Goal: Transaction & Acquisition: Obtain resource

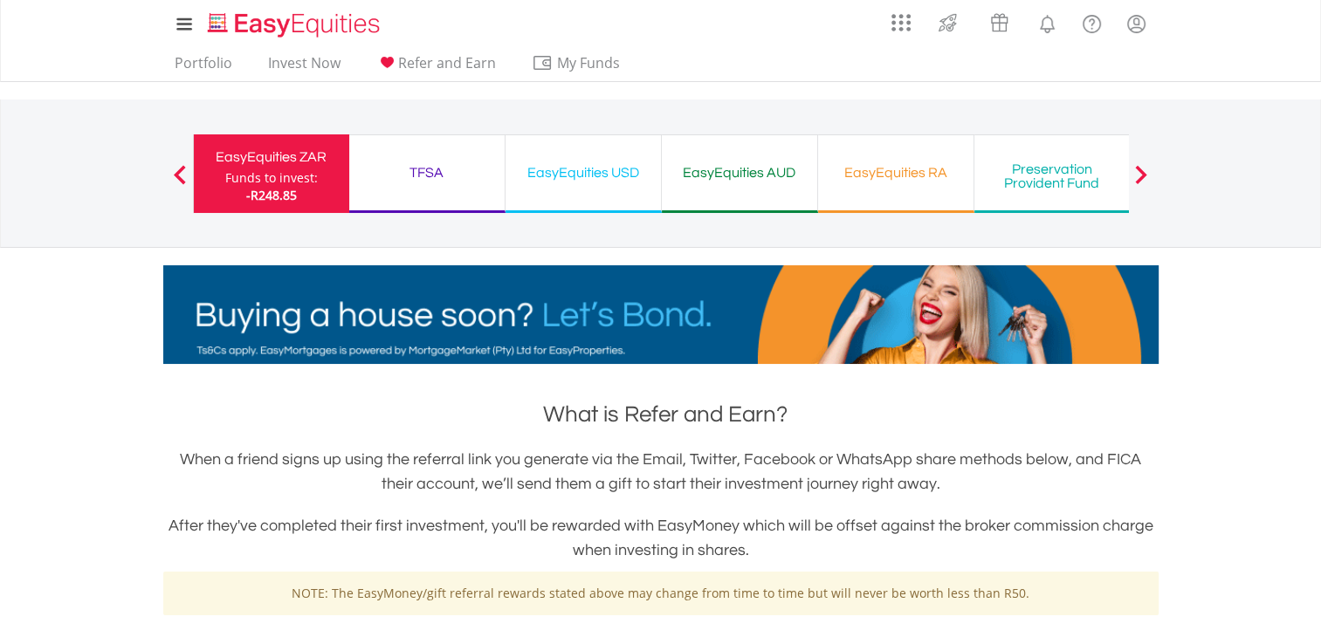
click at [416, 121] on div "Previous EasyEquities ZAR Funds to invest: -R248.85 TFSA Funds to invest: -R248…" at bounding box center [661, 174] width 936 height 148
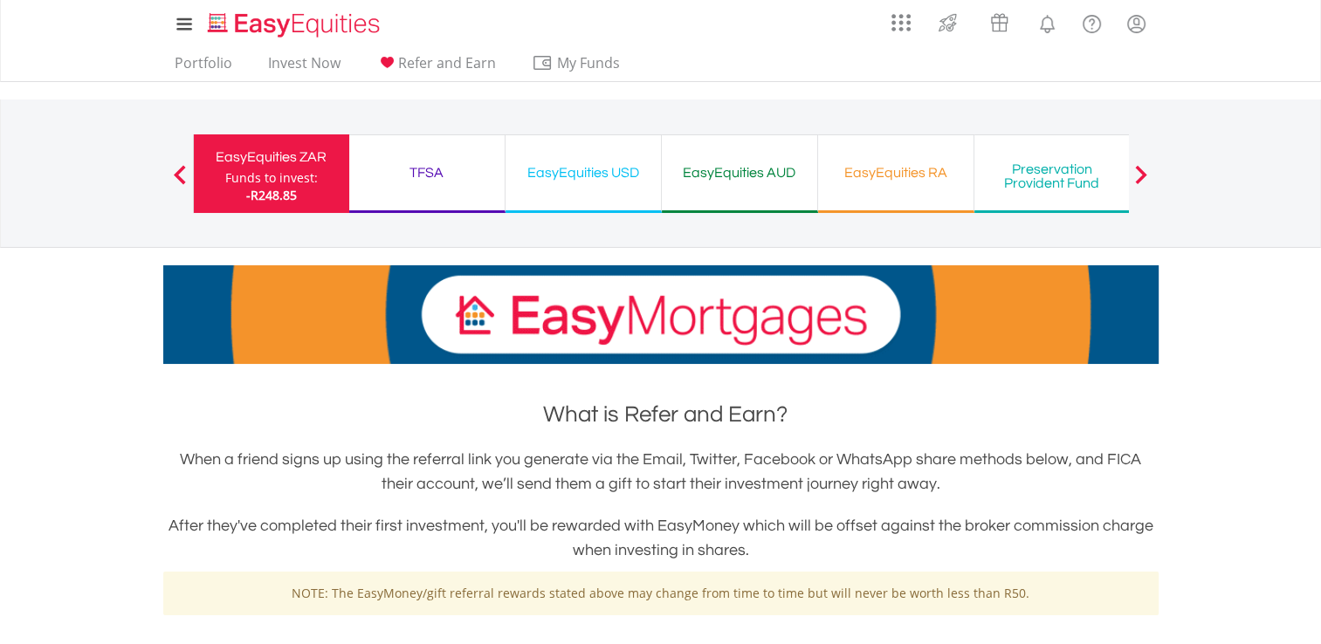
click at [338, 156] on div "EasyEquities ZAR" at bounding box center [271, 157] width 134 height 24
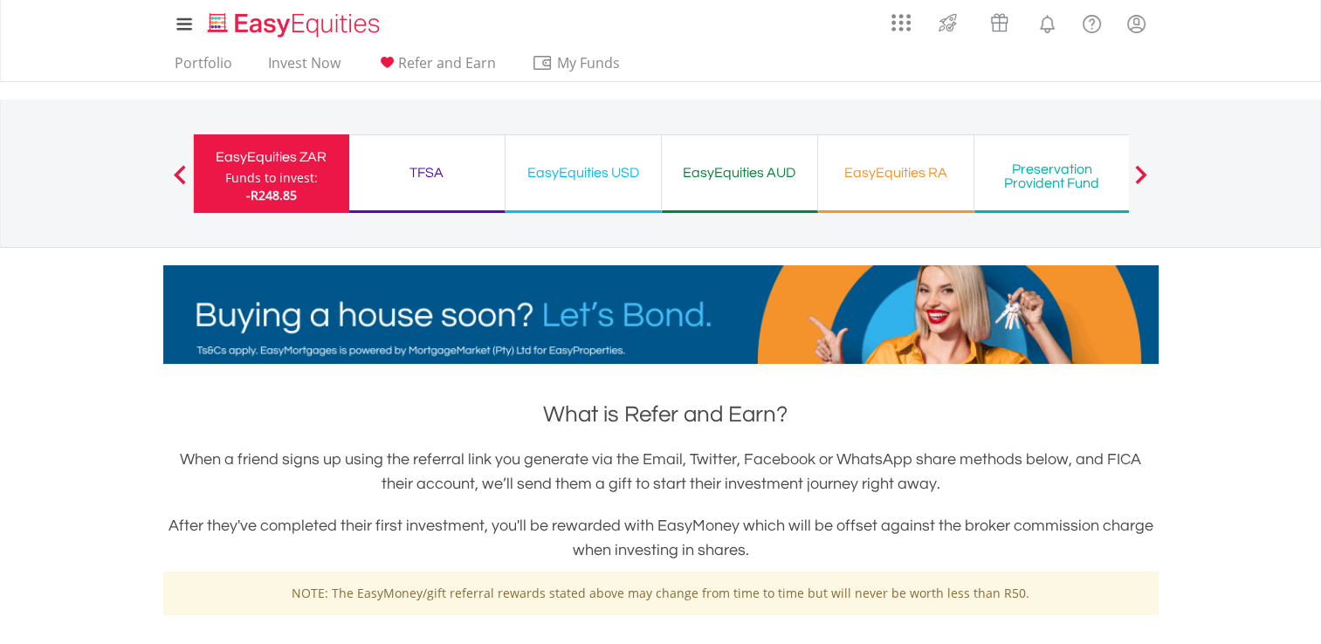
click at [338, 156] on div "EasyEquities ZAR" at bounding box center [271, 157] width 134 height 24
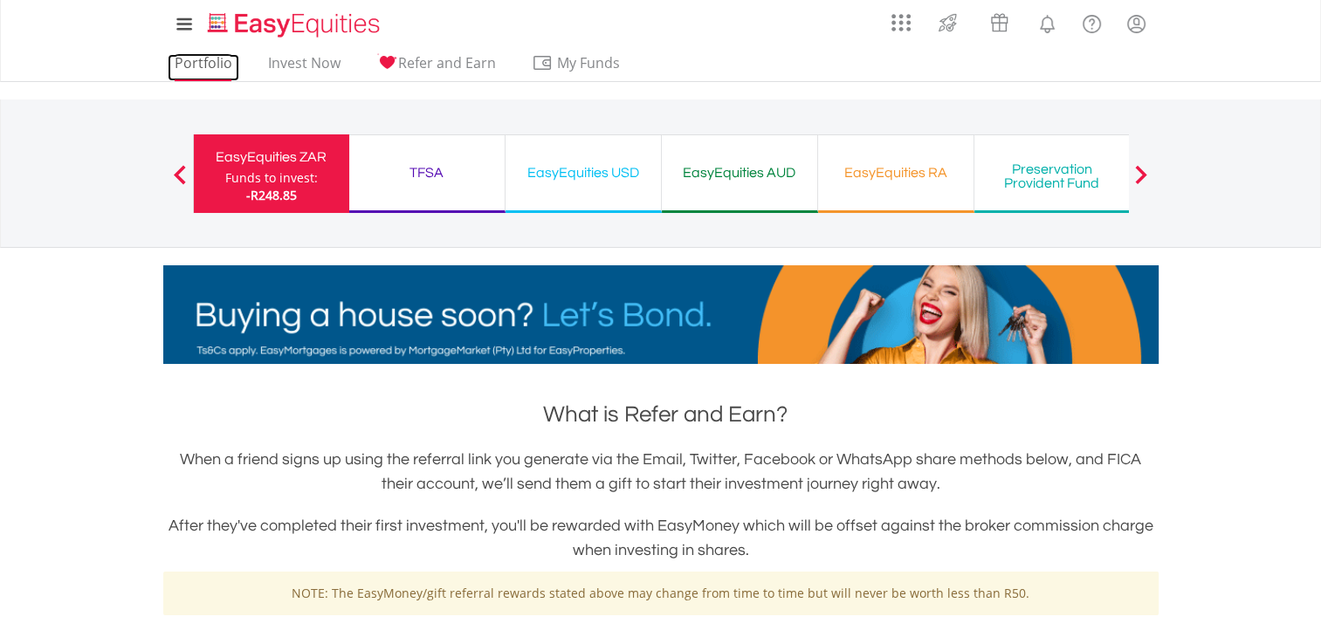
click at [216, 59] on link "Portfolio" at bounding box center [204, 67] width 72 height 27
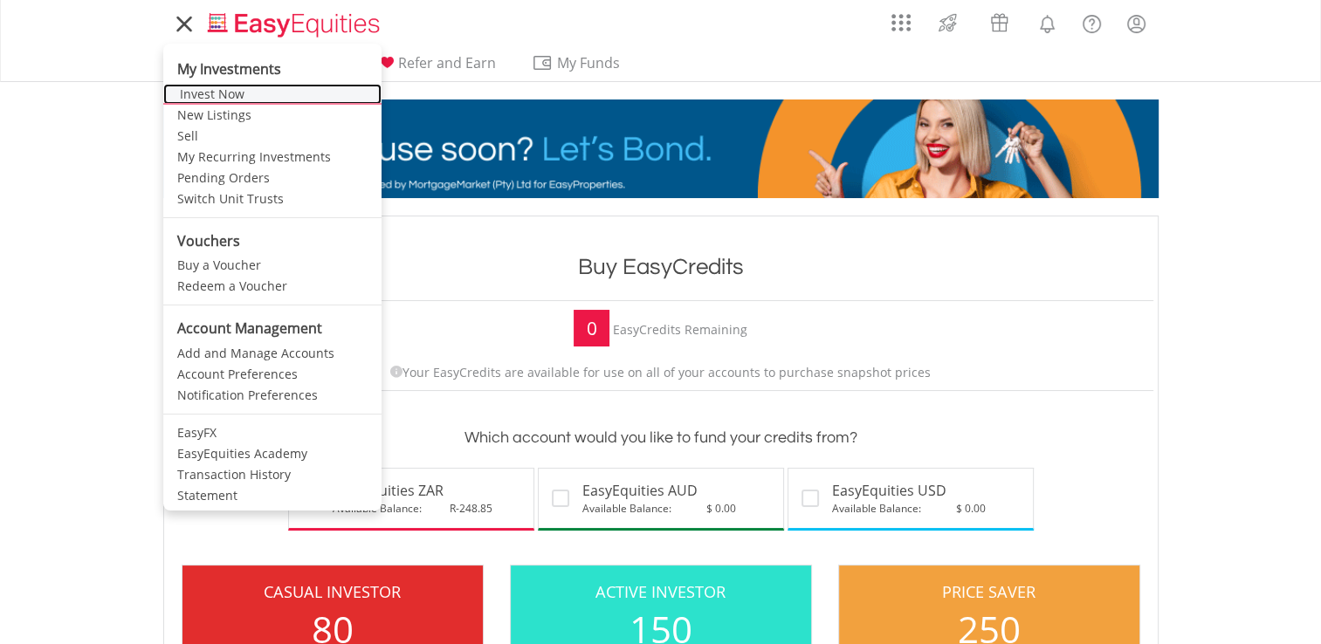
click at [221, 100] on link "Invest Now" at bounding box center [272, 94] width 218 height 21
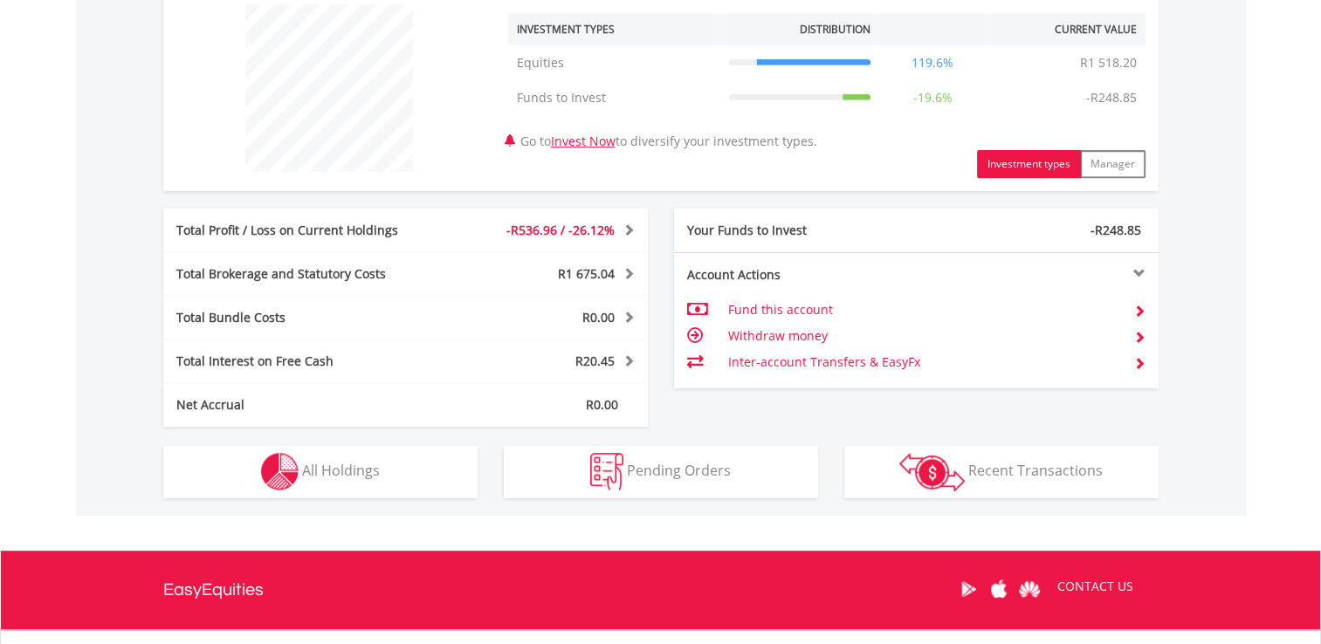
scroll to position [699, 0]
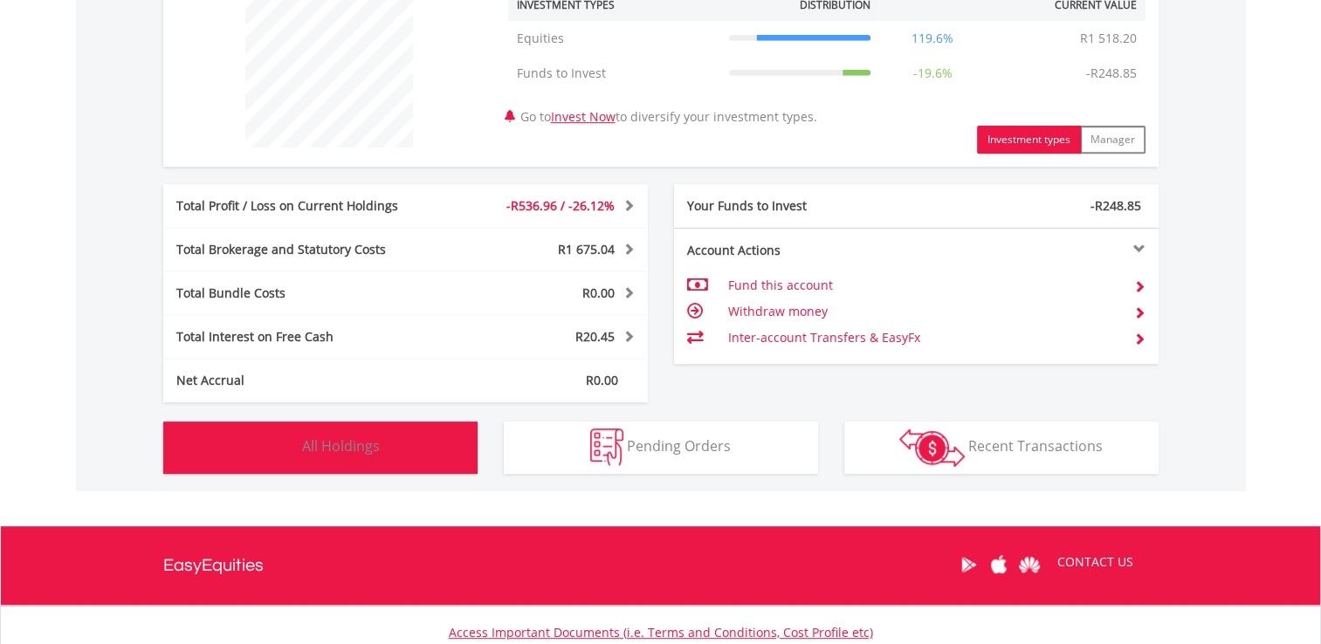
click at [441, 456] on button "Holdings All Holdings" at bounding box center [320, 448] width 314 height 52
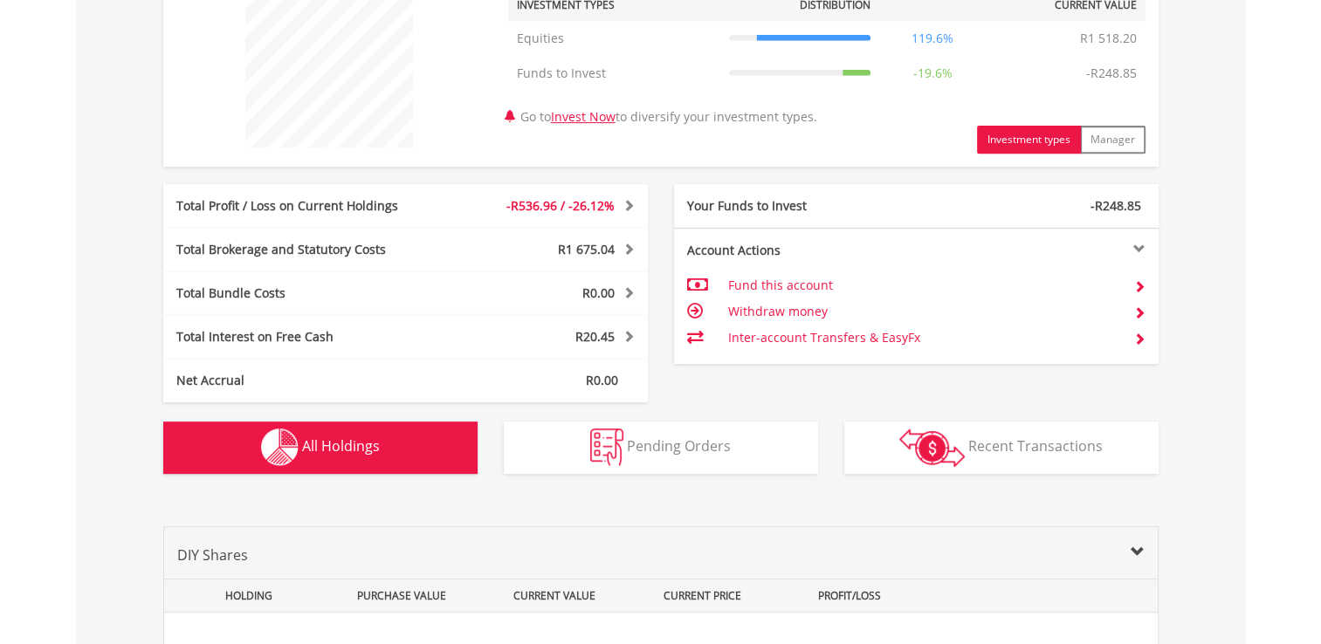
scroll to position [1223, 0]
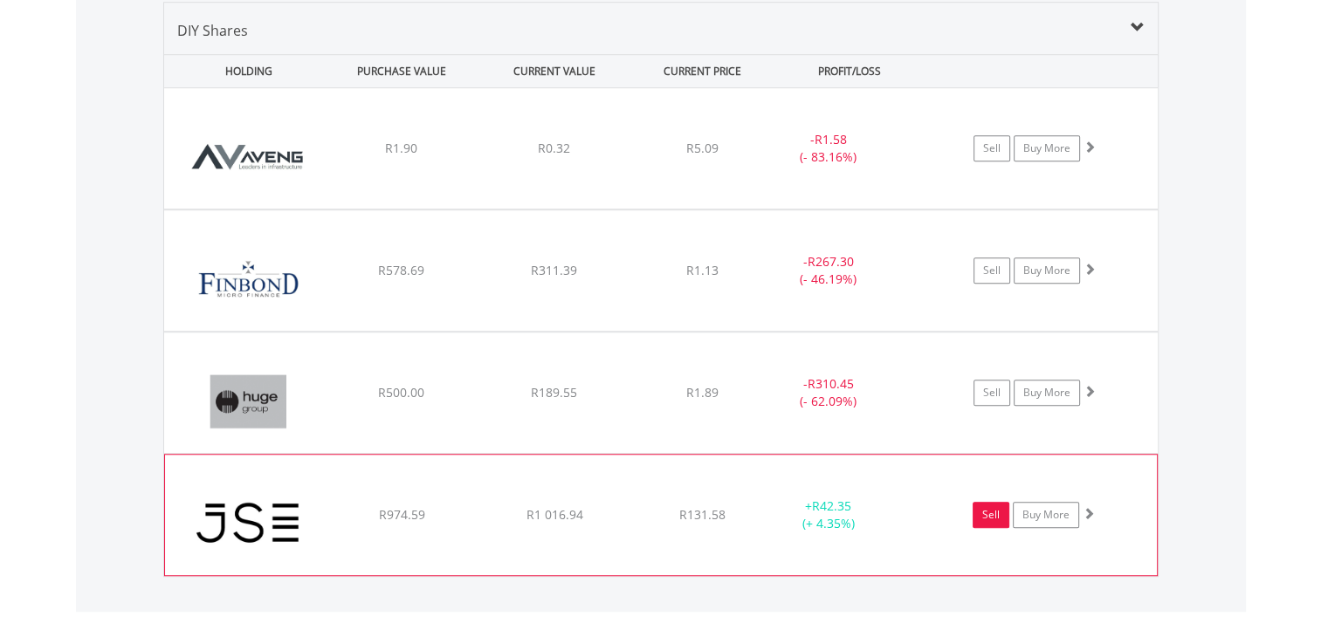
click at [994, 508] on link "Sell" at bounding box center [991, 515] width 37 height 26
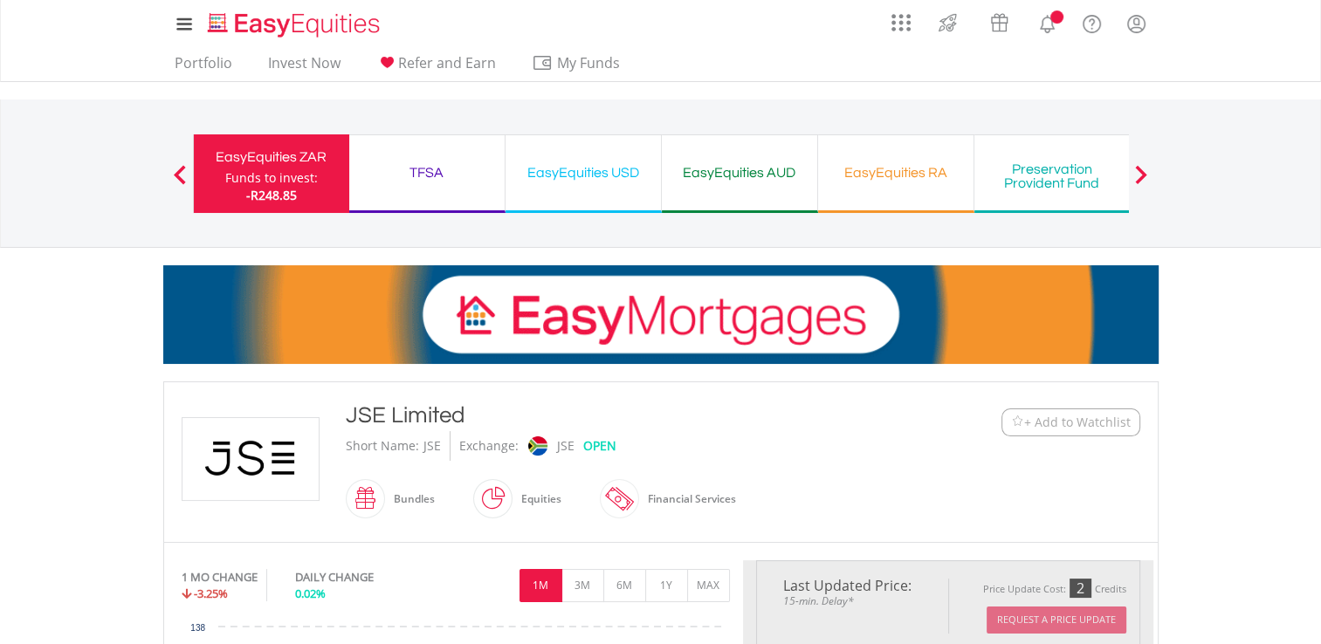
type input "*******"
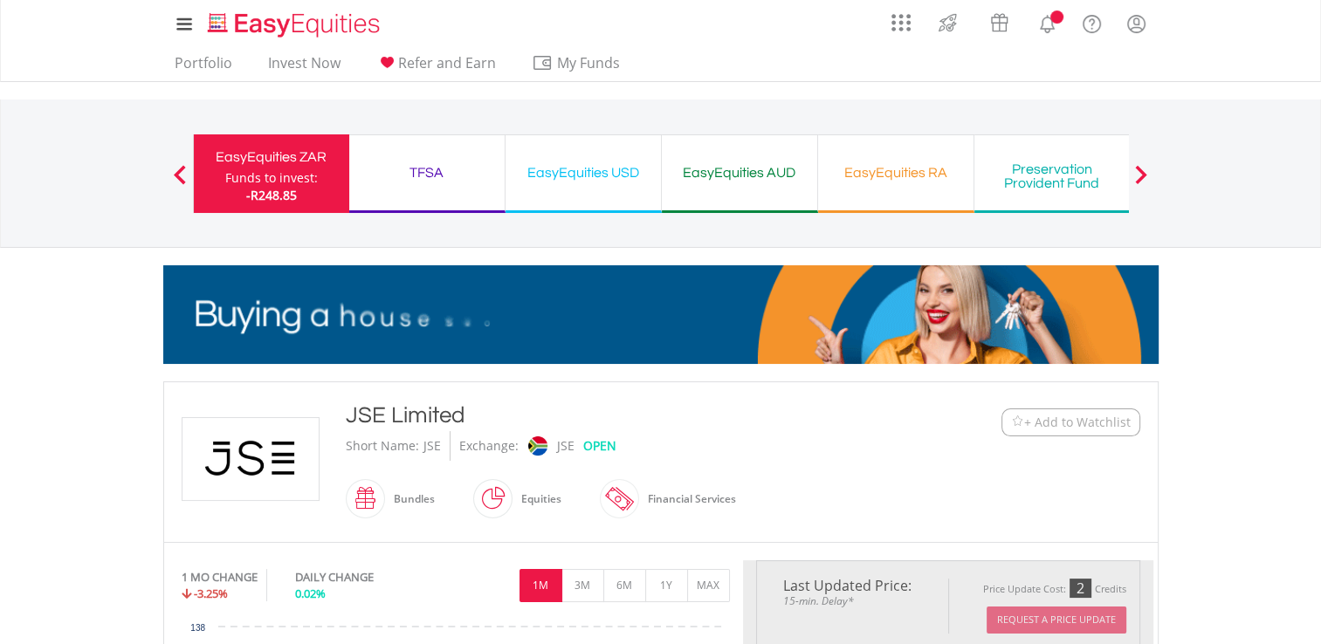
type input "******"
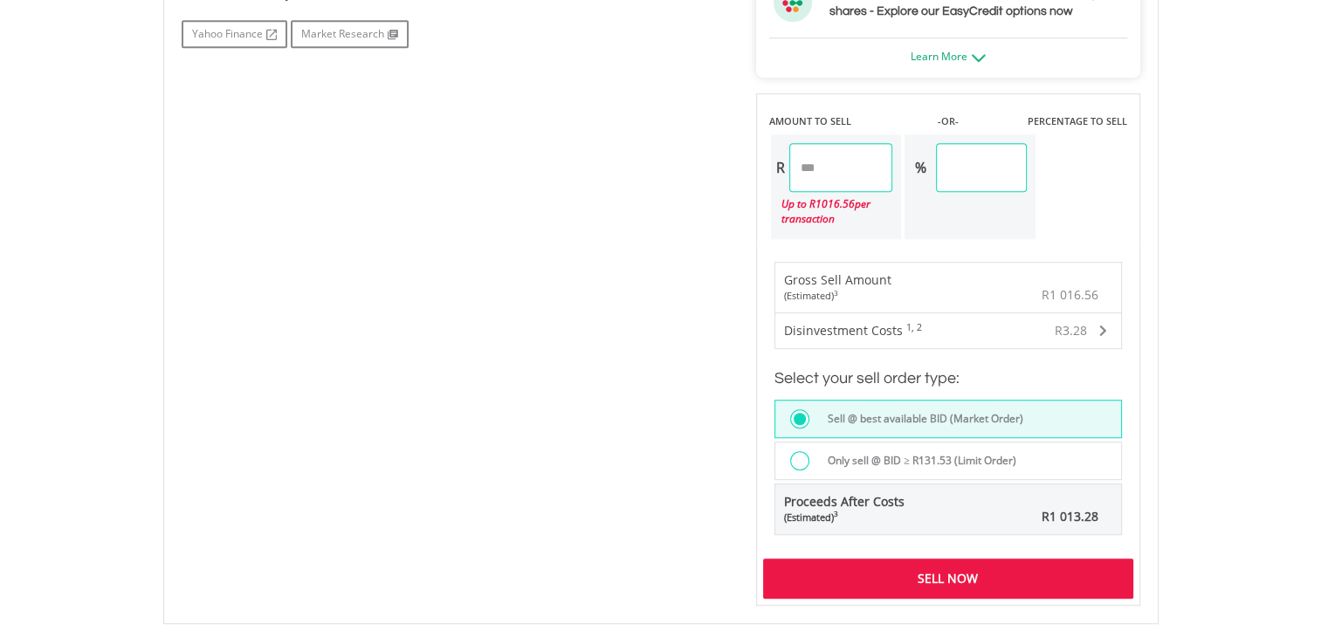
scroll to position [1036, 0]
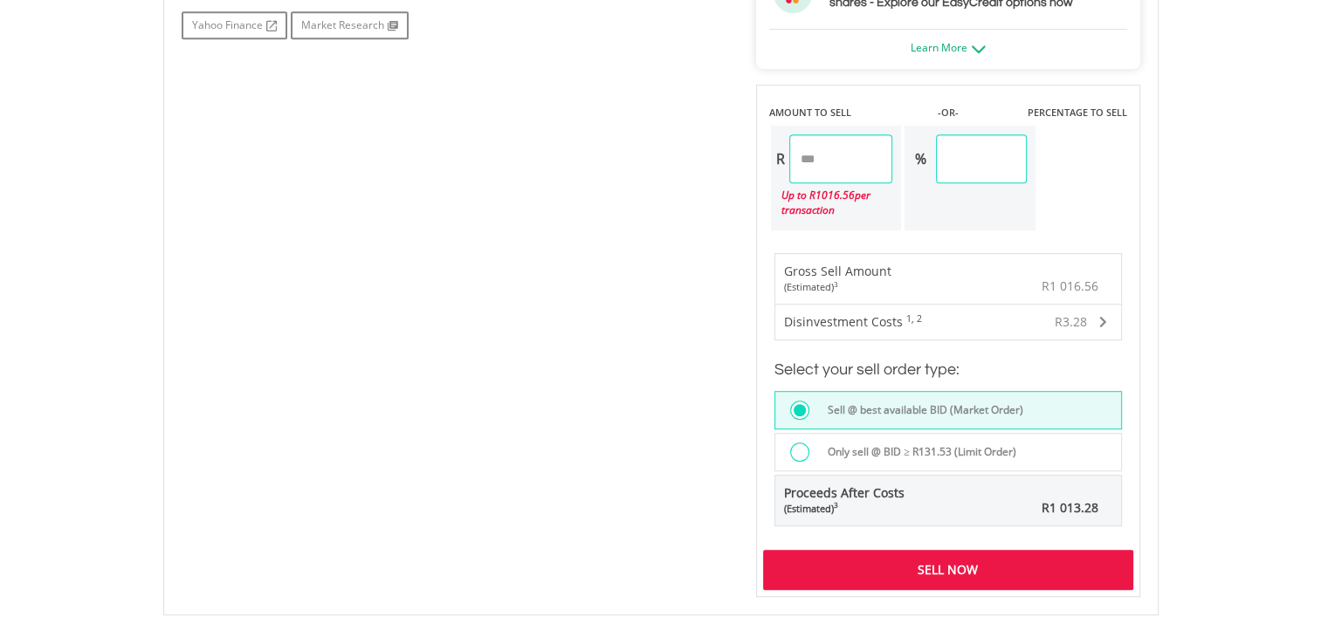
click at [938, 563] on div "Sell Now" at bounding box center [948, 570] width 370 height 40
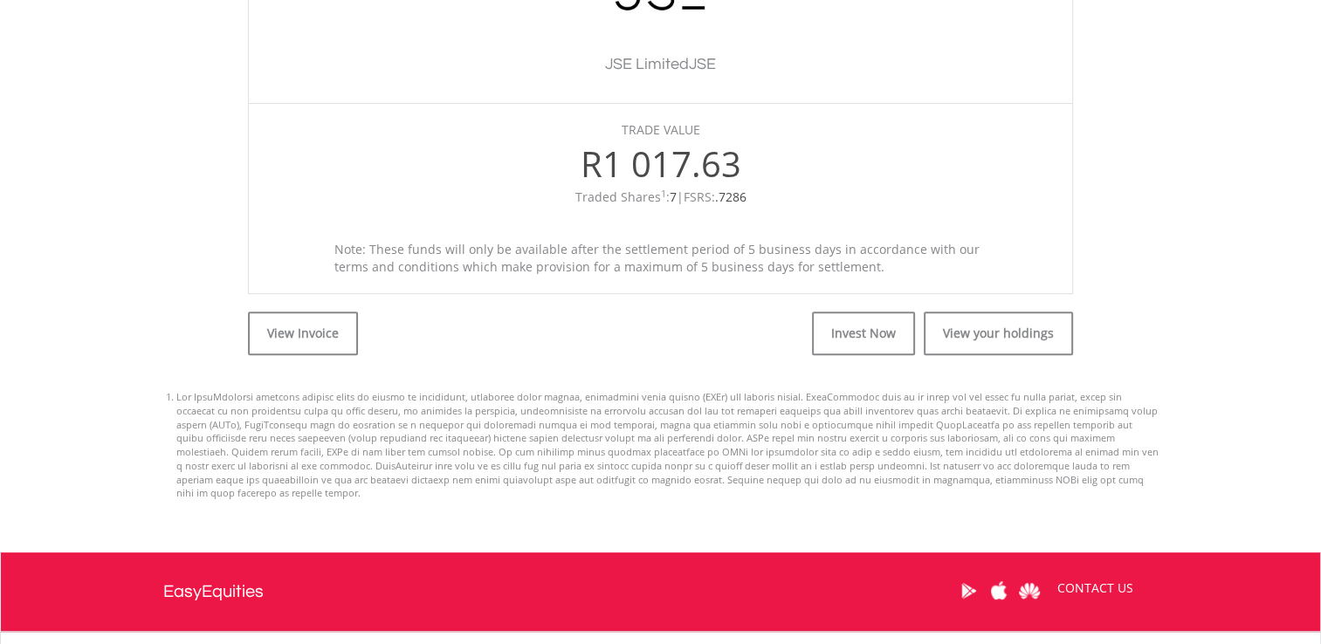
scroll to position [605, 0]
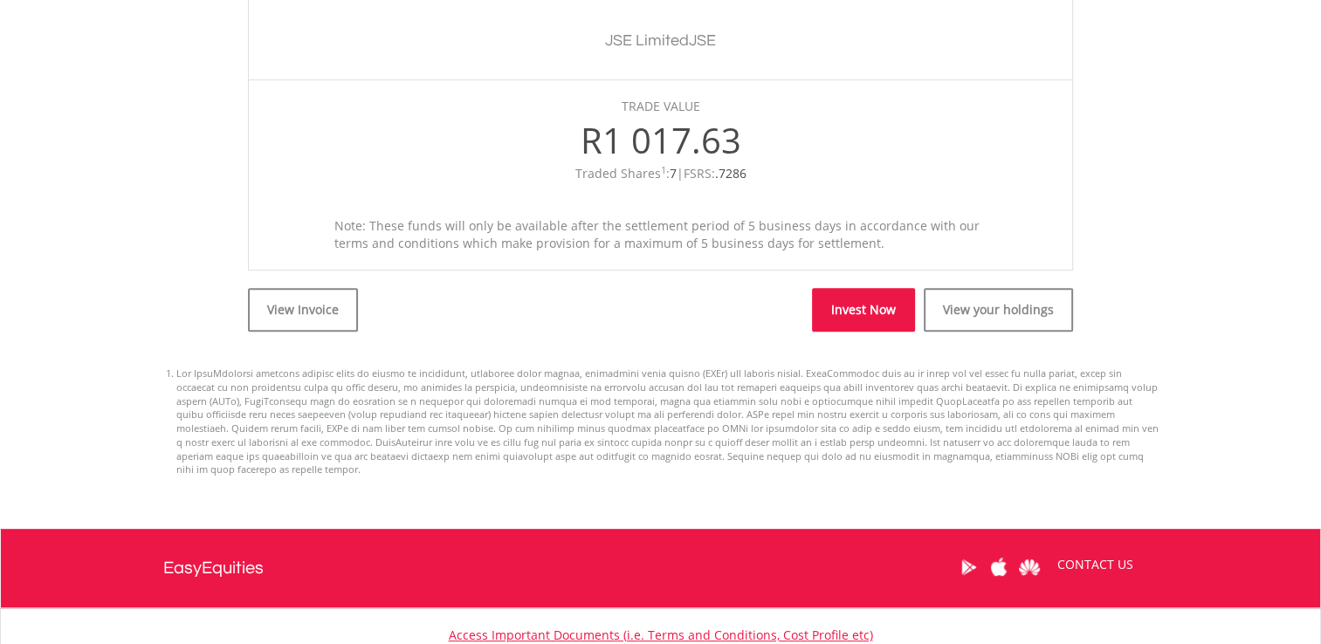
click at [886, 314] on link "Invest Now" at bounding box center [863, 310] width 103 height 44
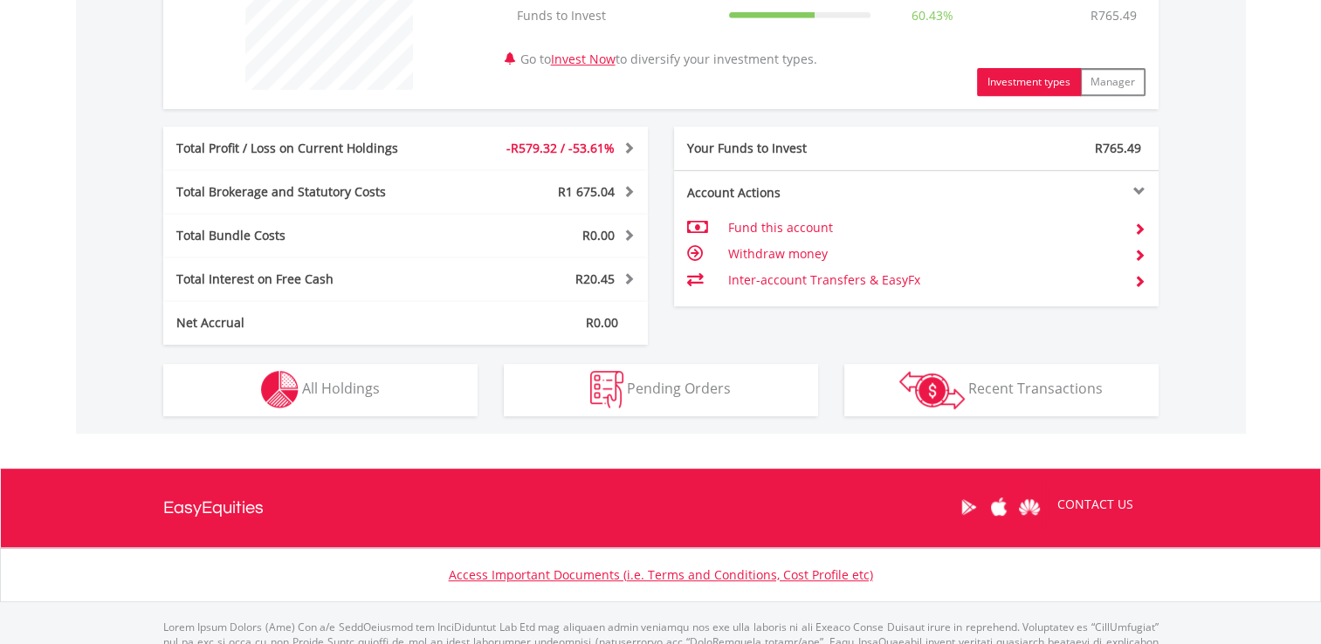
scroll to position [831, 0]
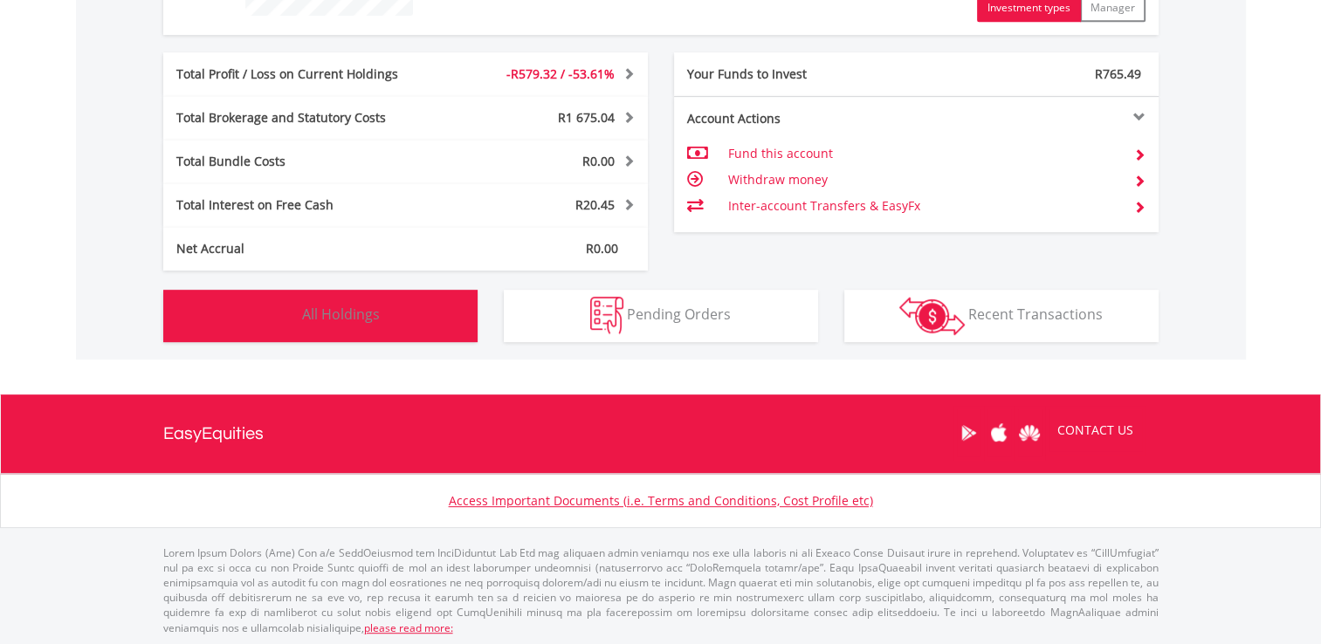
click at [385, 309] on button "Holdings All Holdings" at bounding box center [320, 316] width 314 height 52
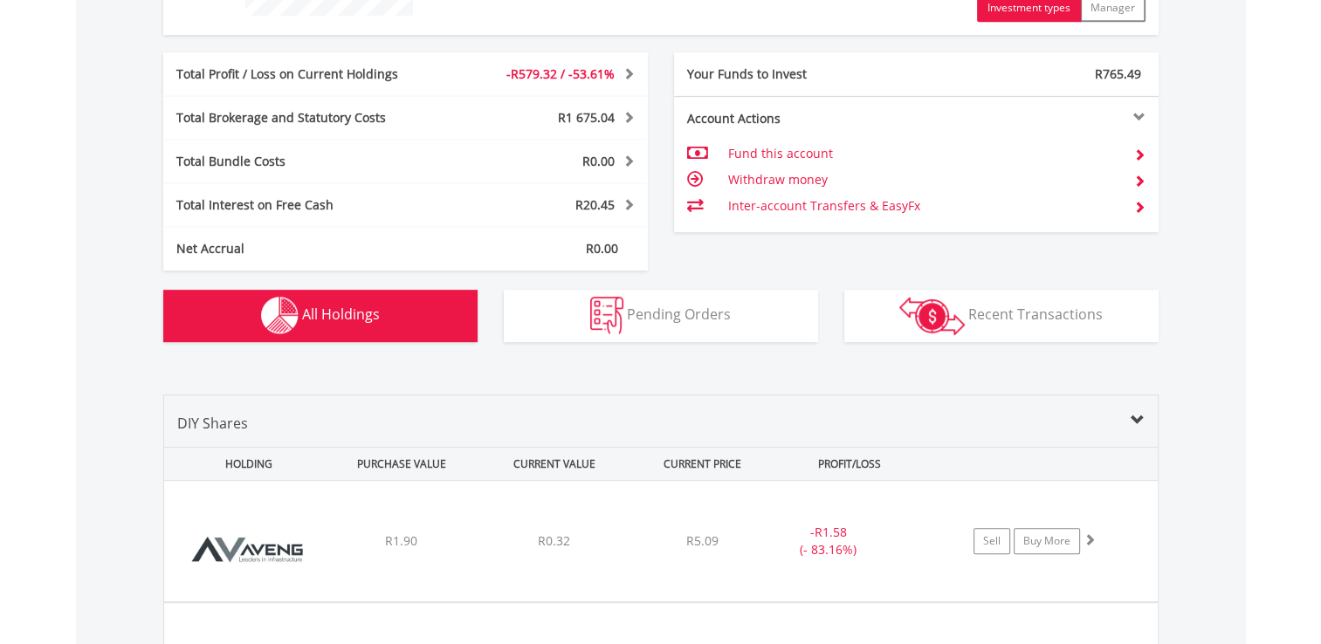
scroll to position [1223, 0]
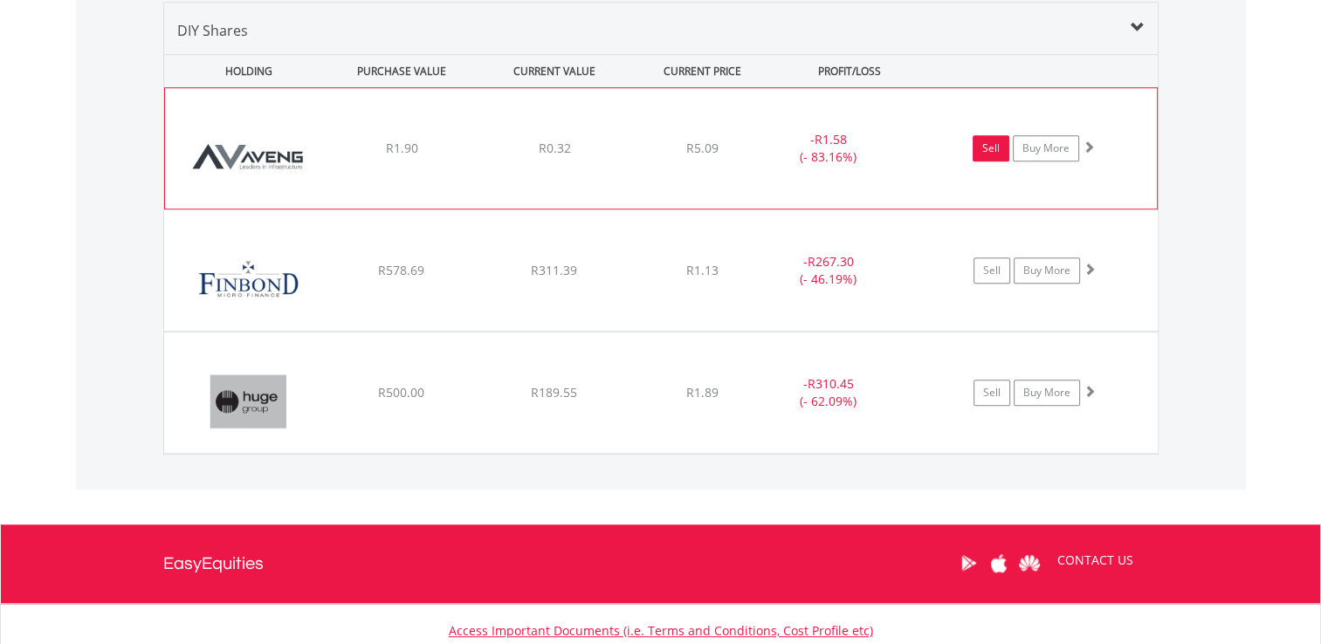
click at [989, 148] on link "Sell" at bounding box center [991, 148] width 37 height 26
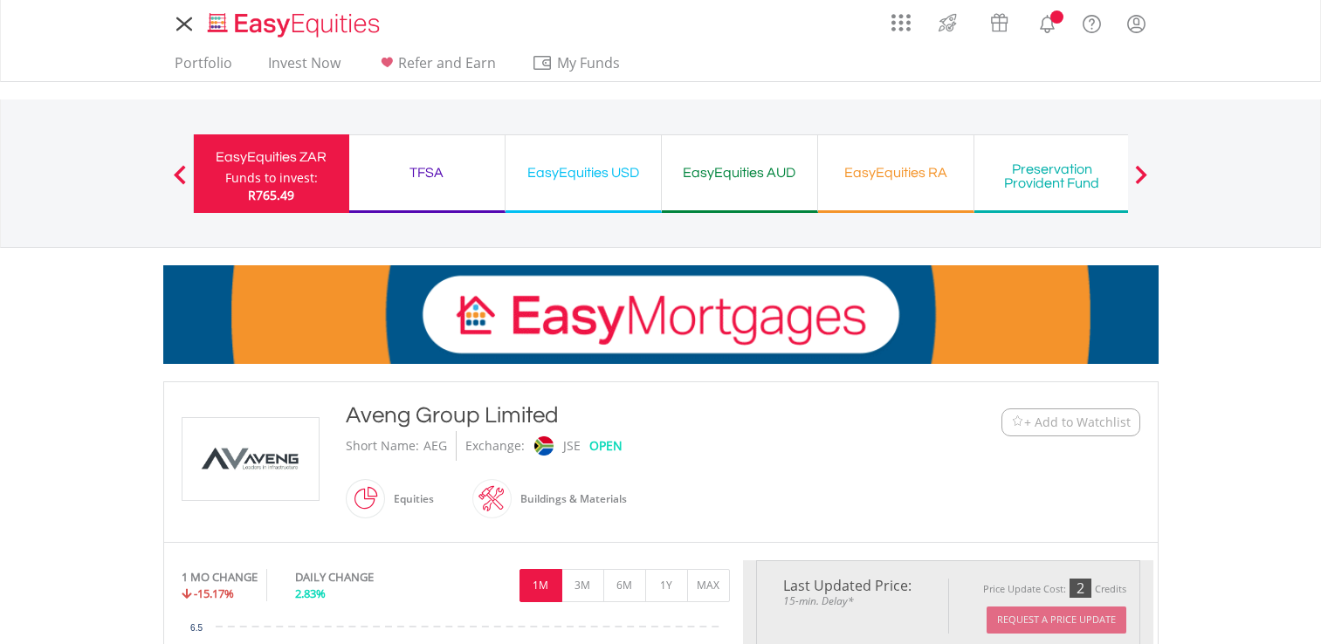
type input "****"
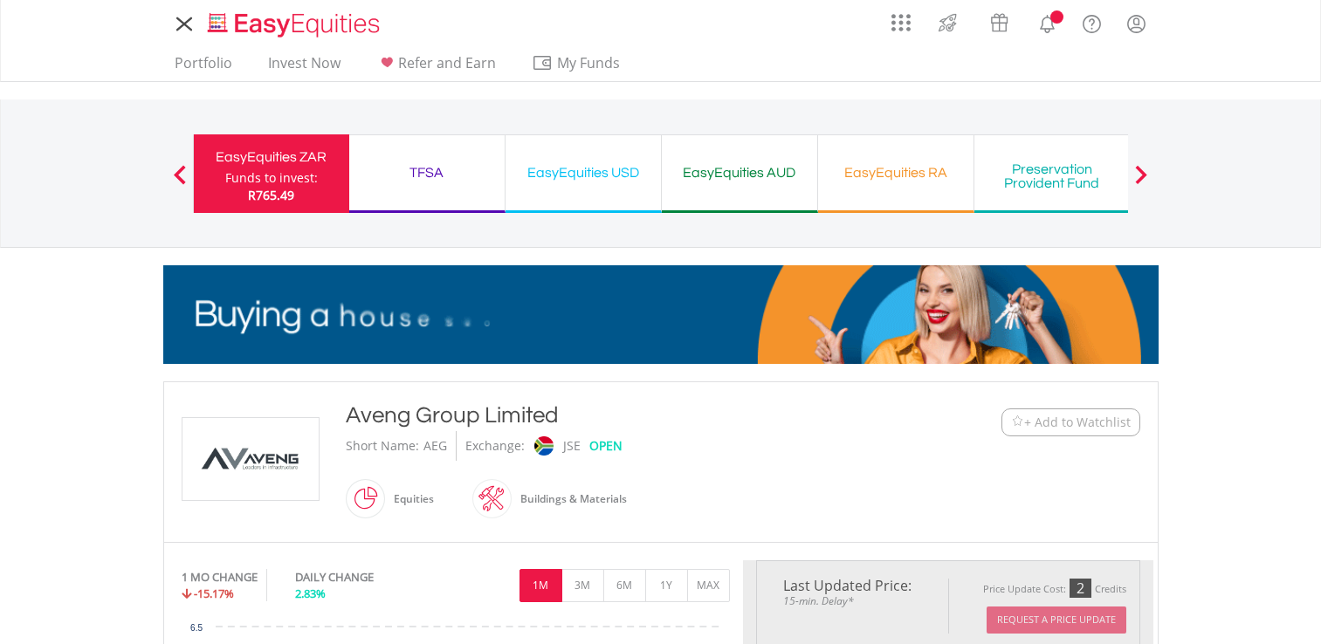
type input "******"
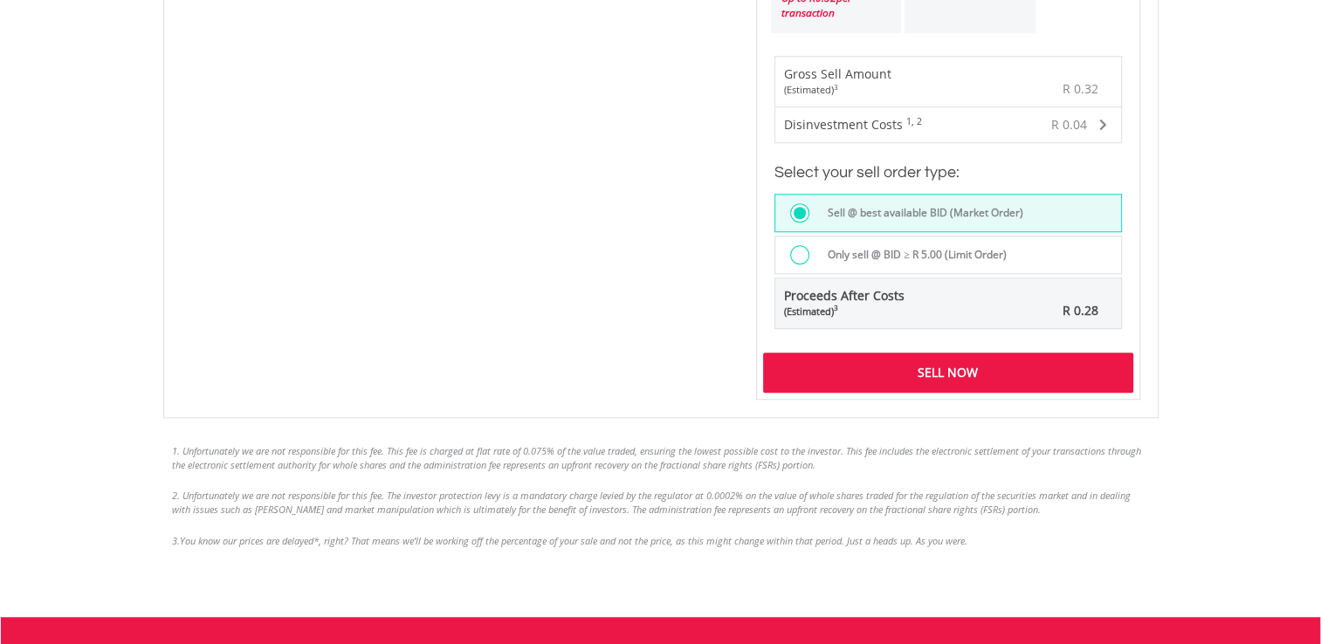
scroll to position [1303, 0]
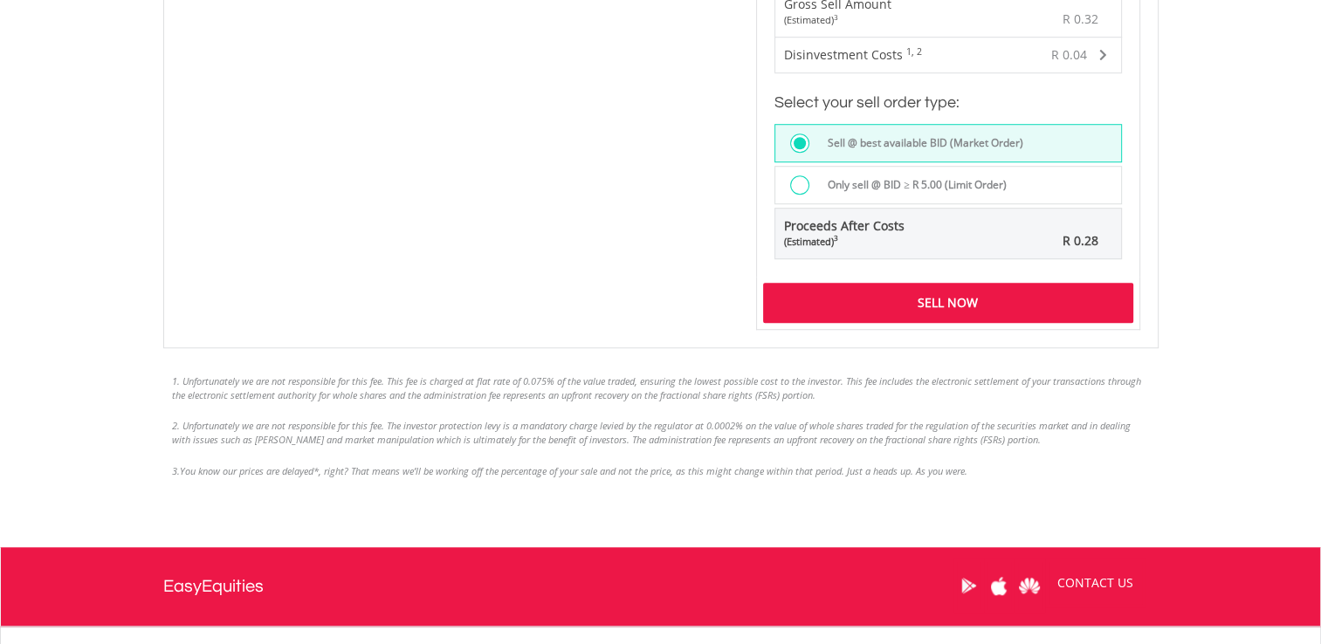
click at [1000, 283] on div "Sell Now" at bounding box center [948, 303] width 370 height 40
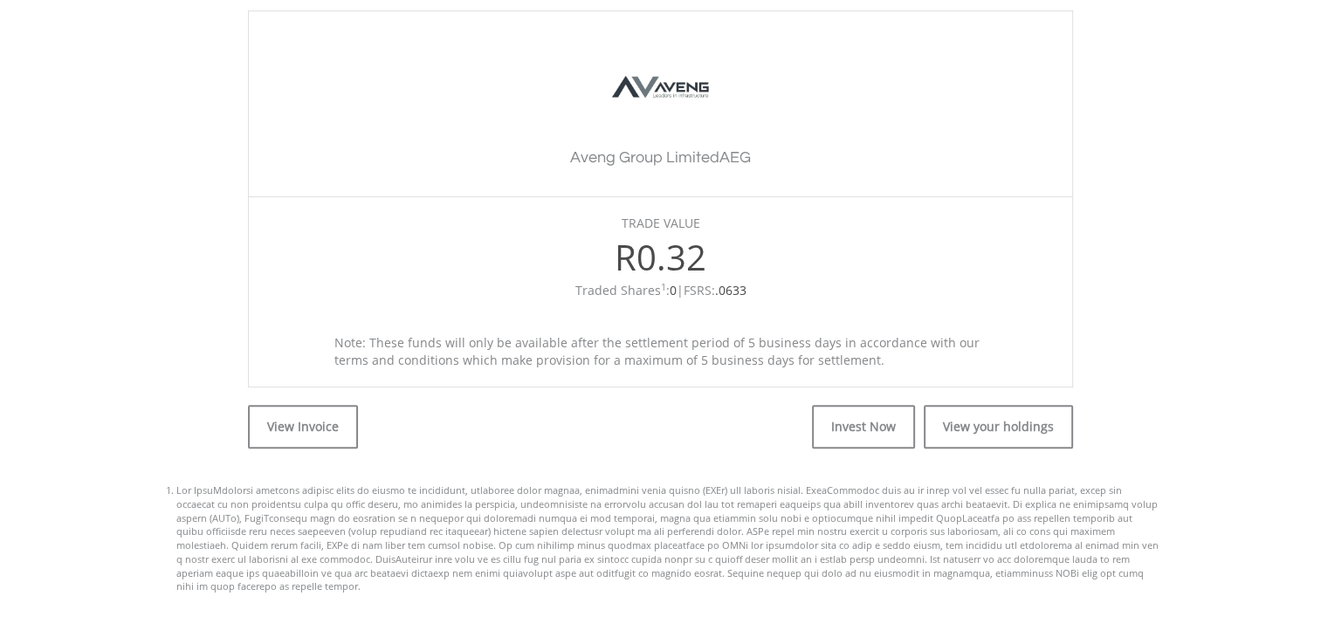
scroll to position [639, 0]
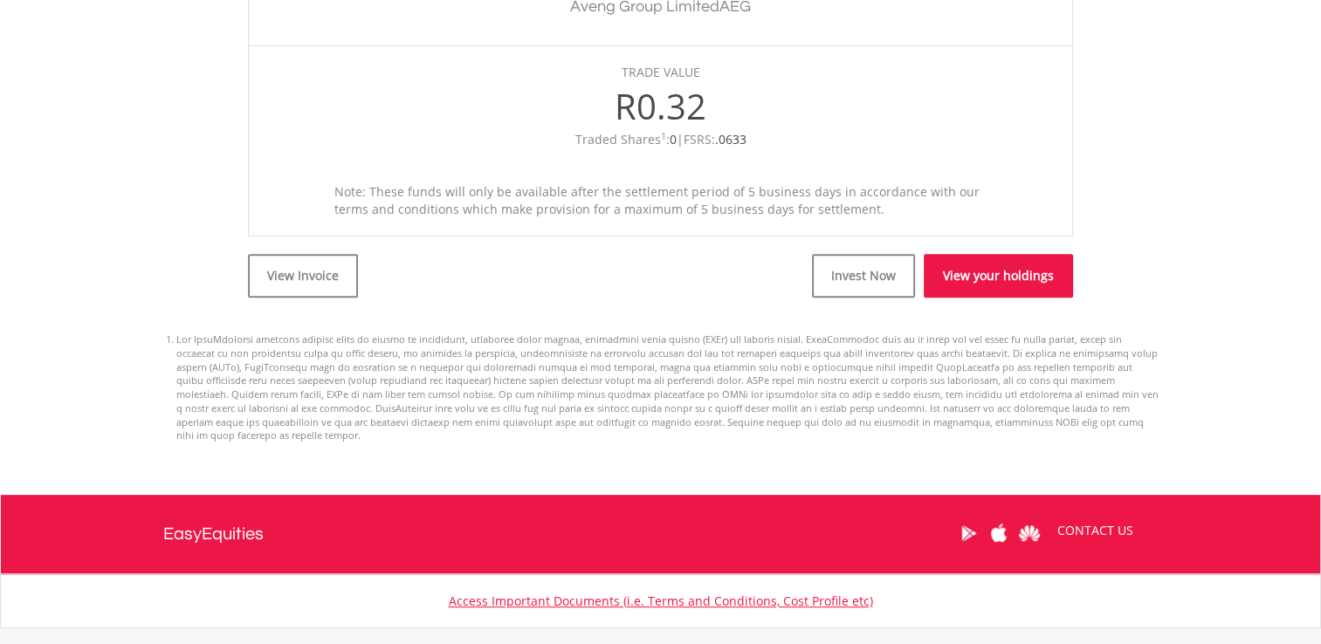
click at [1011, 274] on link "View your holdings" at bounding box center [998, 276] width 149 height 44
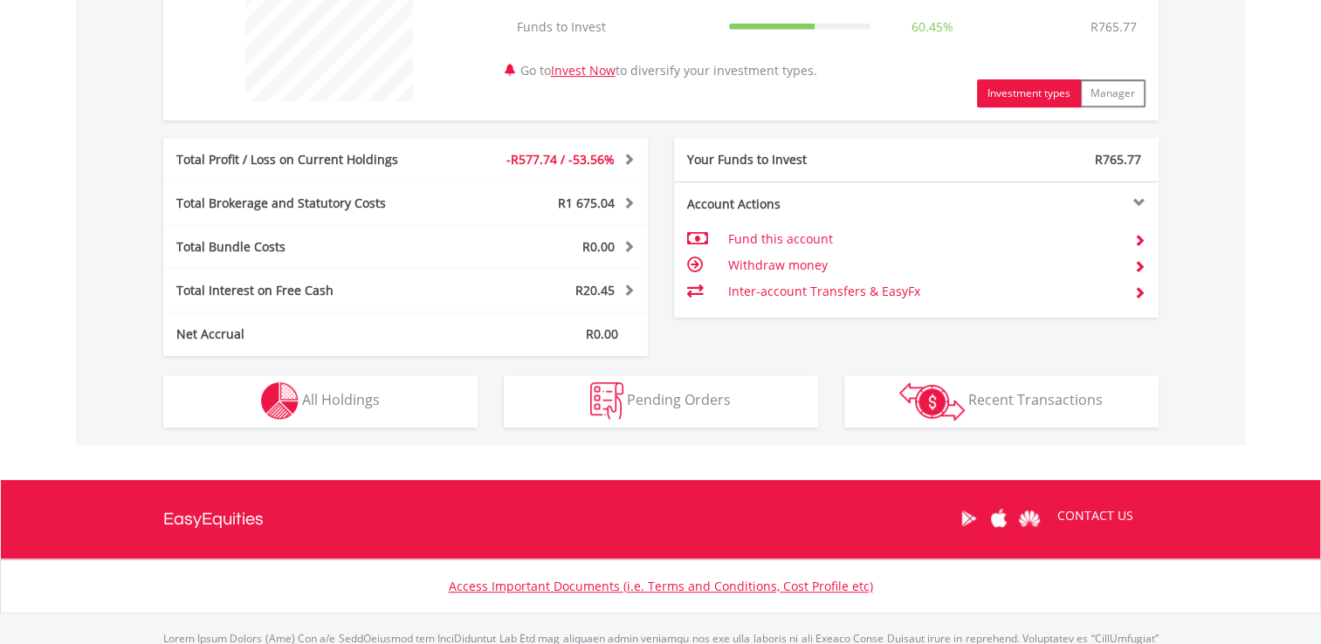
scroll to position [803, 0]
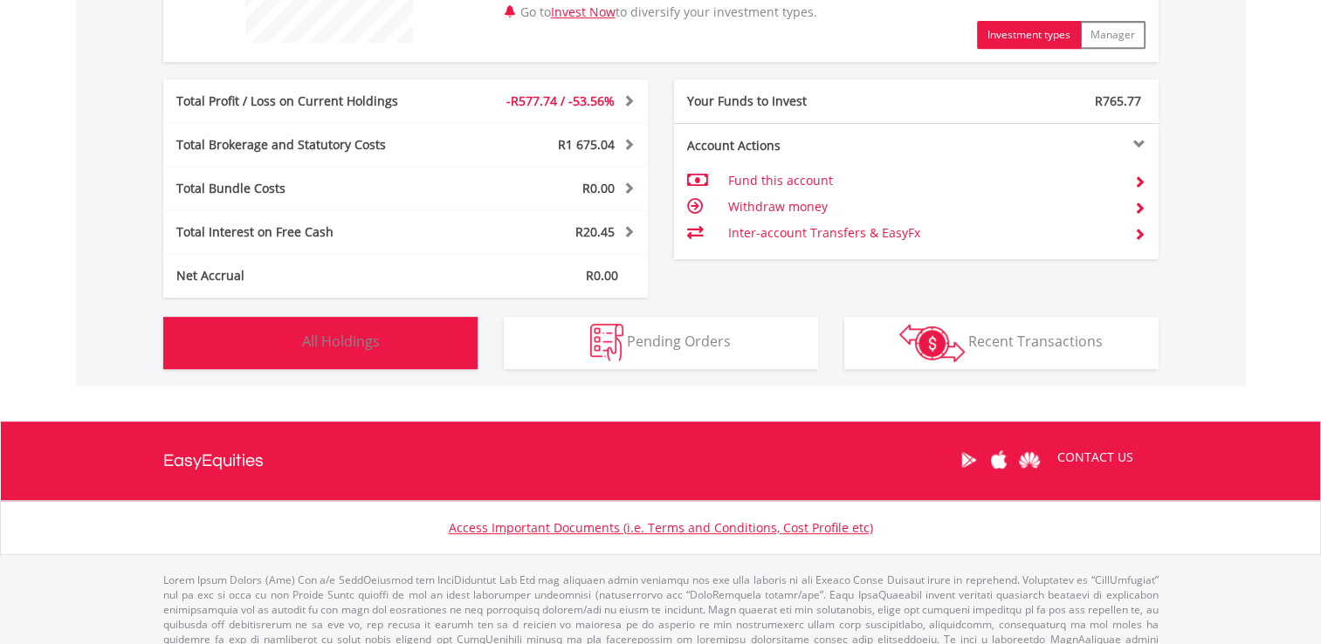
click at [415, 323] on button "Holdings All Holdings" at bounding box center [320, 343] width 314 height 52
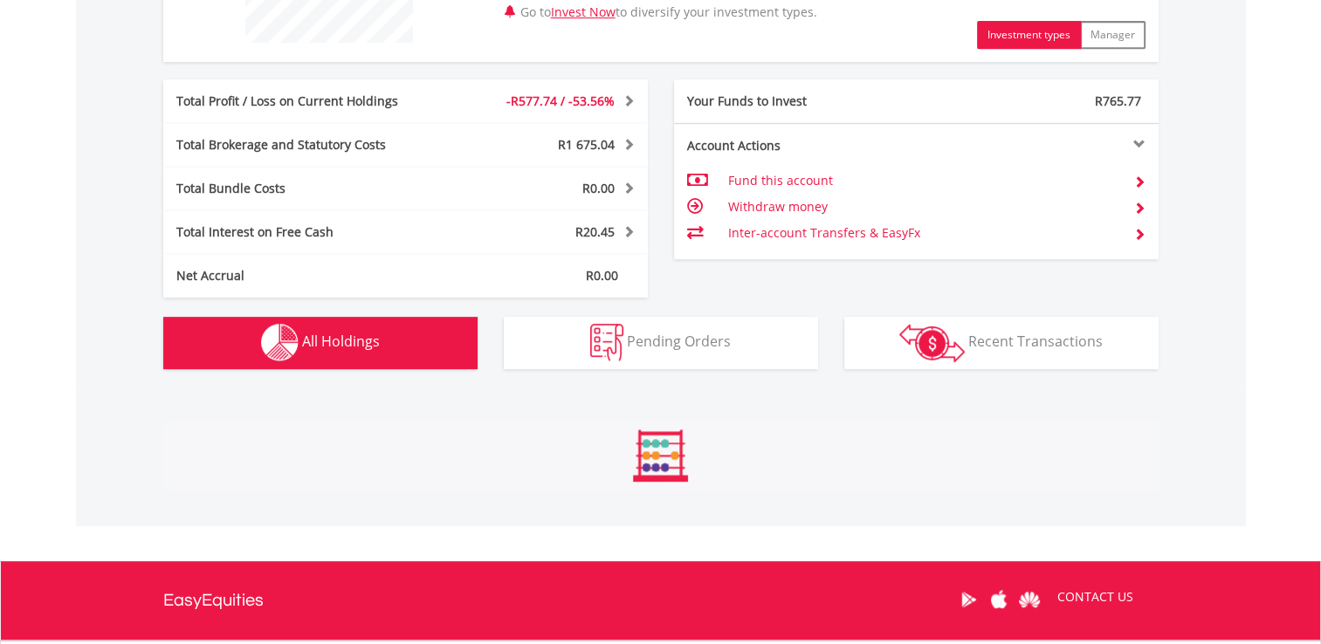
scroll to position [1168, 0]
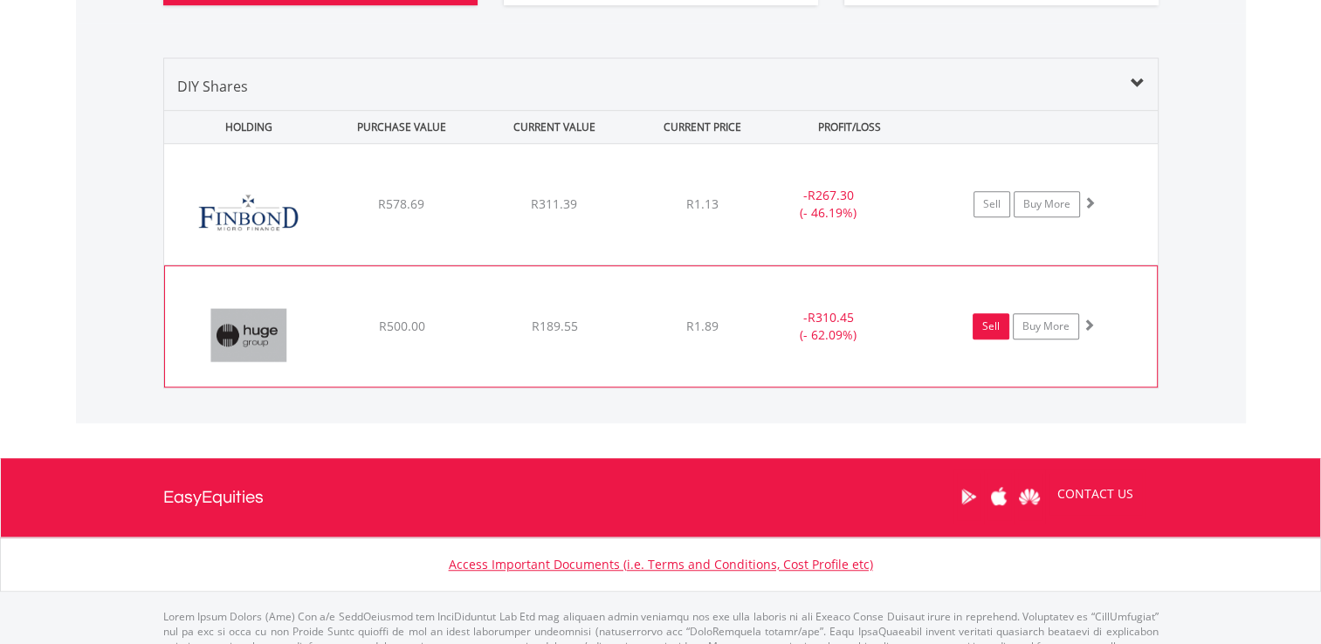
click at [990, 323] on link "Sell" at bounding box center [991, 327] width 37 height 26
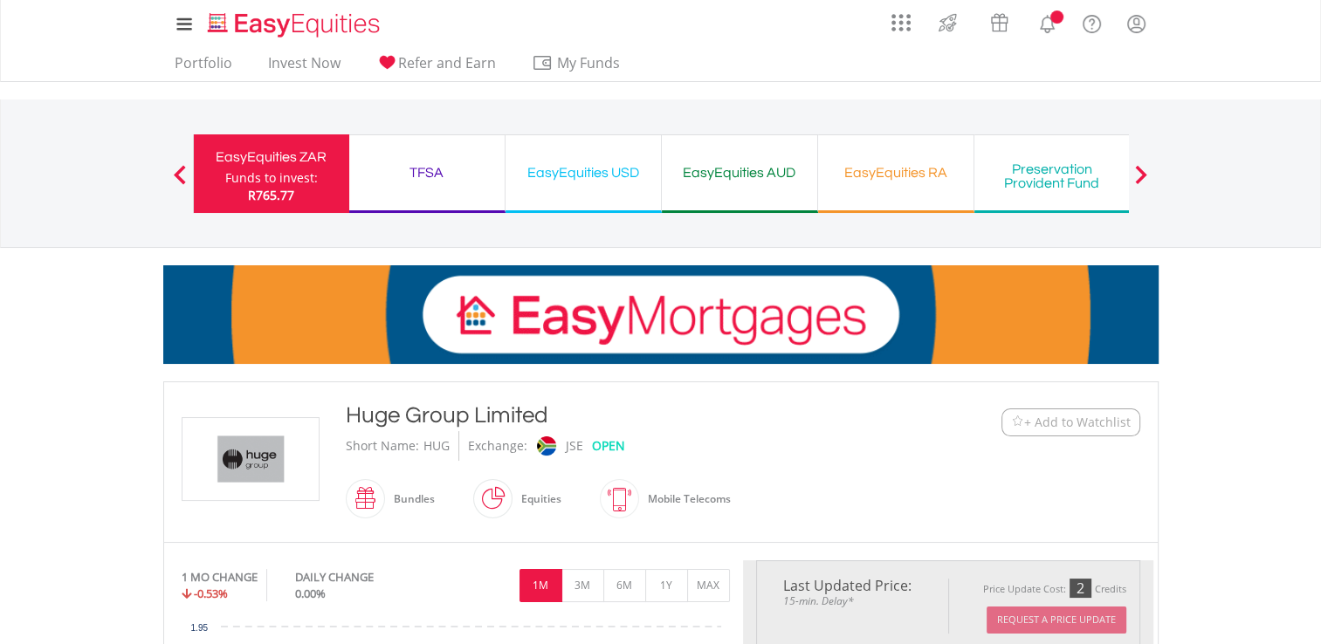
type input "******"
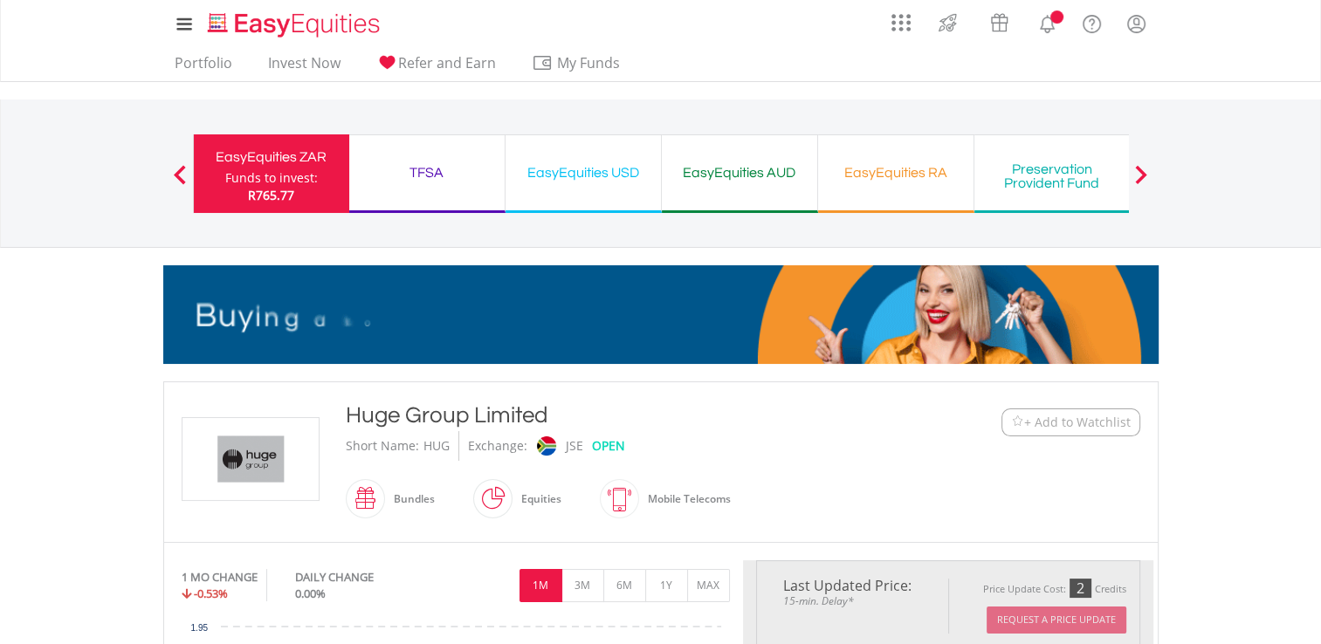
type input "******"
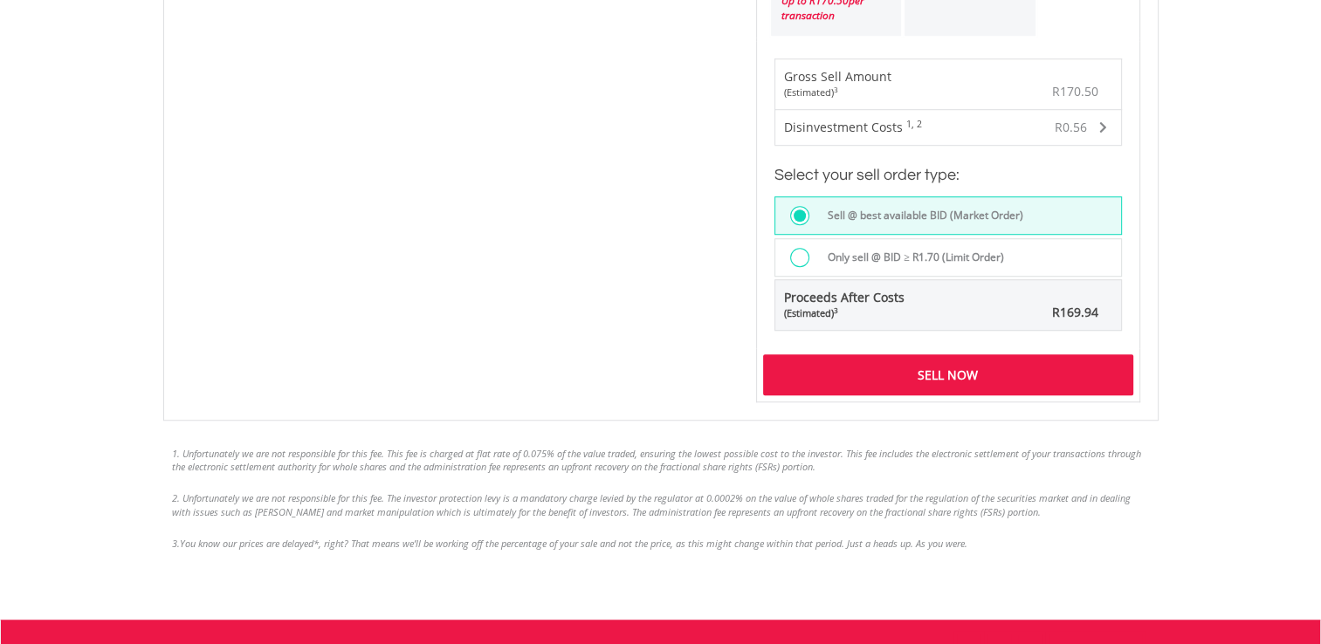
scroll to position [1258, 0]
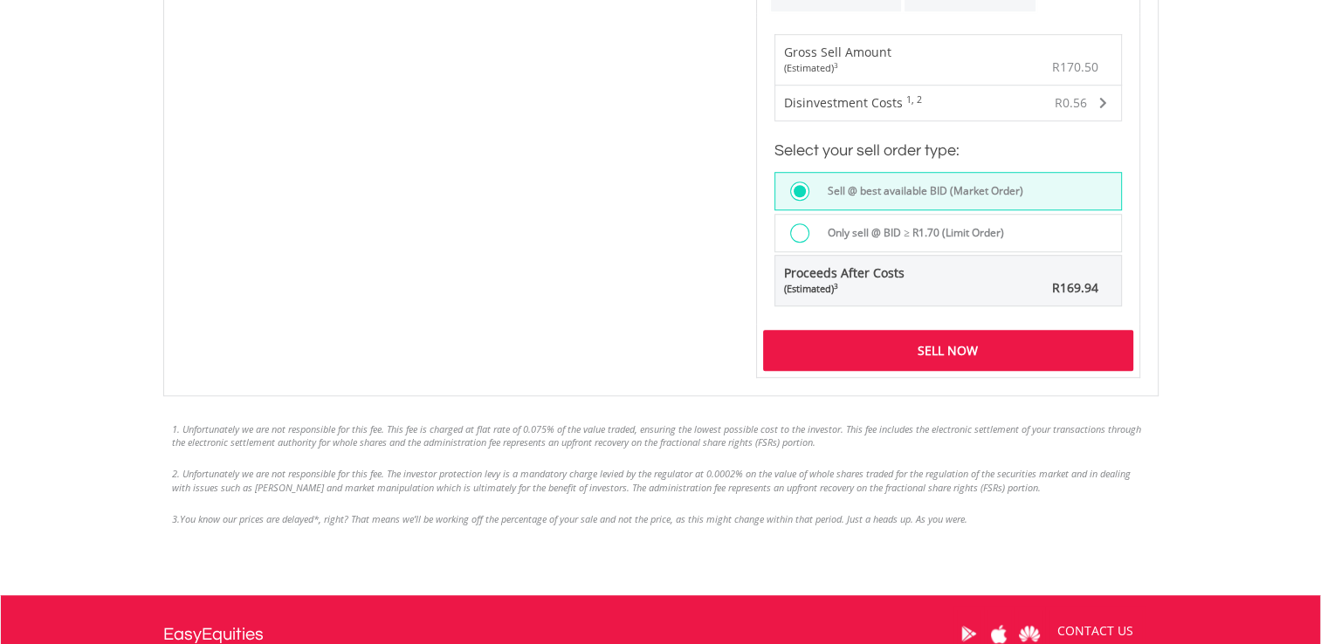
click at [973, 341] on div "Sell Now" at bounding box center [948, 350] width 370 height 40
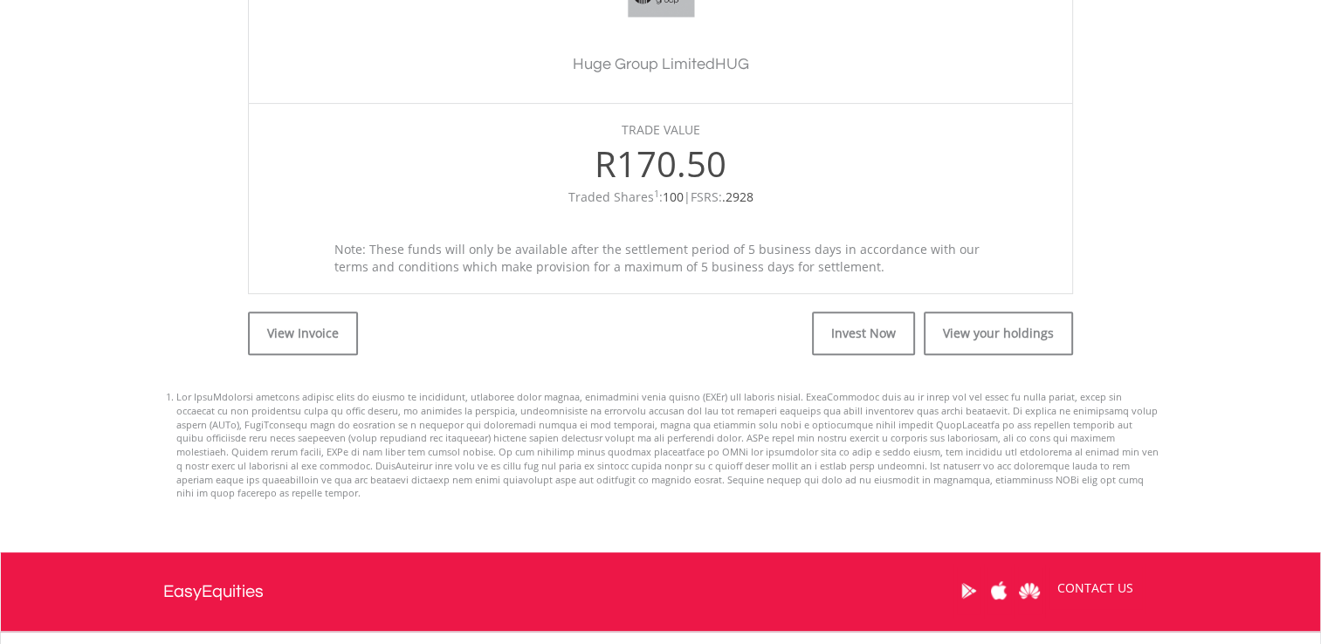
scroll to position [651, 0]
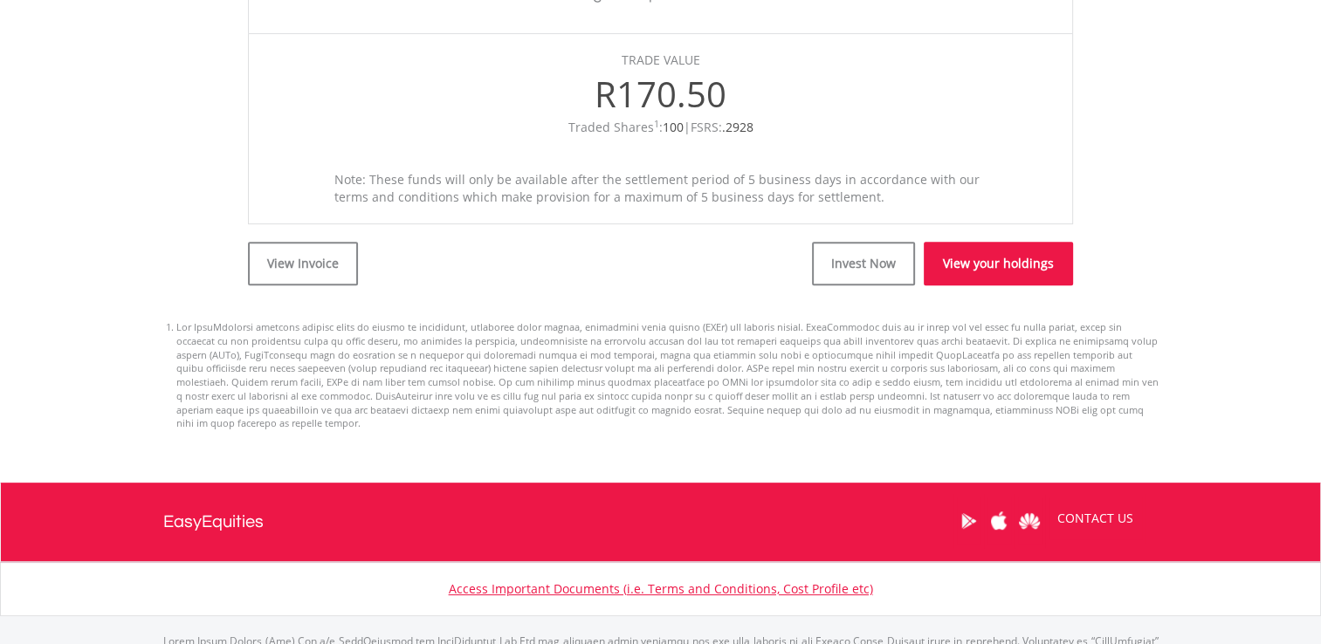
click at [968, 269] on link "View your holdings" at bounding box center [998, 264] width 149 height 44
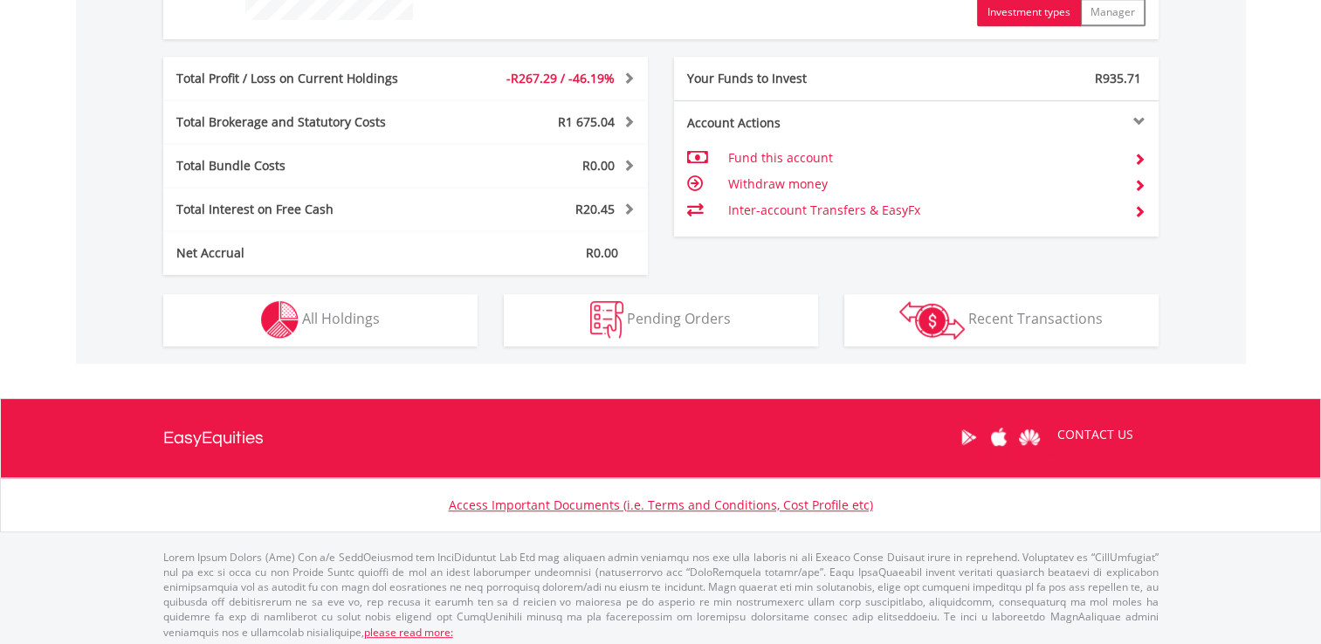
scroll to position [831, 0]
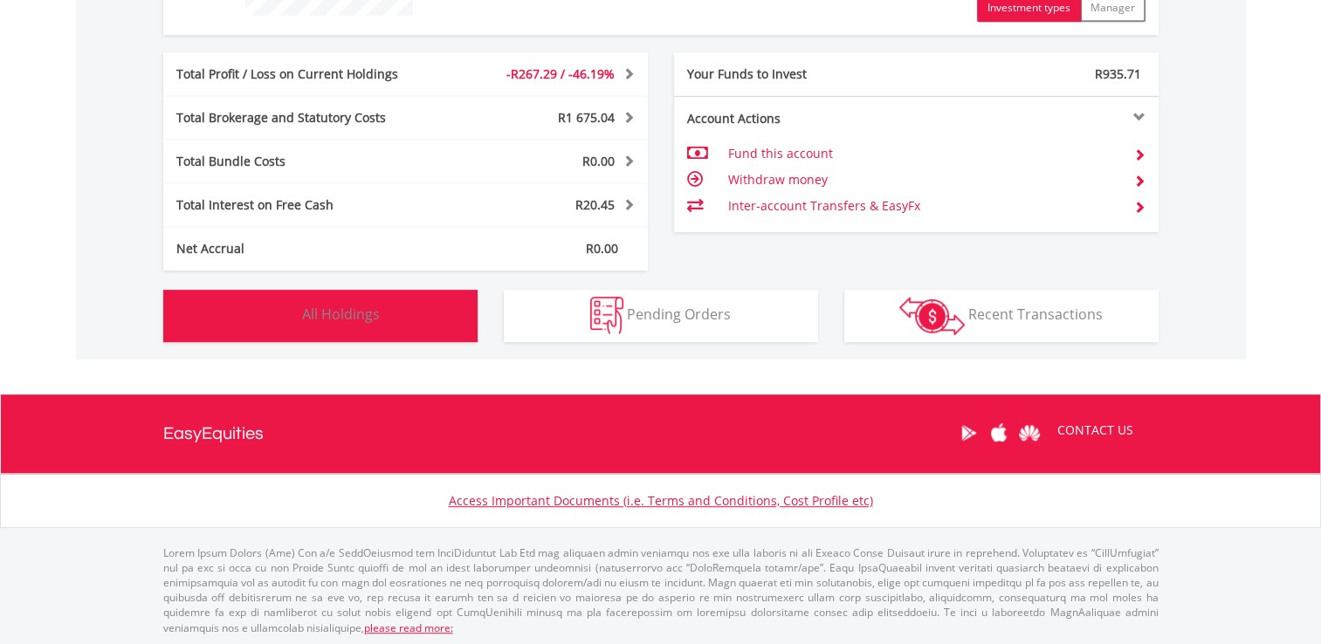
click at [417, 303] on button "Holdings All Holdings" at bounding box center [320, 316] width 314 height 52
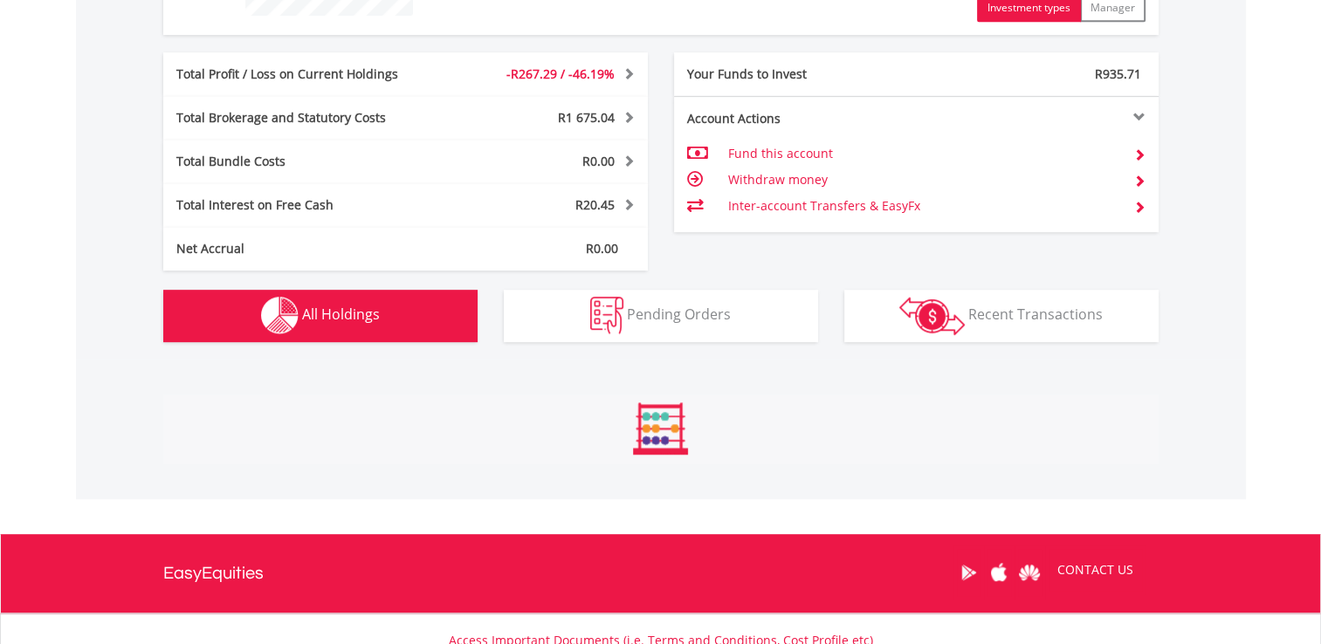
scroll to position [1108, 0]
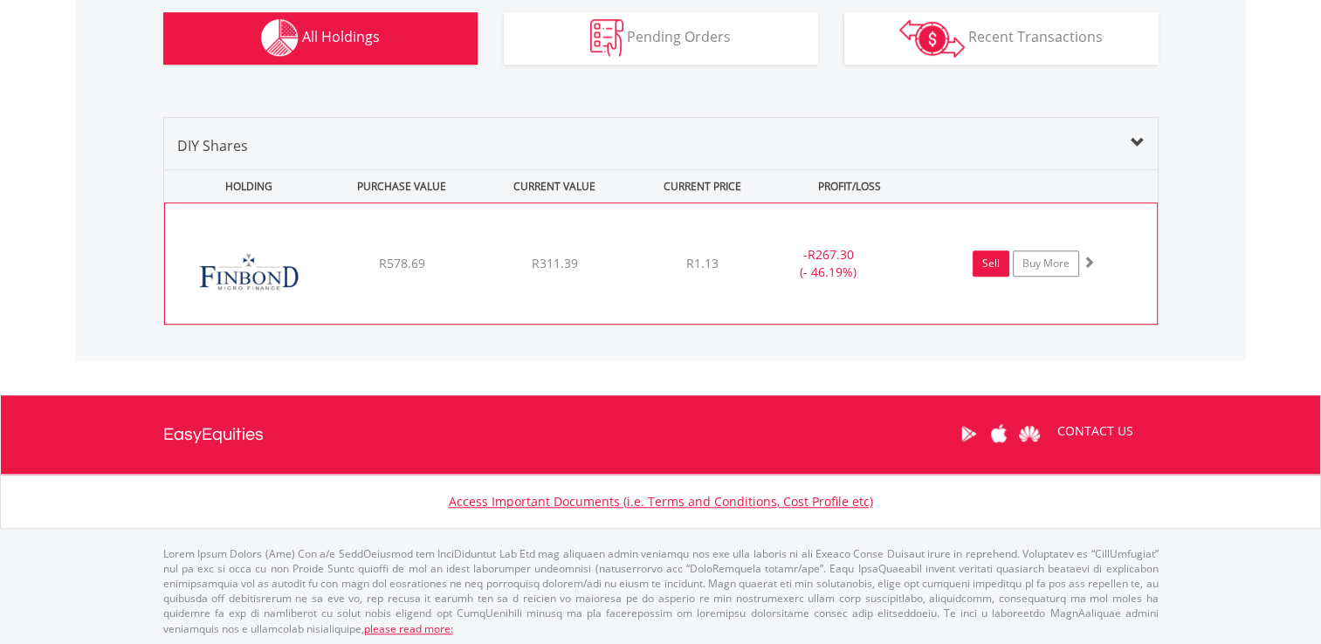
click at [985, 260] on link "Sell" at bounding box center [991, 264] width 37 height 26
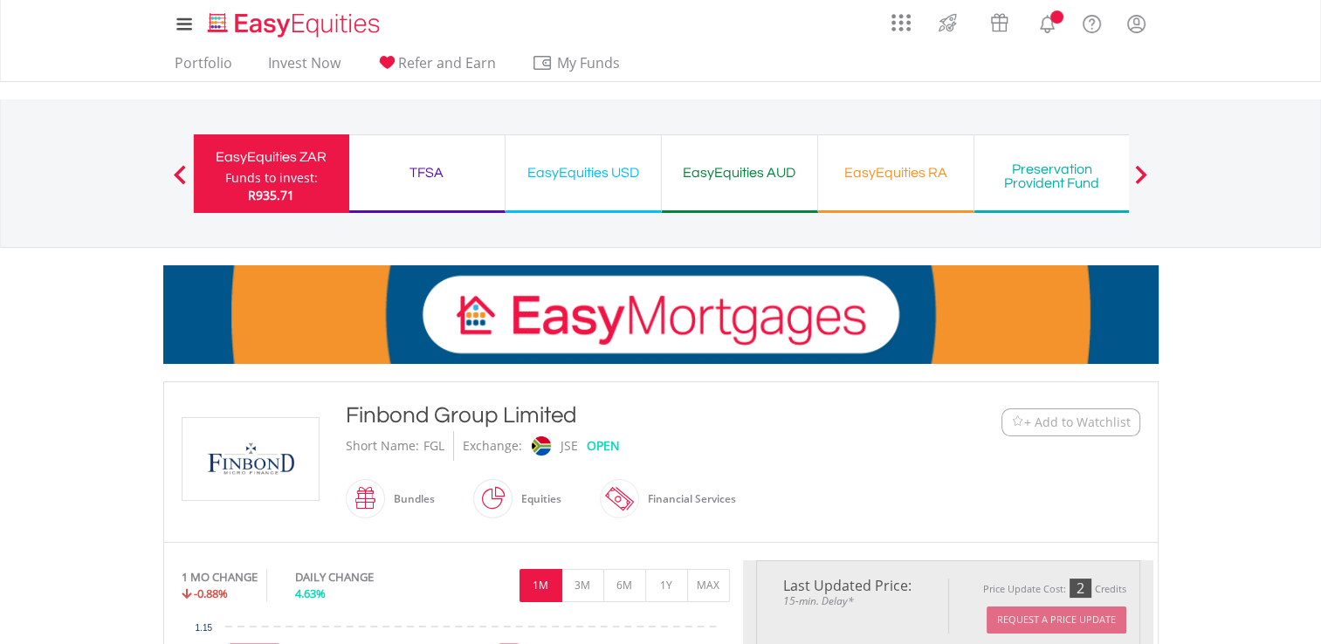
type input "******"
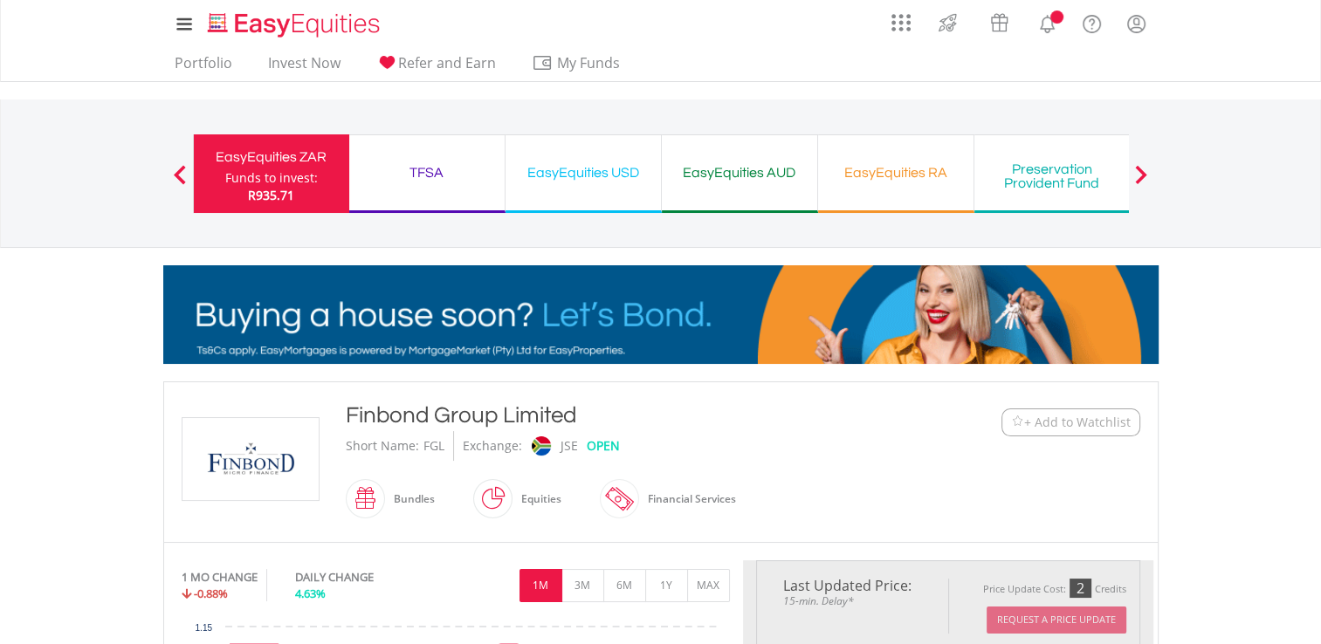
type input "******"
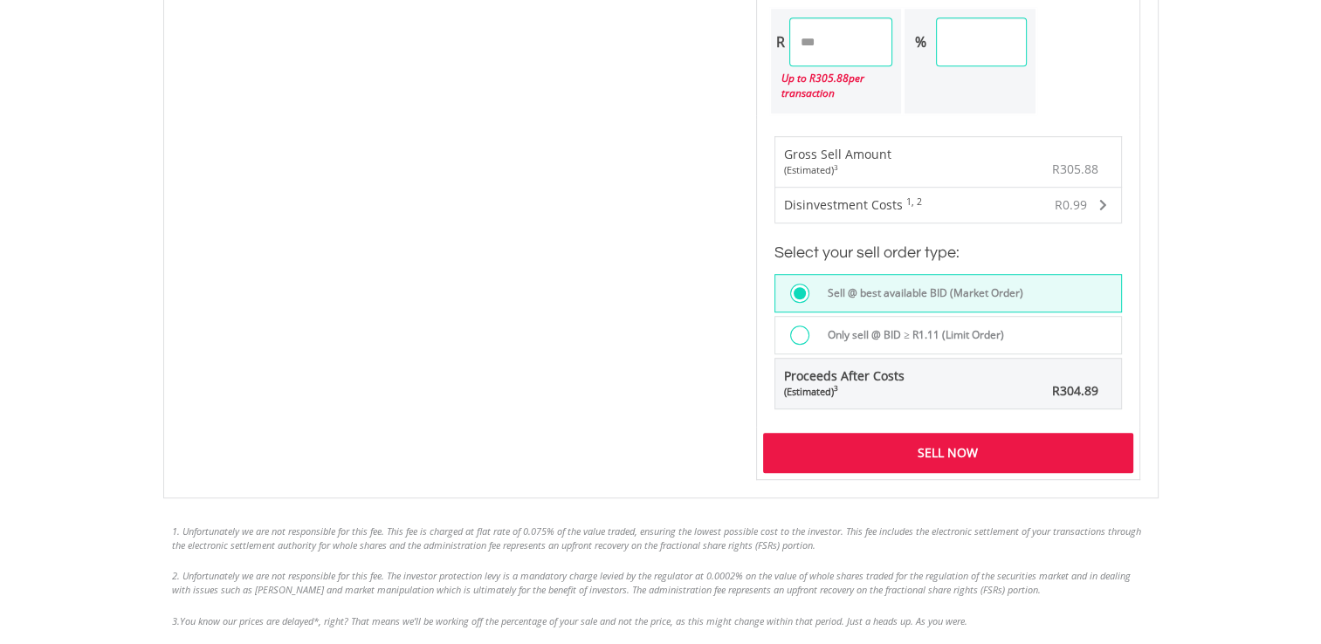
scroll to position [1223, 0]
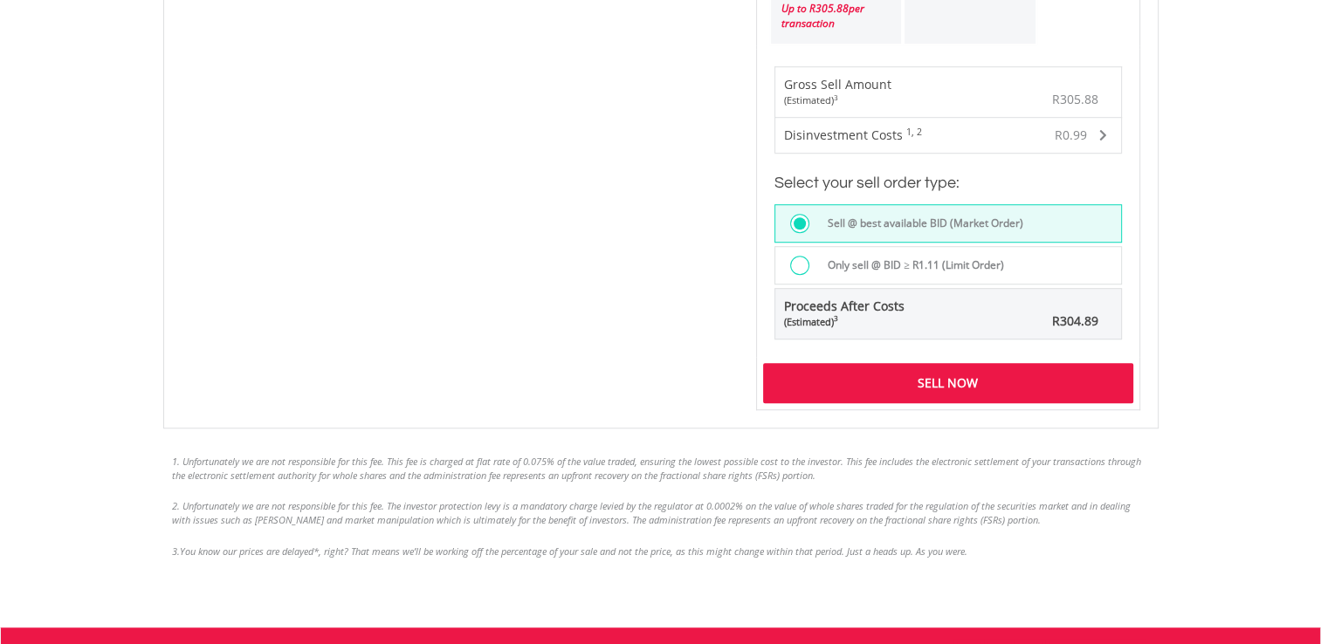
click at [984, 371] on div "Sell Now" at bounding box center [948, 383] width 370 height 40
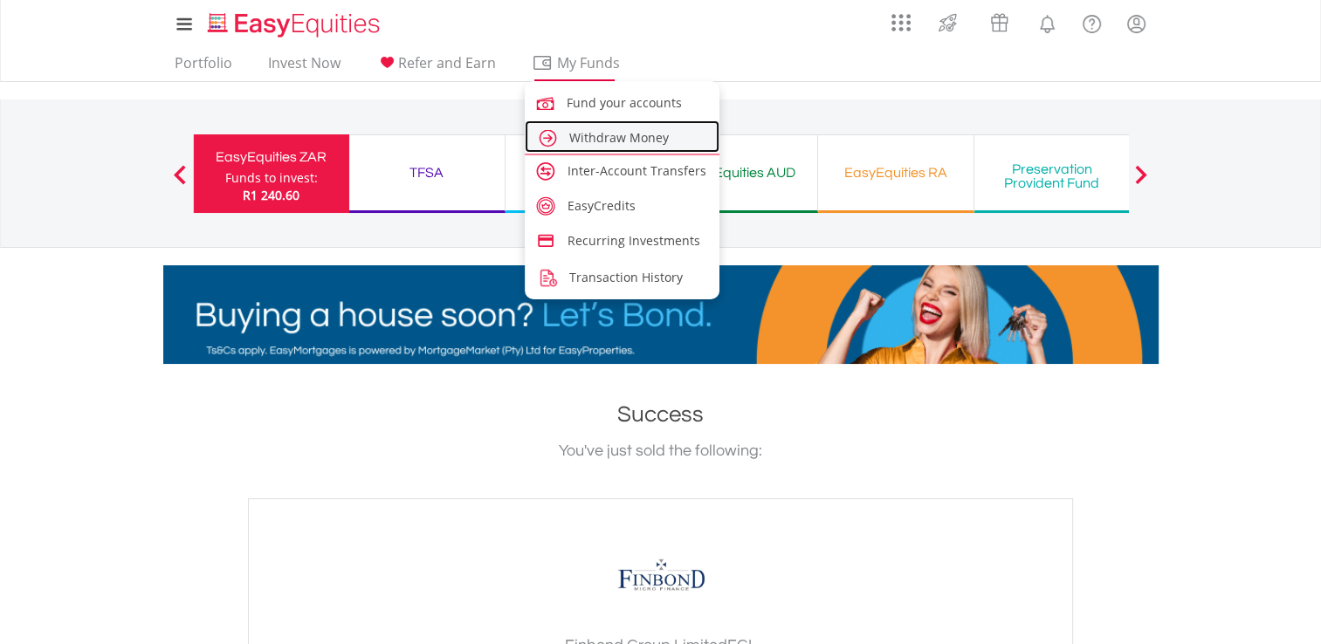
click at [597, 134] on span "Withdraw Money" at bounding box center [619, 137] width 100 height 17
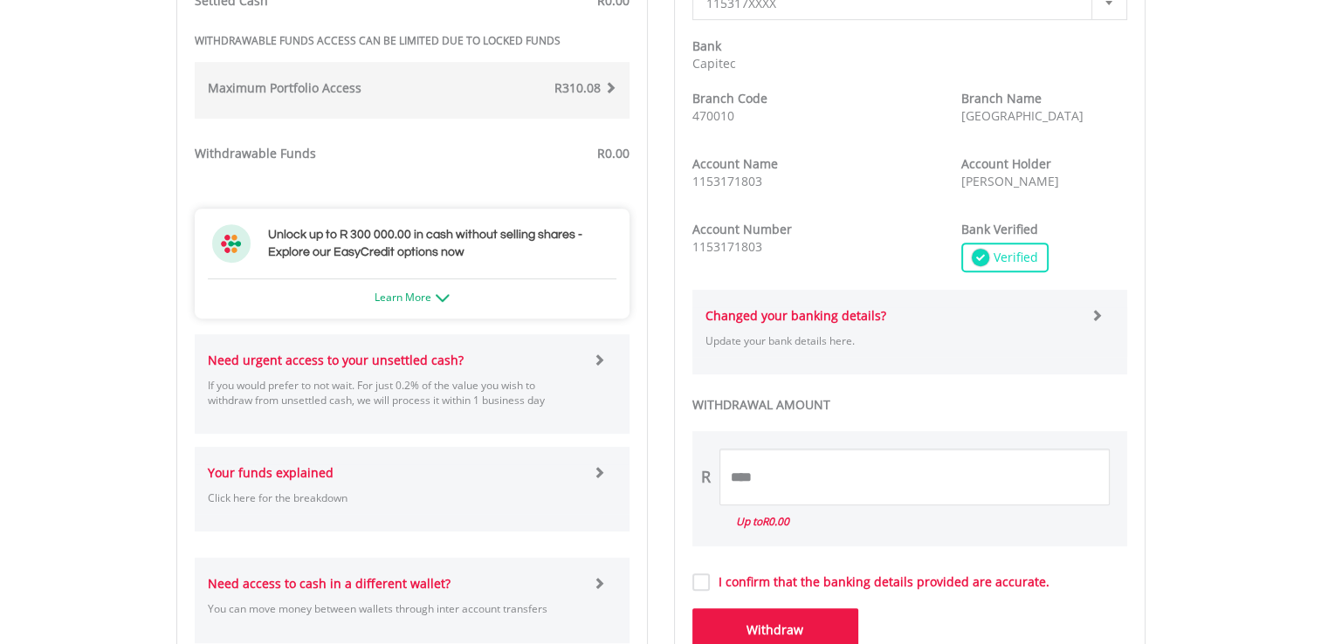
scroll to position [815, 0]
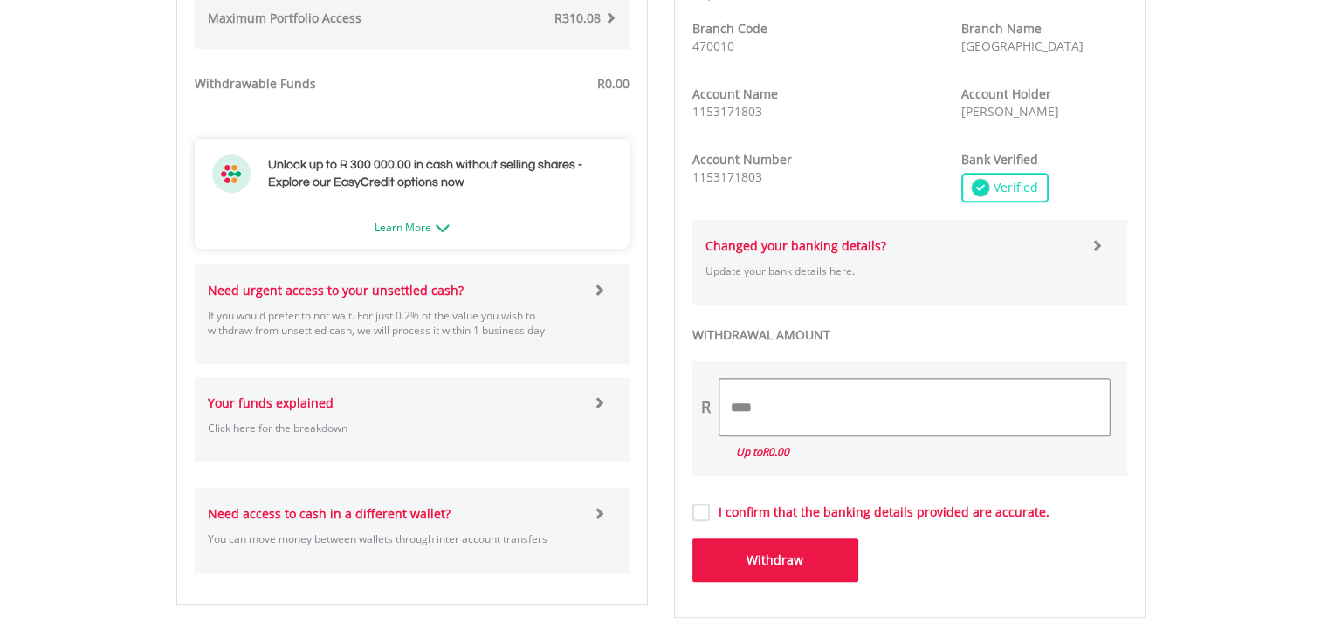
click at [769, 396] on input "****" at bounding box center [915, 407] width 390 height 57
type input "*"
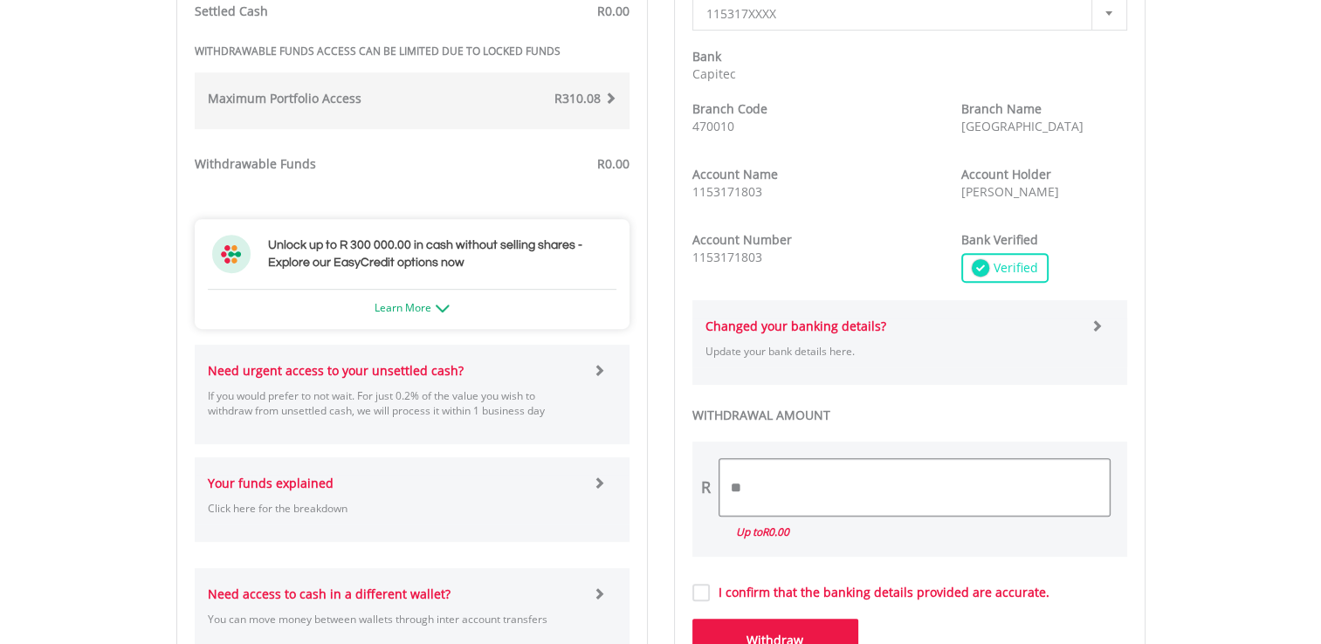
scroll to position [745, 0]
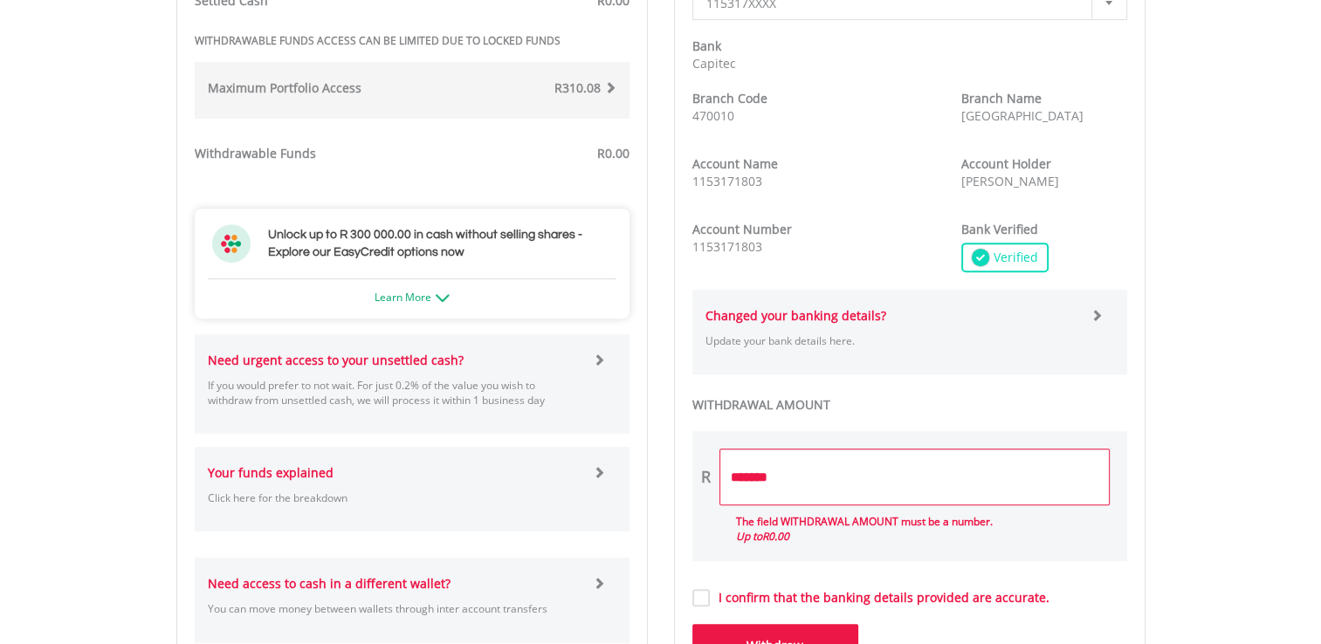
click at [702, 582] on form "**********" at bounding box center [910, 266] width 435 height 803
click at [725, 634] on button "Withdraw" at bounding box center [776, 646] width 166 height 44
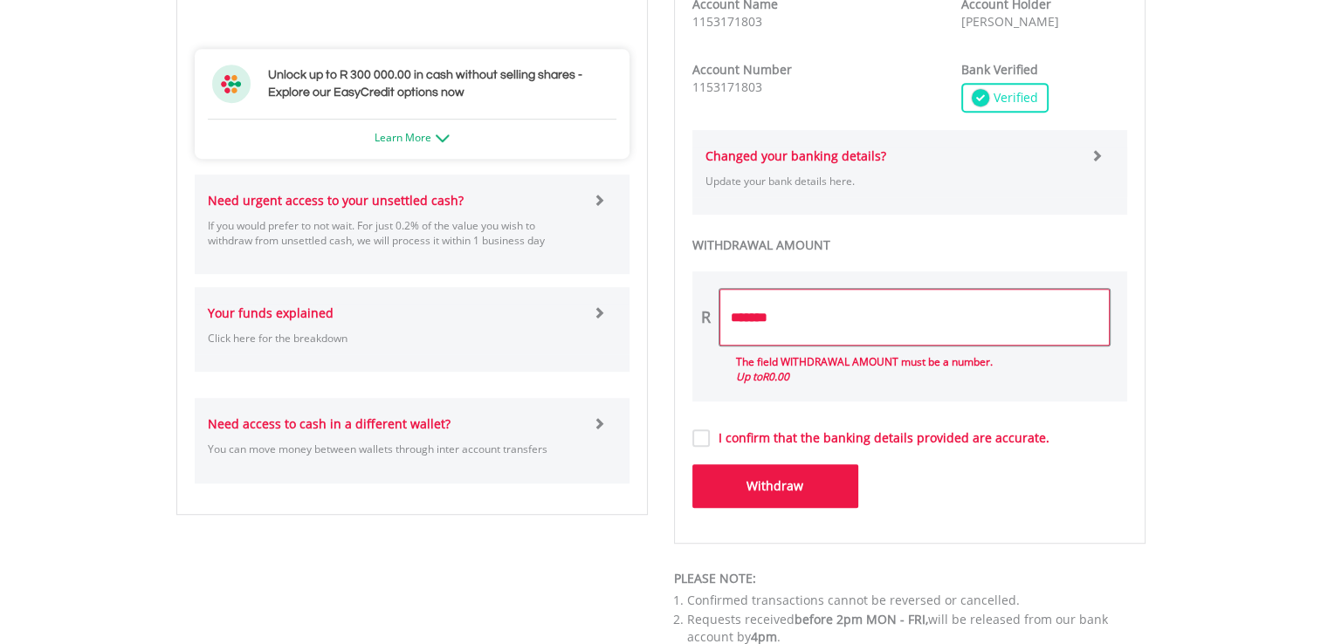
scroll to position [920, 0]
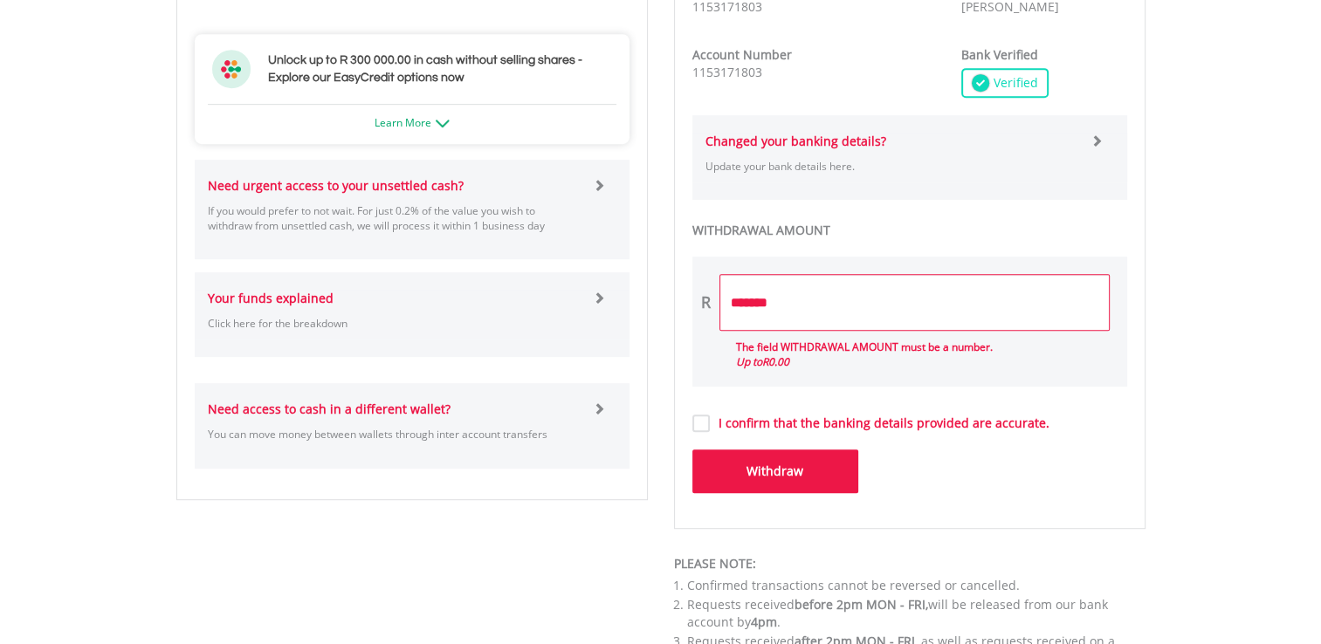
click at [784, 472] on button "Withdraw" at bounding box center [776, 472] width 166 height 44
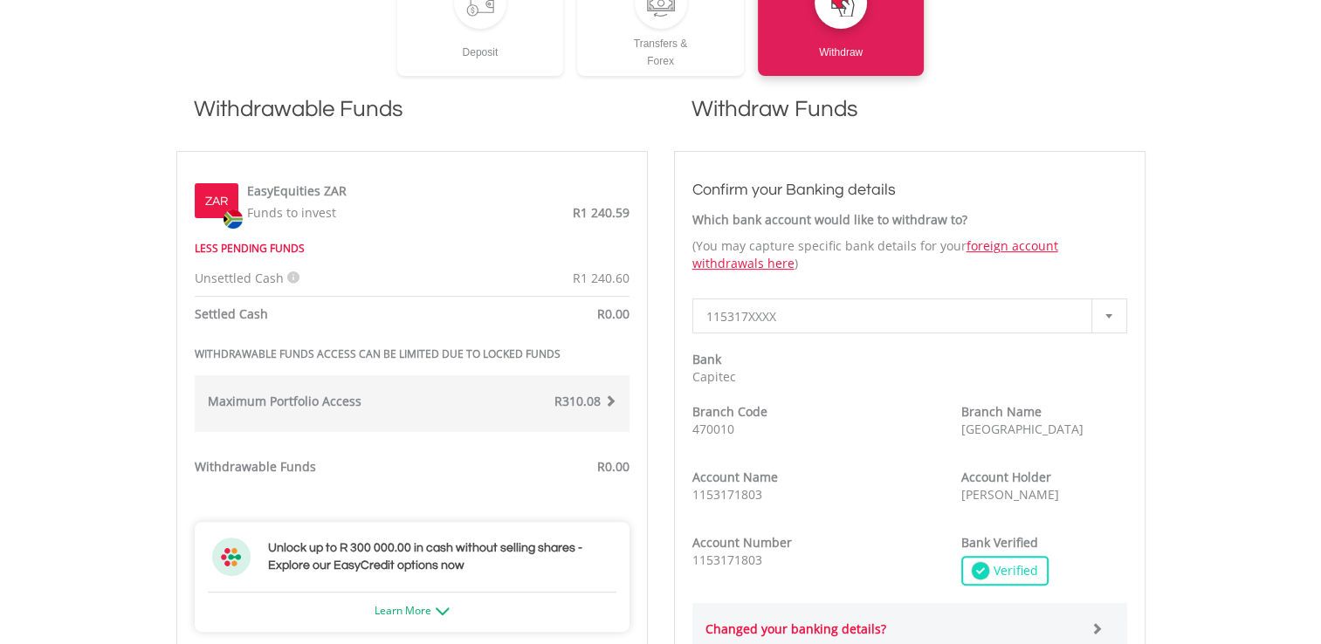
scroll to position [396, 0]
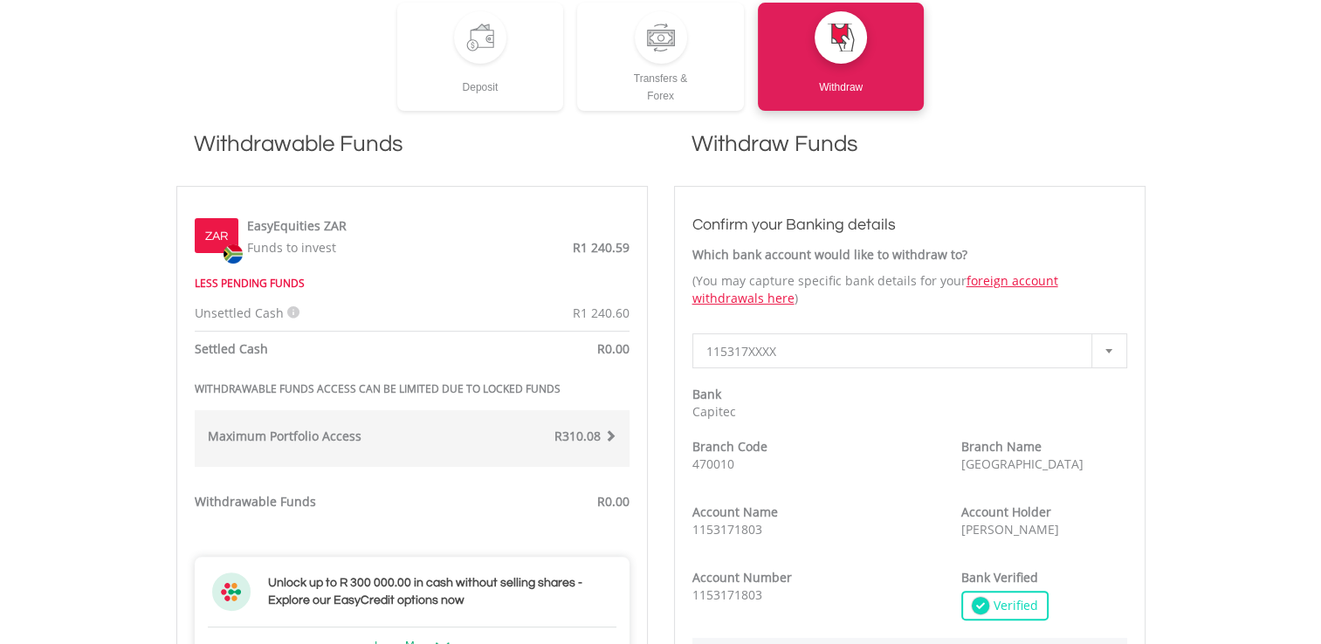
click at [458, 316] on div "R1 240.60" at bounding box center [527, 313] width 231 height 17
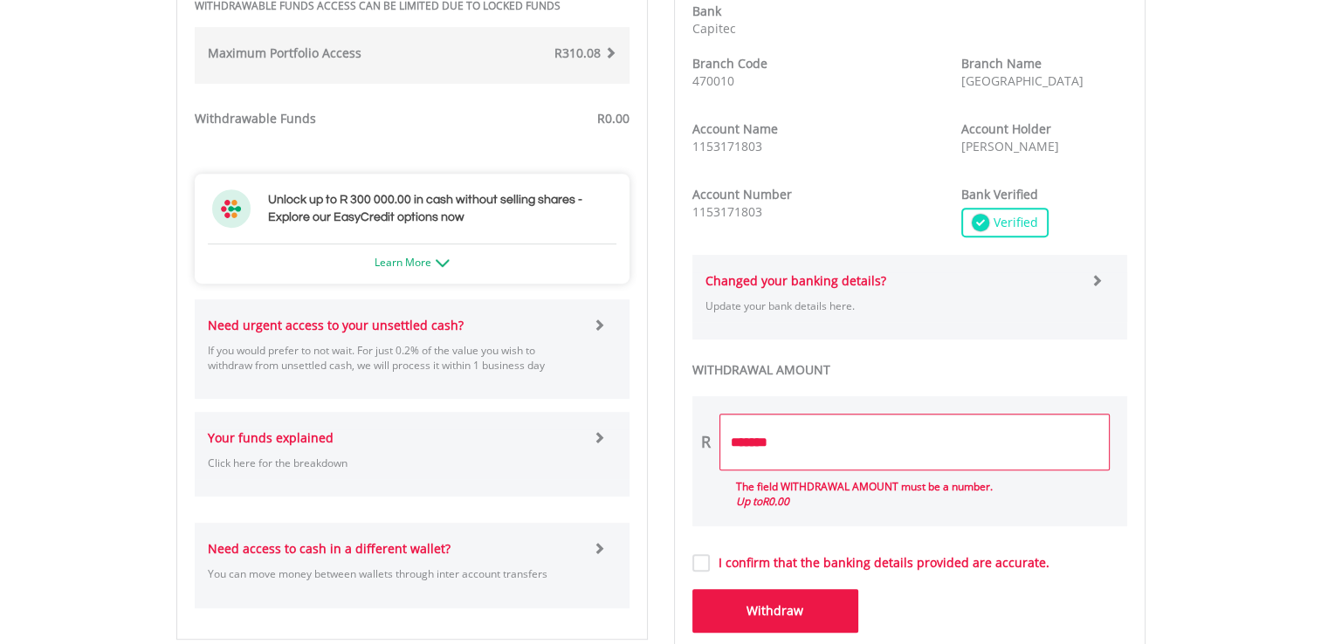
scroll to position [862, 0]
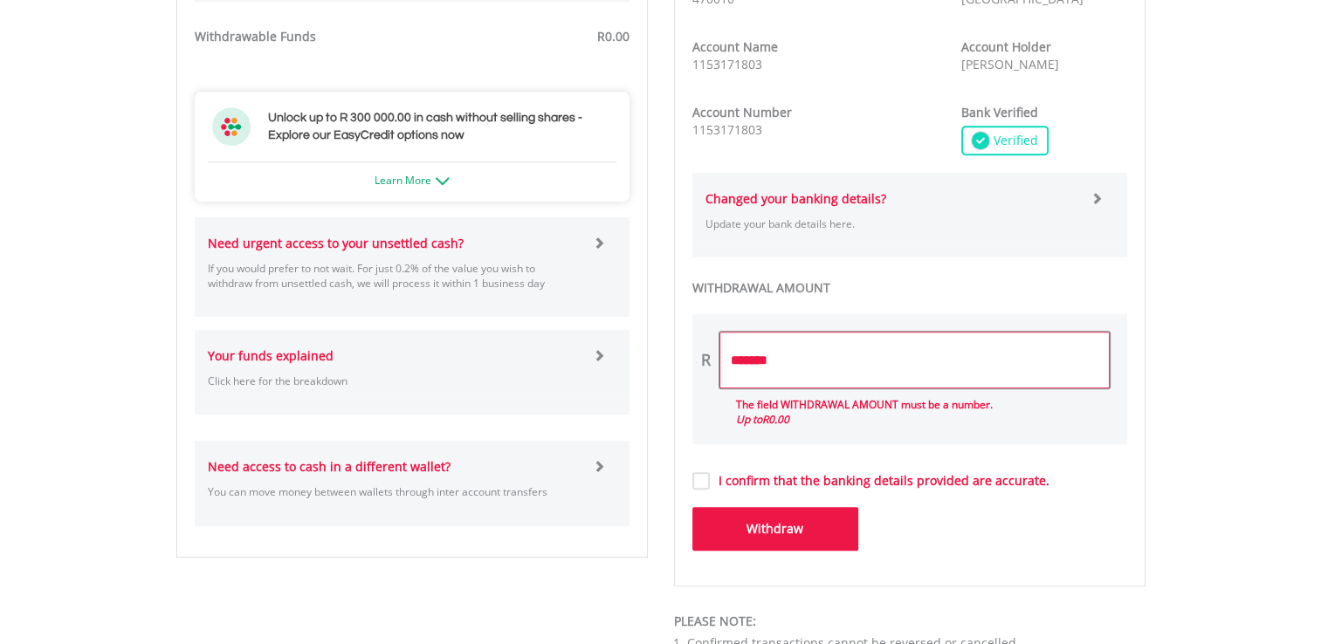
click at [782, 354] on input "*******" at bounding box center [915, 360] width 390 height 57
type input "*"
click at [764, 523] on button "Withdraw" at bounding box center [776, 529] width 166 height 44
type input "***"
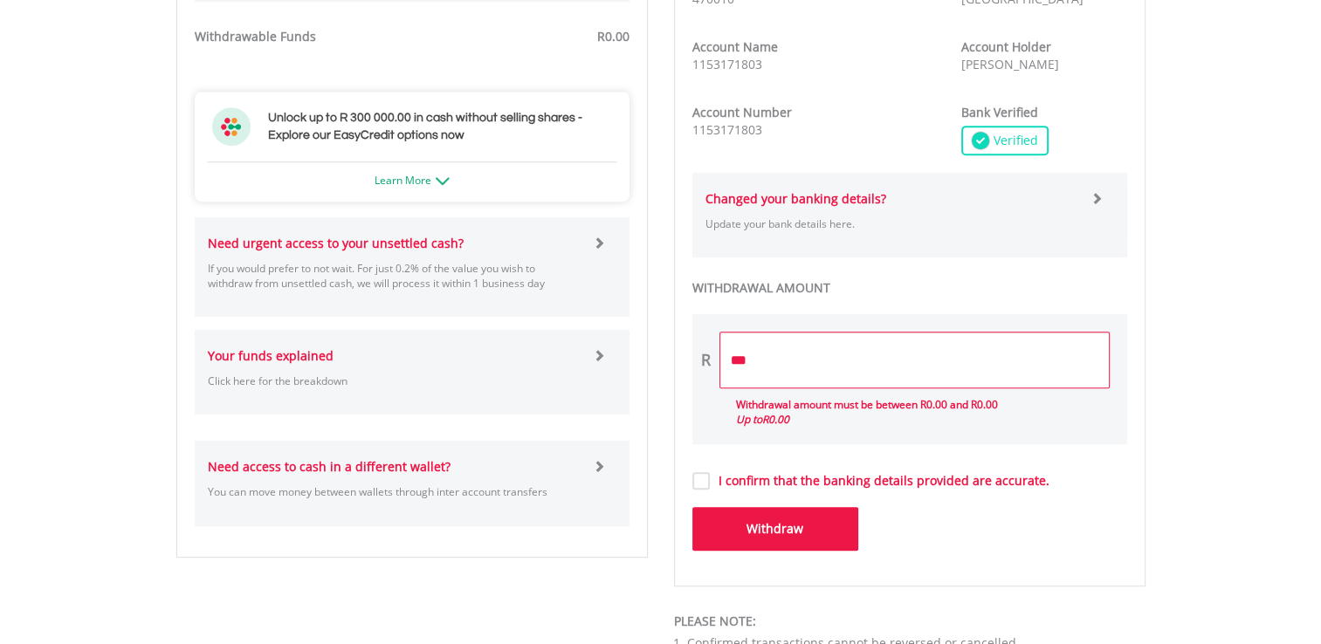
click at [775, 527] on button "Withdraw" at bounding box center [776, 529] width 166 height 44
click at [444, 173] on link "Learn More" at bounding box center [412, 180] width 75 height 15
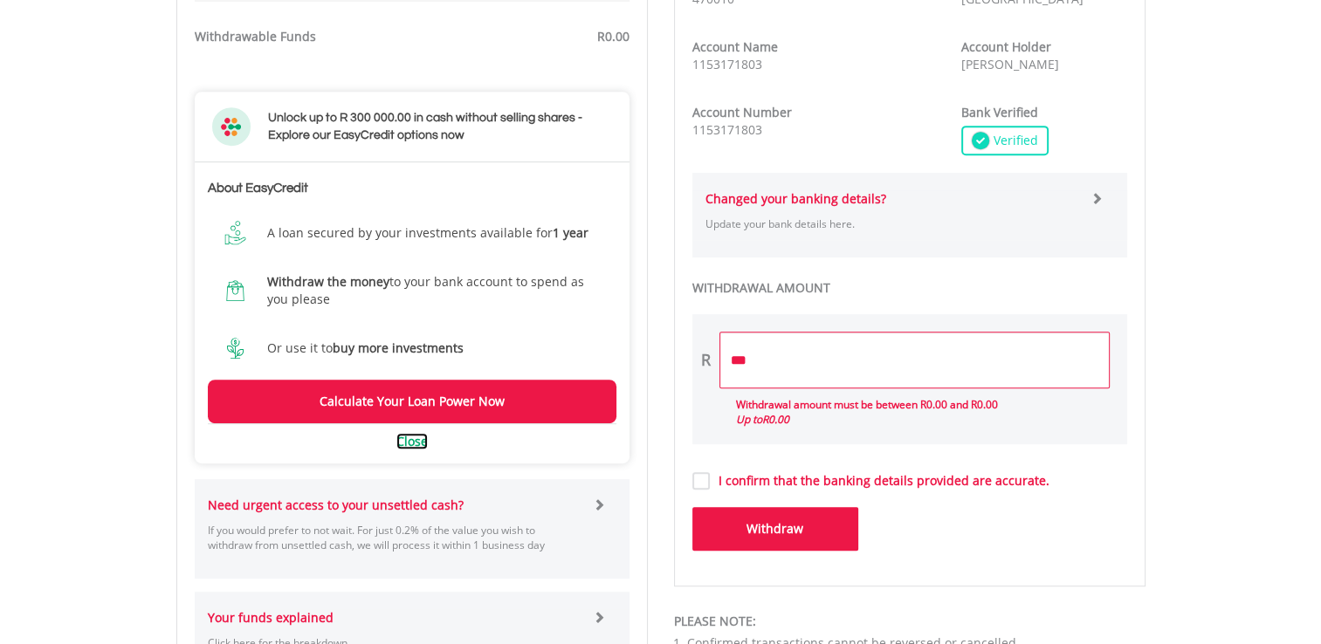
click at [417, 442] on link "Close" at bounding box center [411, 441] width 31 height 17
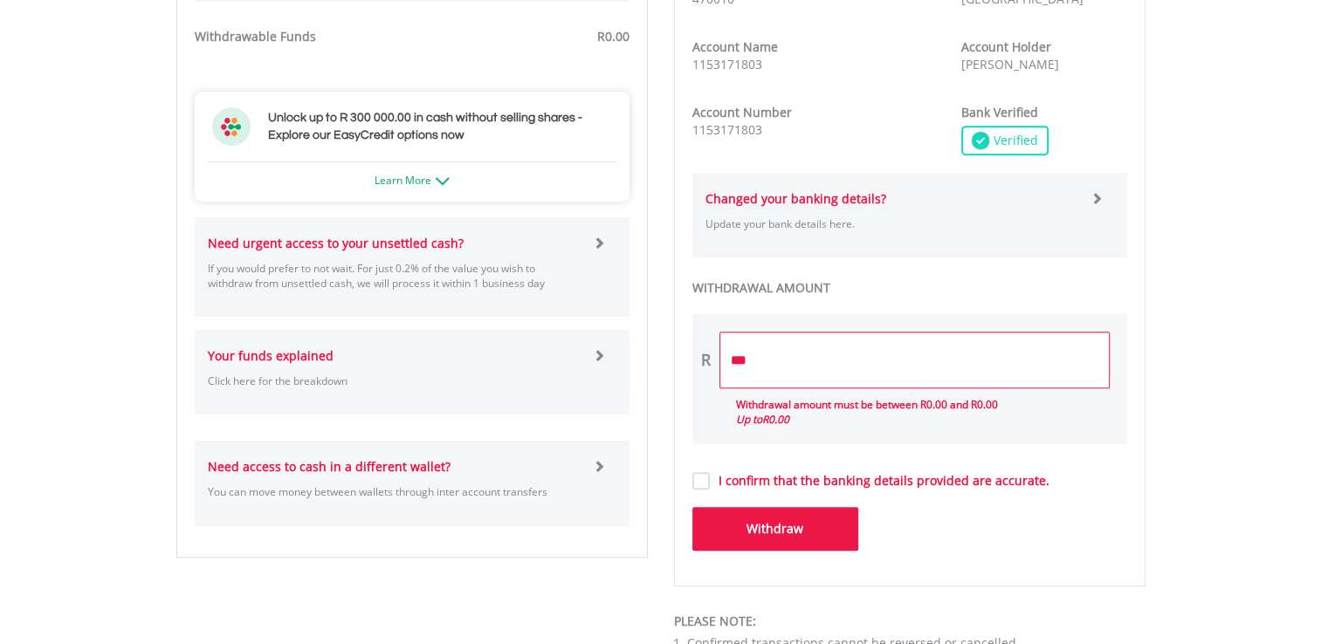
click at [595, 238] on span at bounding box center [599, 243] width 12 height 12
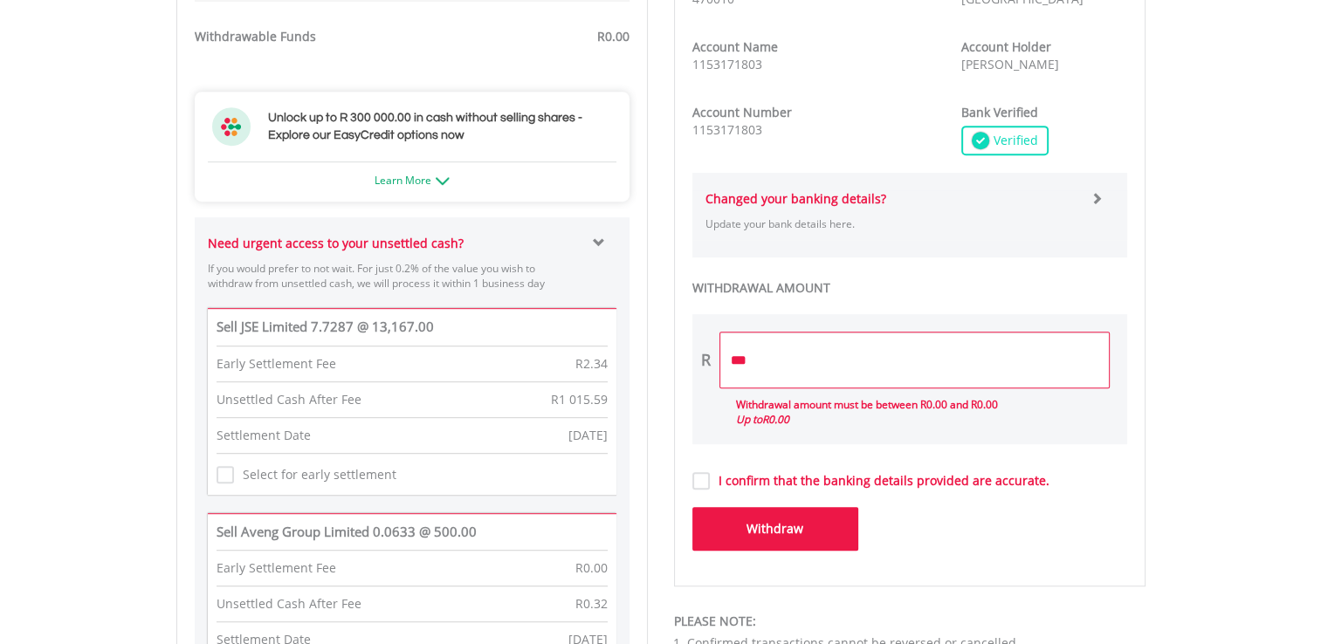
click at [234, 477] on label "Select for early settlement" at bounding box center [315, 474] width 162 height 17
click at [635, 585] on div "ZAR EasyEquities ZAR Funds to invest R1 240.59 LESS PENDING FUNDS *" at bounding box center [412, 584] width 472 height 1727
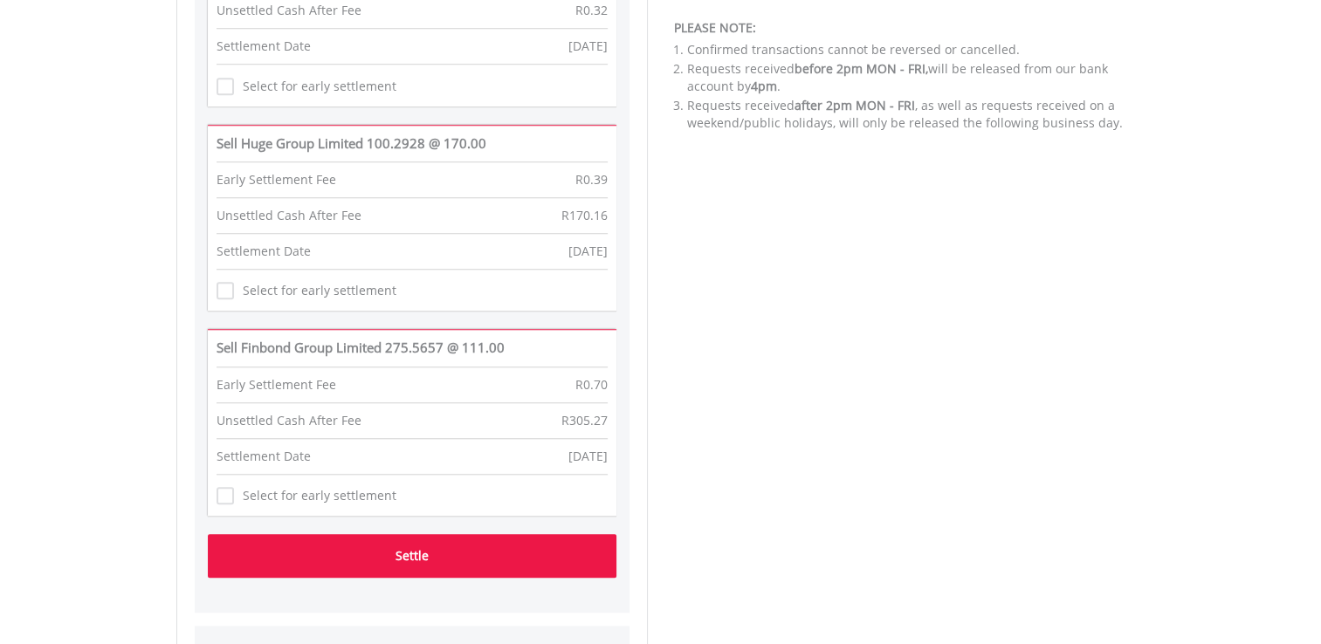
scroll to position [1491, 0]
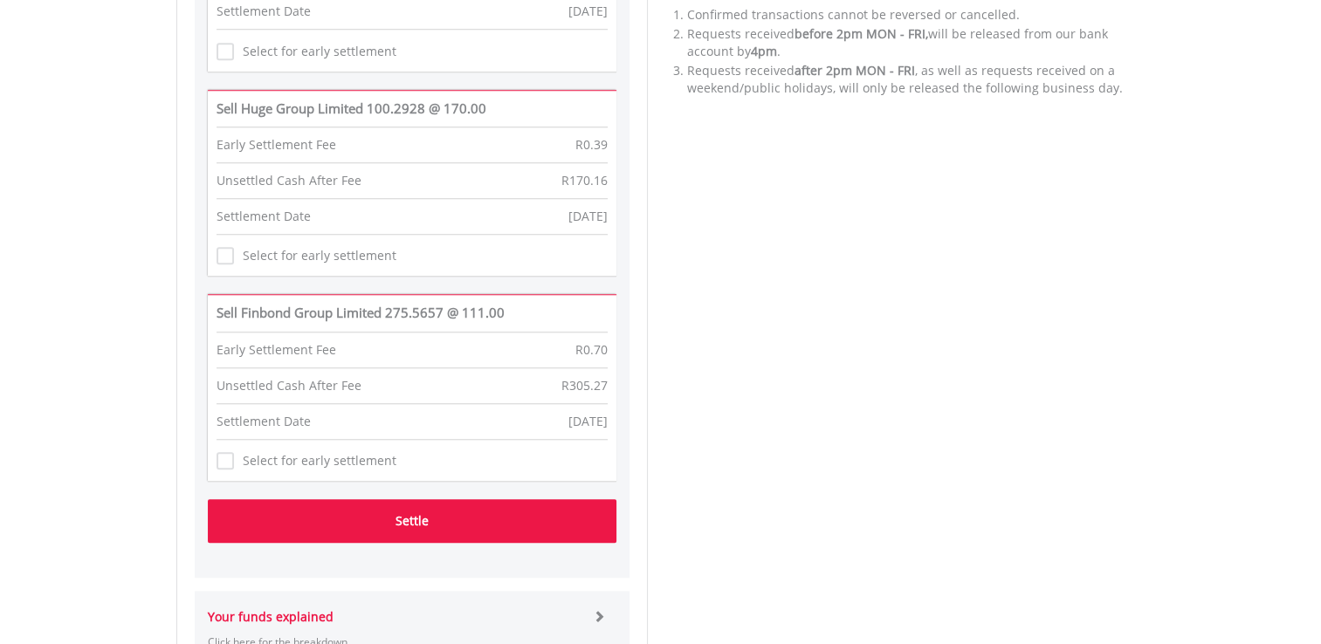
click at [419, 518] on button "Settle" at bounding box center [412, 522] width 409 height 44
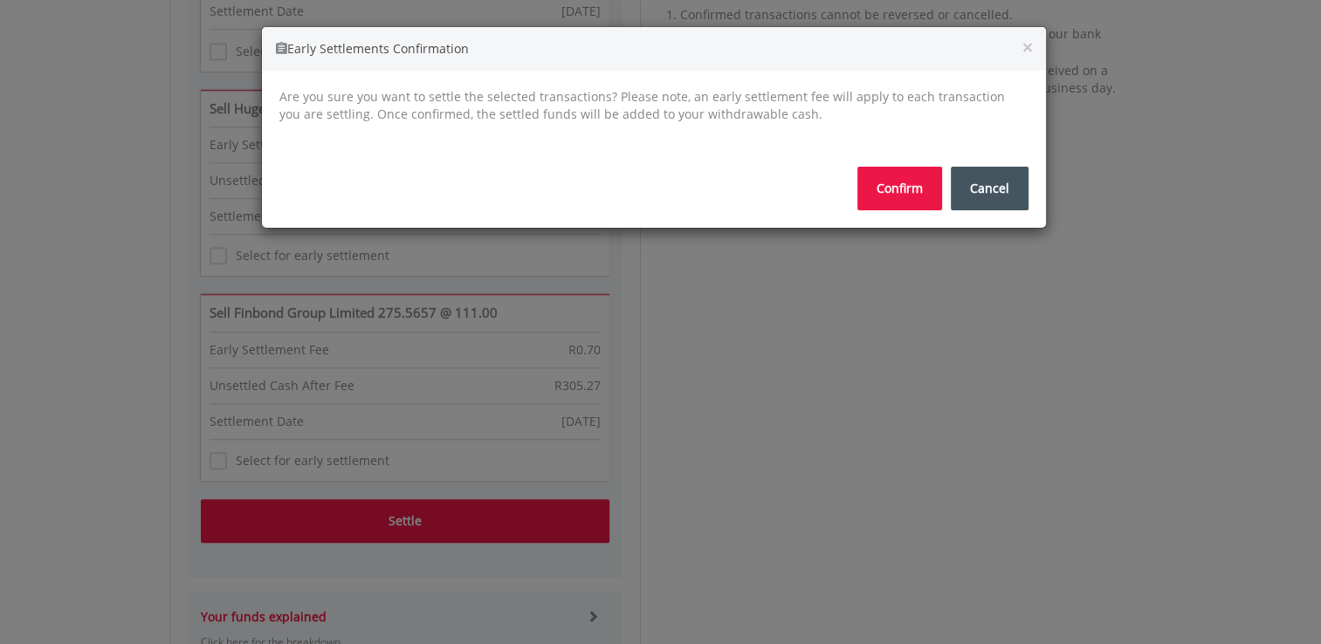
click at [898, 190] on button "Confirm" at bounding box center [900, 189] width 85 height 44
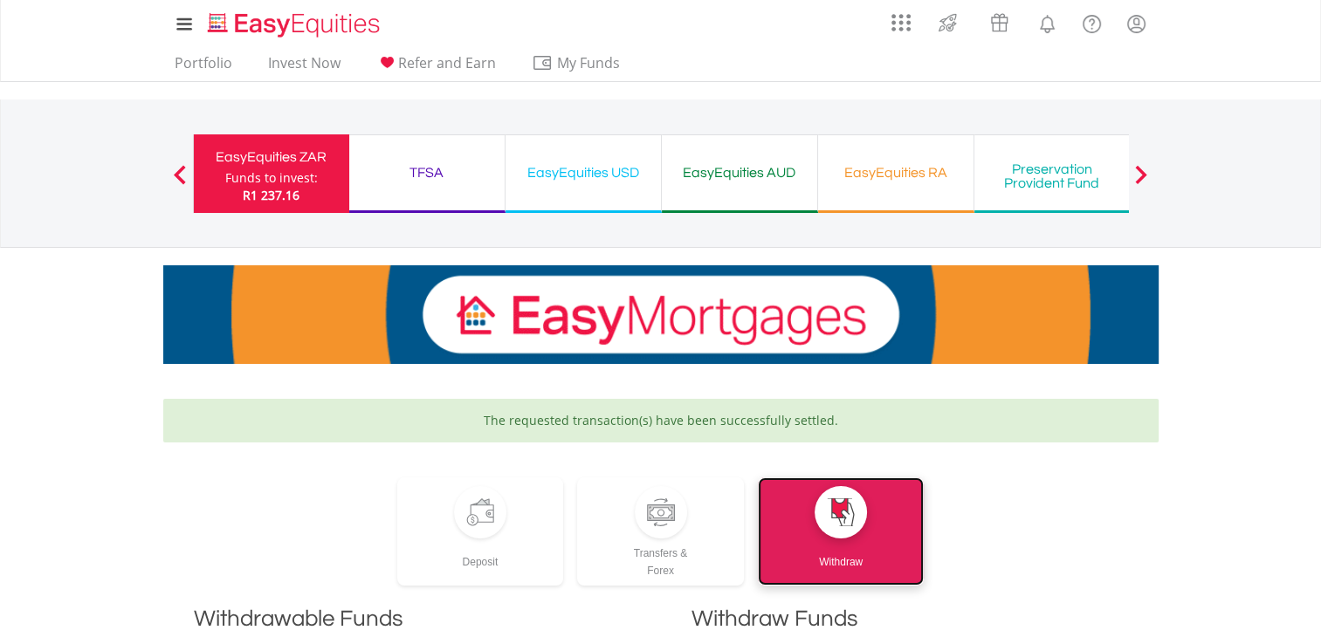
click at [869, 551] on div "Withdraw" at bounding box center [841, 555] width 167 height 32
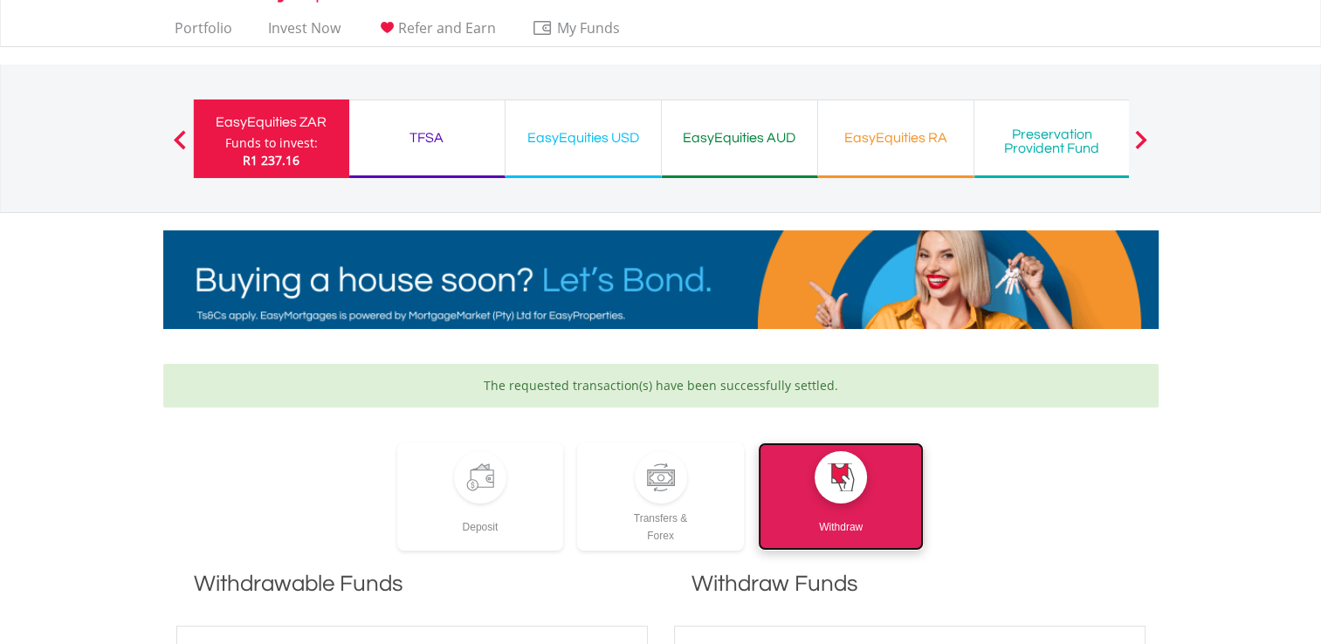
scroll to position [116, 0]
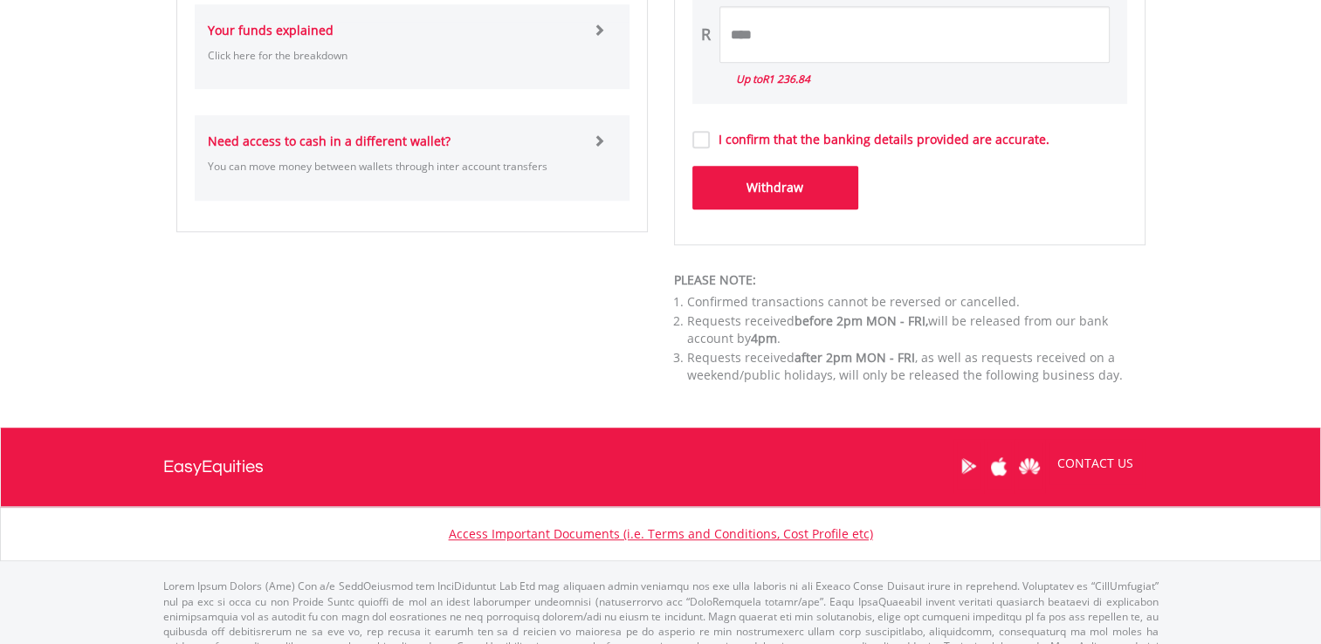
scroll to position [1220, 0]
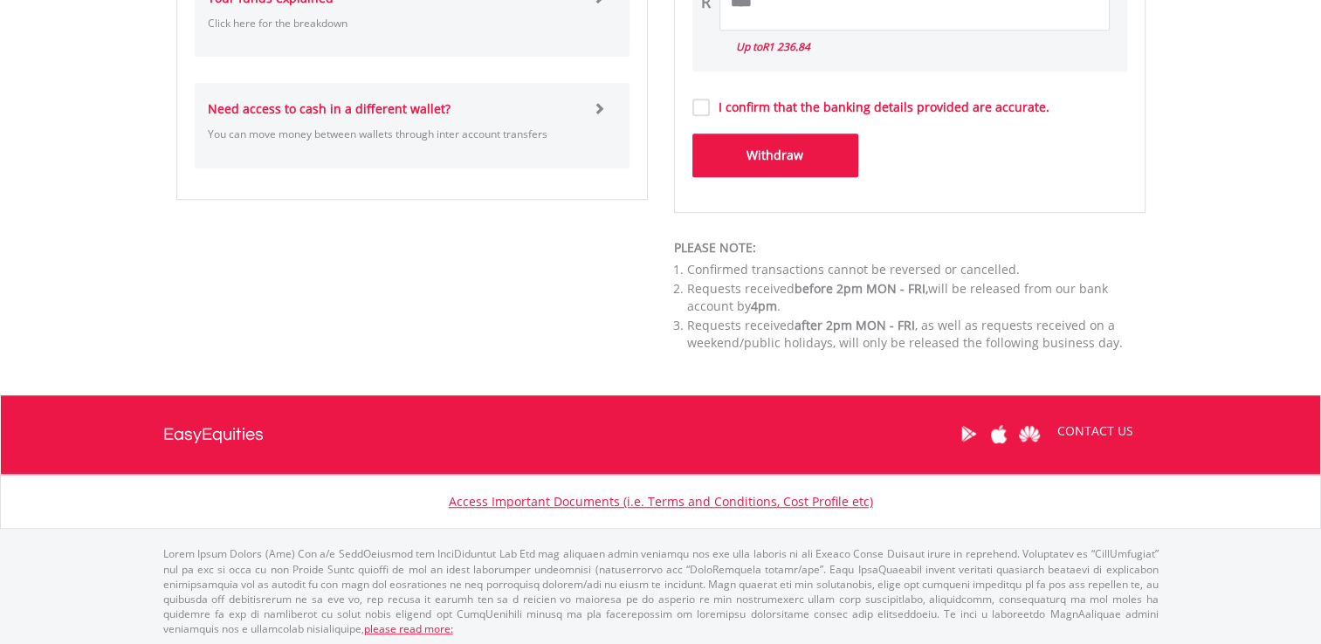
click at [740, 148] on button "Withdraw" at bounding box center [776, 156] width 166 height 44
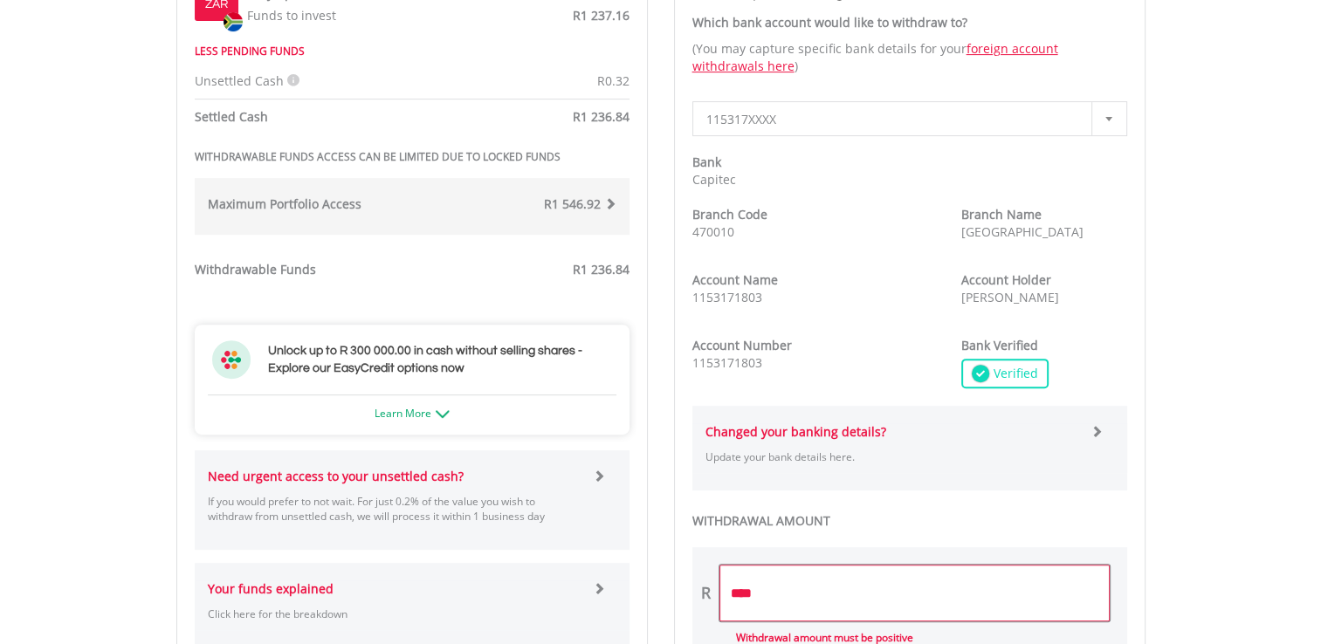
scroll to position [0, 0]
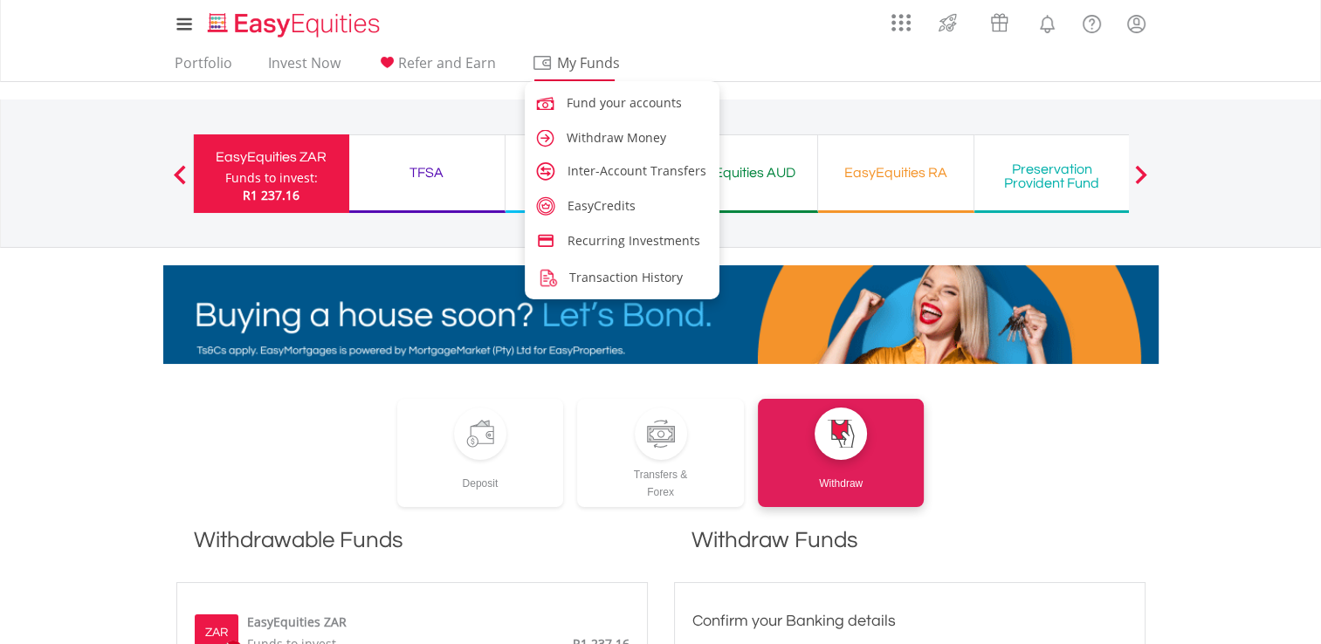
click at [586, 67] on span "My Funds" at bounding box center [589, 63] width 114 height 23
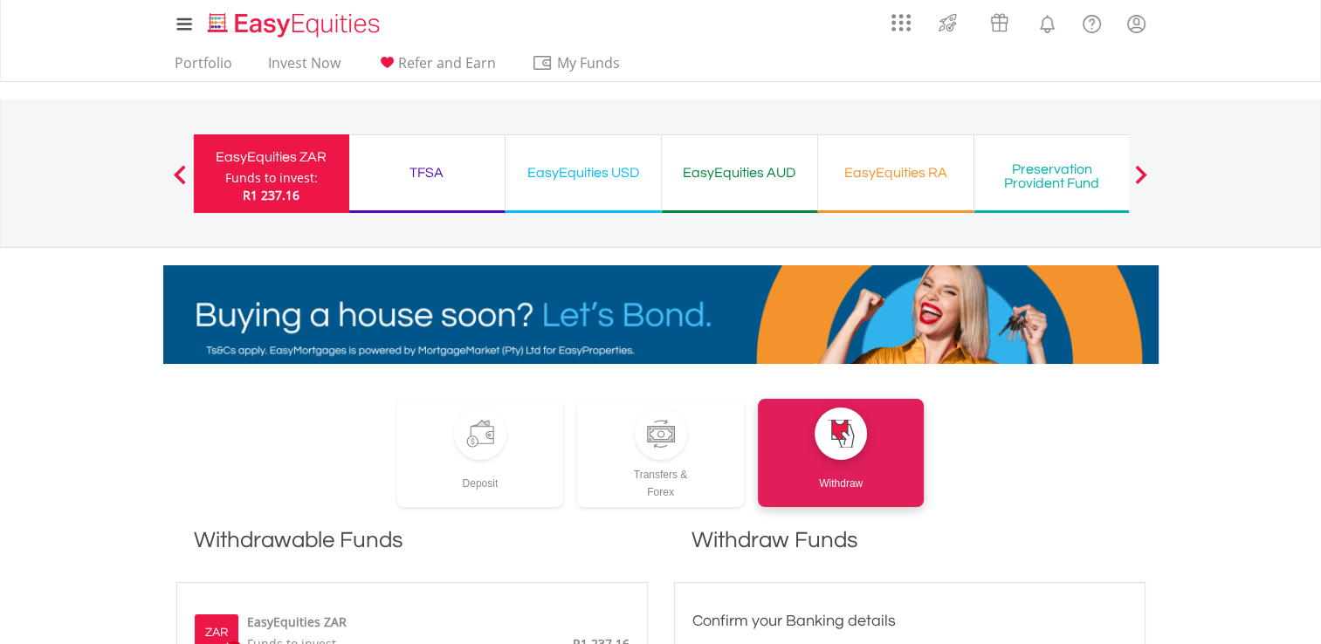
click at [840, 134] on div "EasyEquities RA Funds to invest: R1 237.16" at bounding box center [896, 173] width 156 height 79
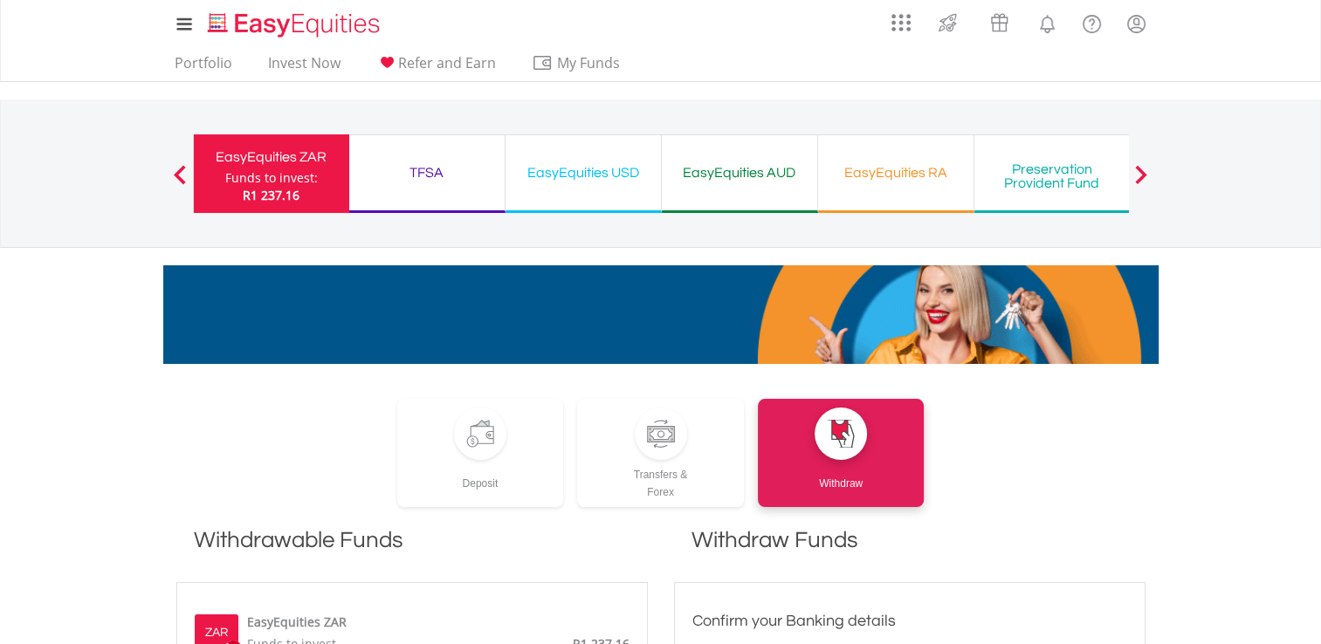
click at [1142, 169] on span at bounding box center [1141, 174] width 12 height 19
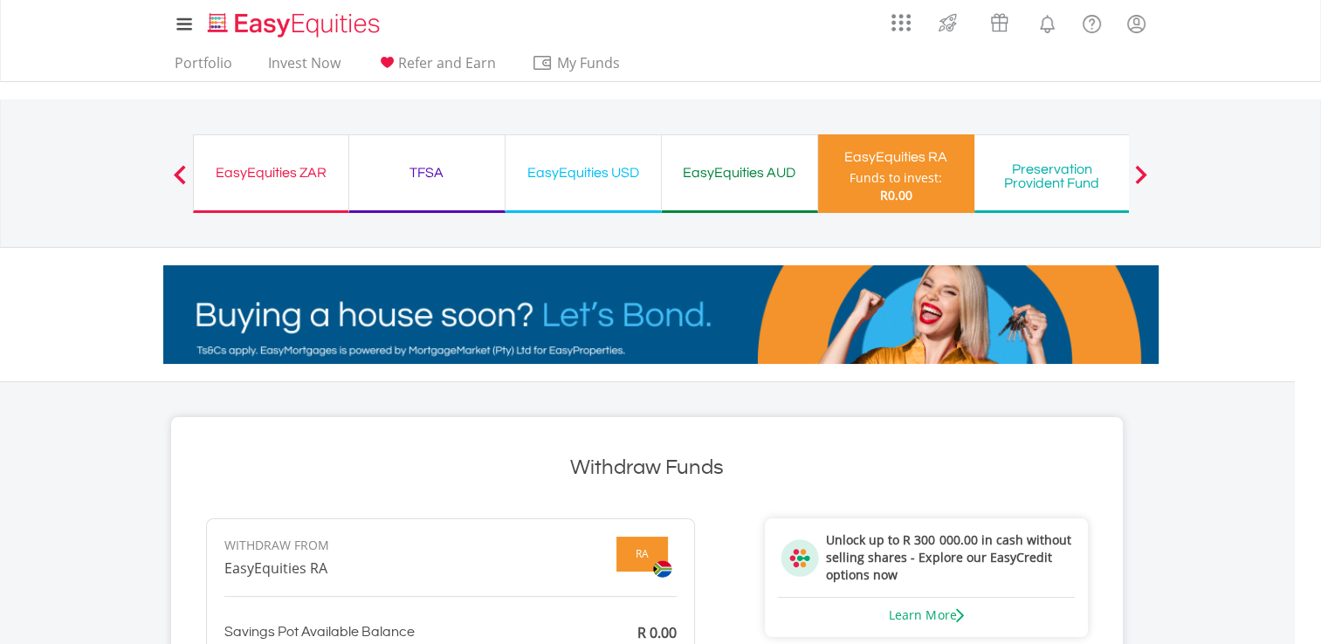
click at [899, 172] on div "Funds to invest:" at bounding box center [896, 177] width 93 height 17
click at [725, 166] on div "EasyEquities AUD" at bounding box center [739, 173] width 134 height 24
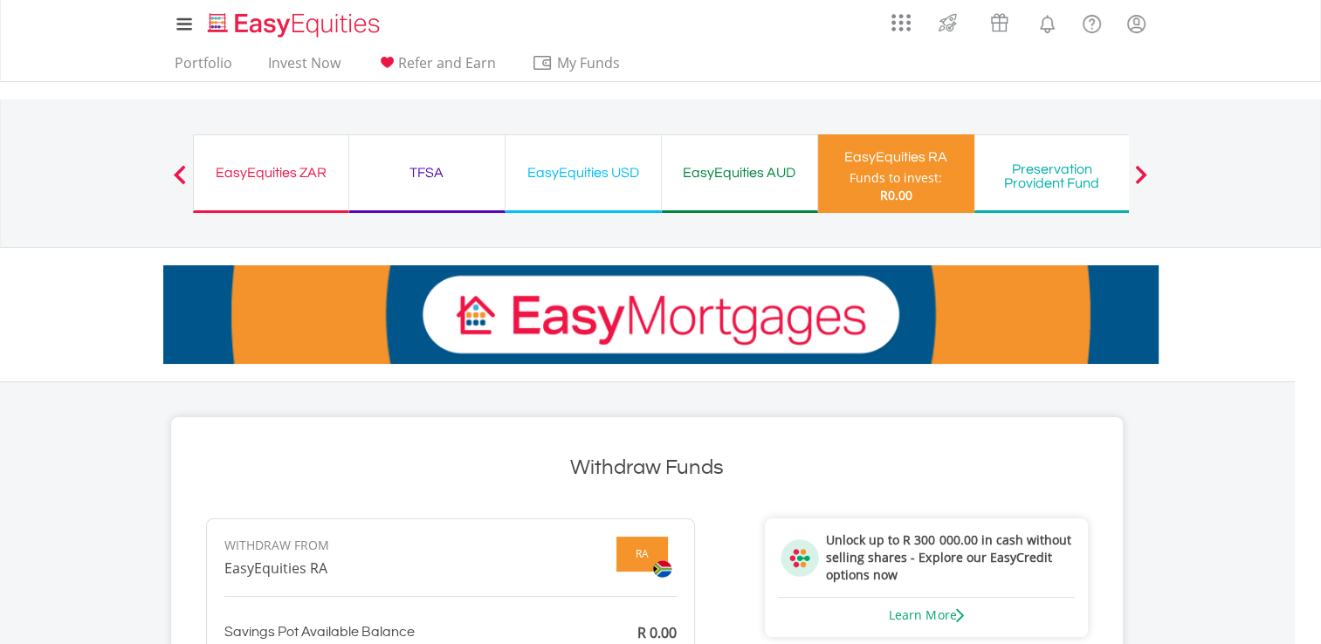
click at [725, 166] on div "EasyEquities AUD" at bounding box center [739, 173] width 134 height 24
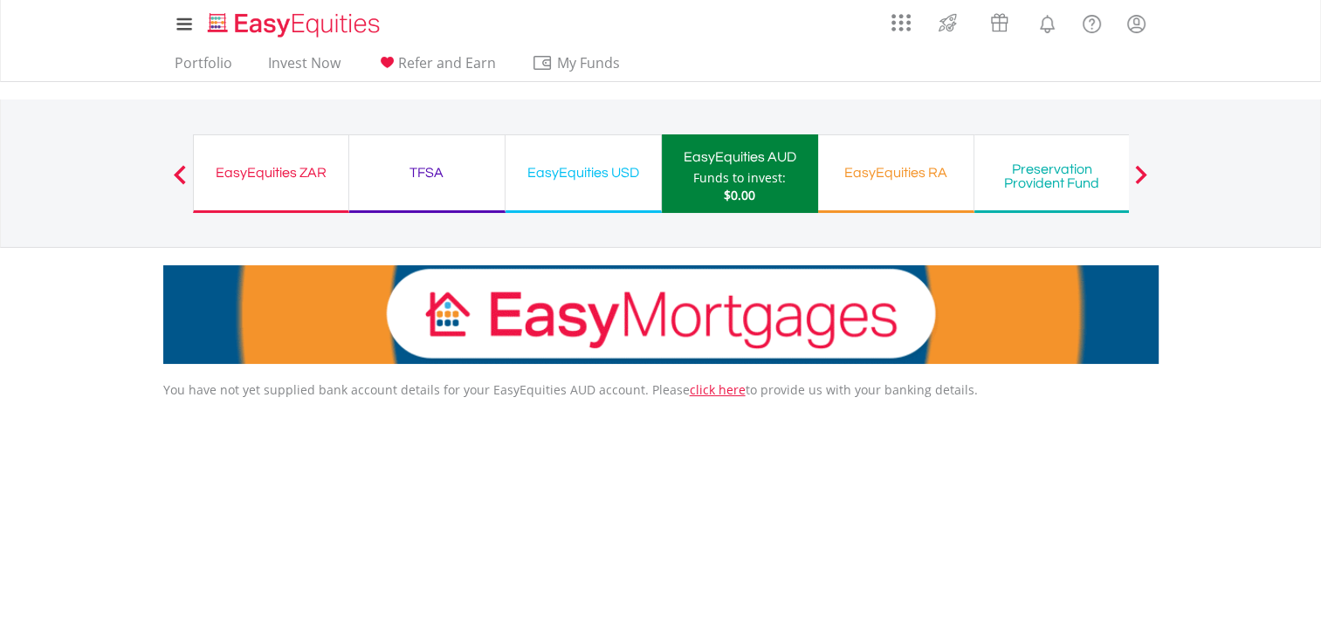
click at [613, 162] on div "EasyEquities USD" at bounding box center [583, 173] width 134 height 24
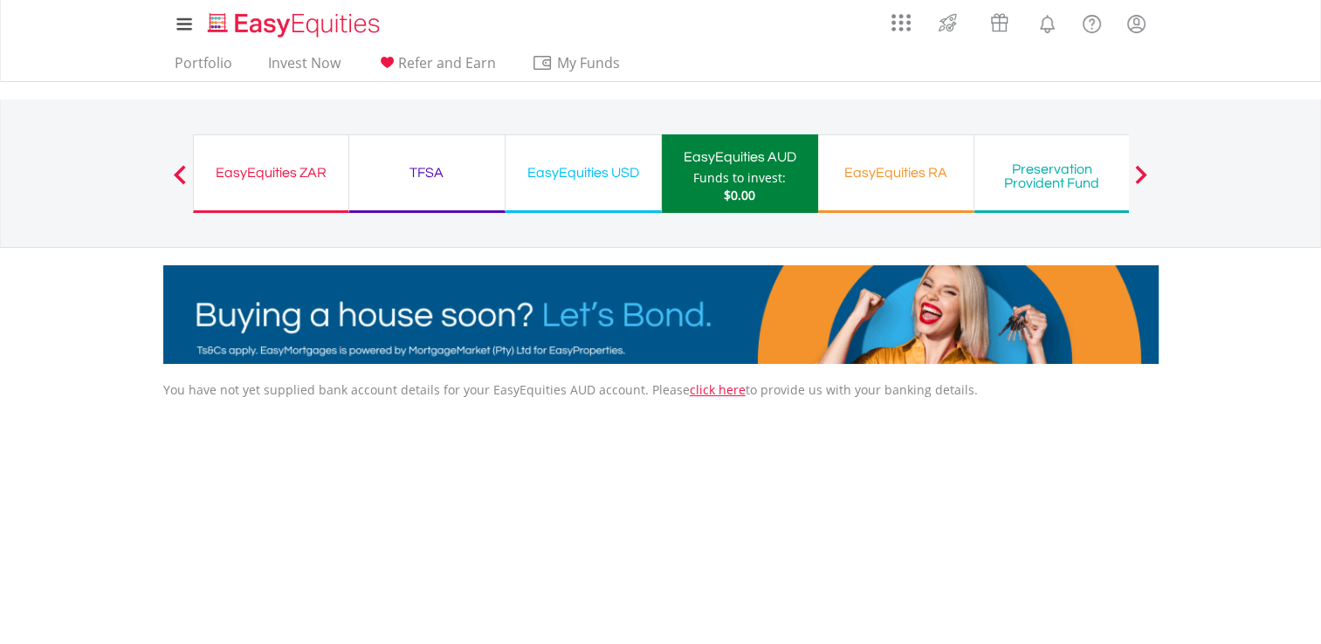
click at [613, 162] on div "EasyEquities USD" at bounding box center [583, 173] width 134 height 24
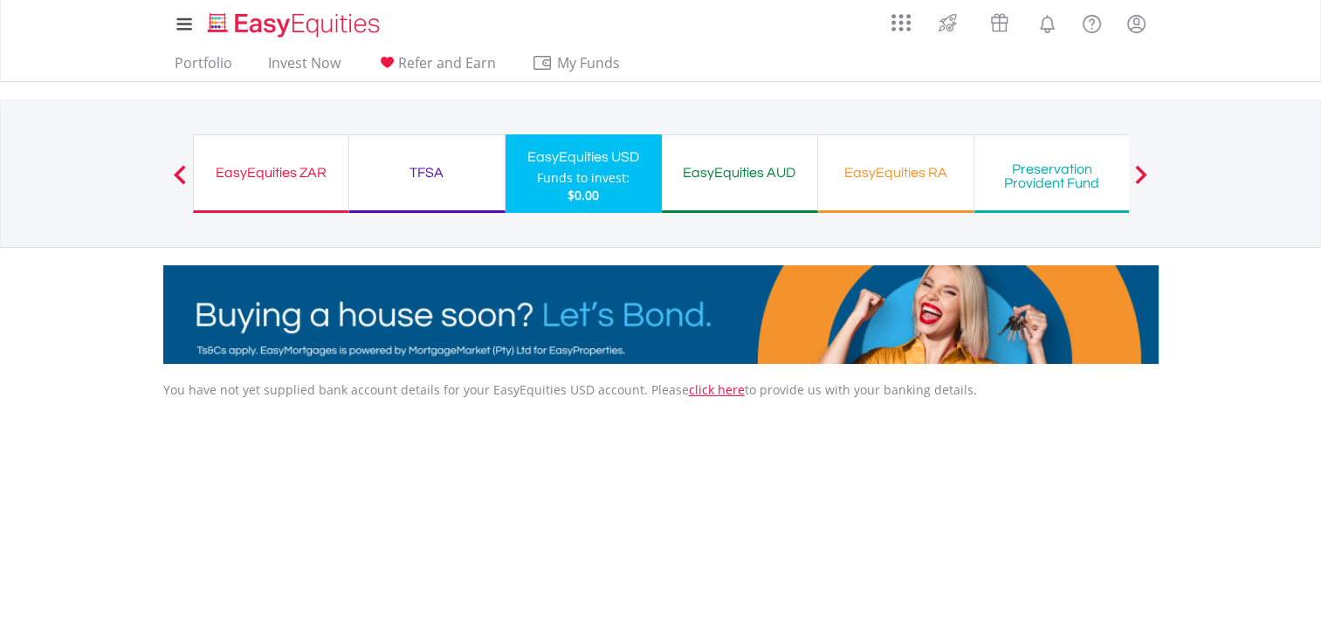
click at [447, 170] on div "TFSA" at bounding box center [427, 173] width 134 height 24
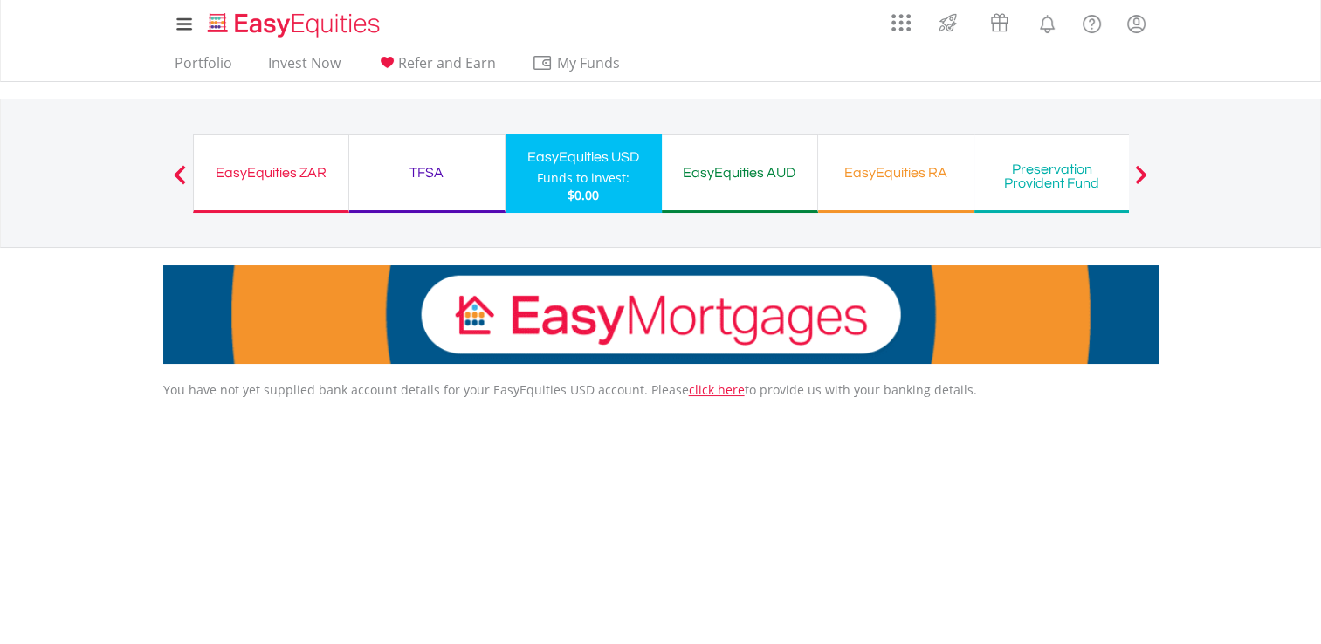
click at [447, 170] on div "TFSA" at bounding box center [427, 173] width 134 height 24
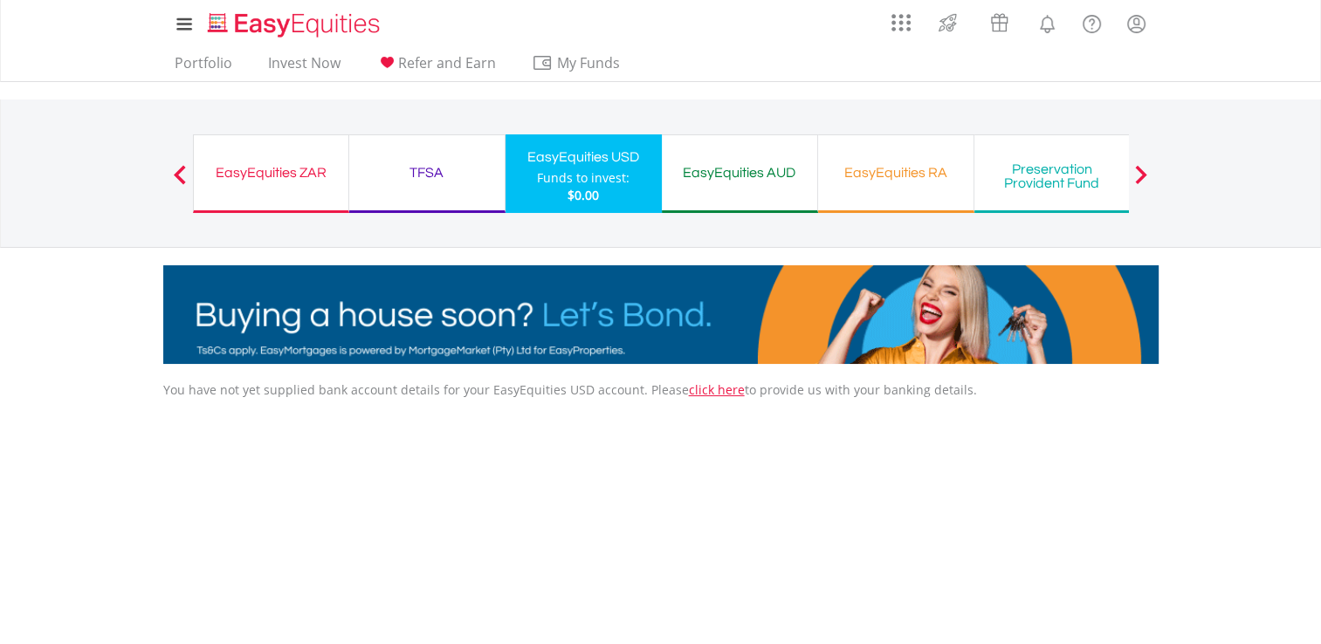
click at [447, 170] on div "TFSA" at bounding box center [427, 173] width 134 height 24
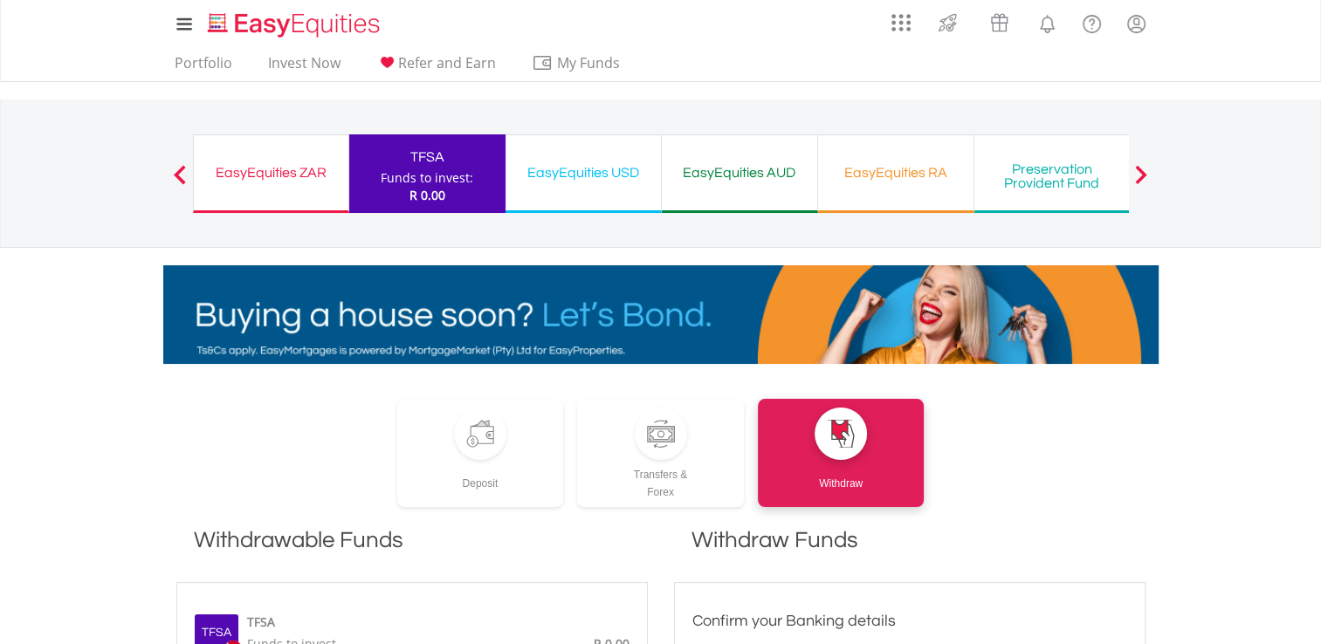
click at [1139, 173] on span at bounding box center [1141, 174] width 12 height 19
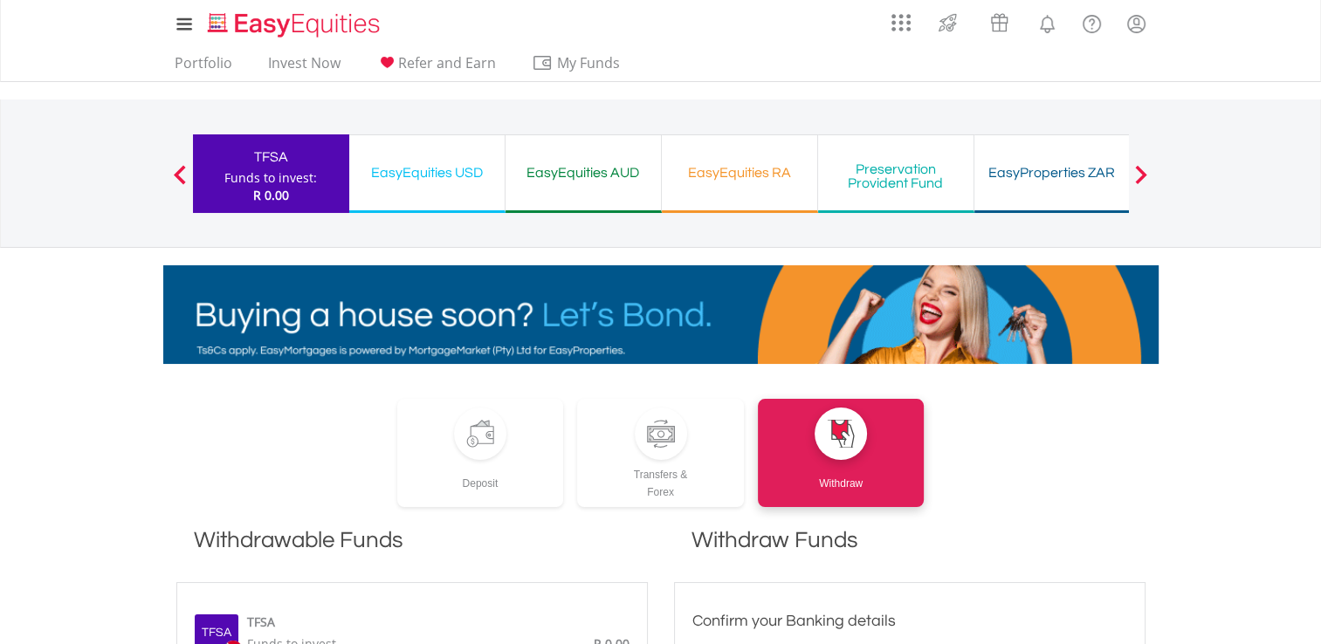
click at [1139, 173] on span at bounding box center [1141, 174] width 12 height 19
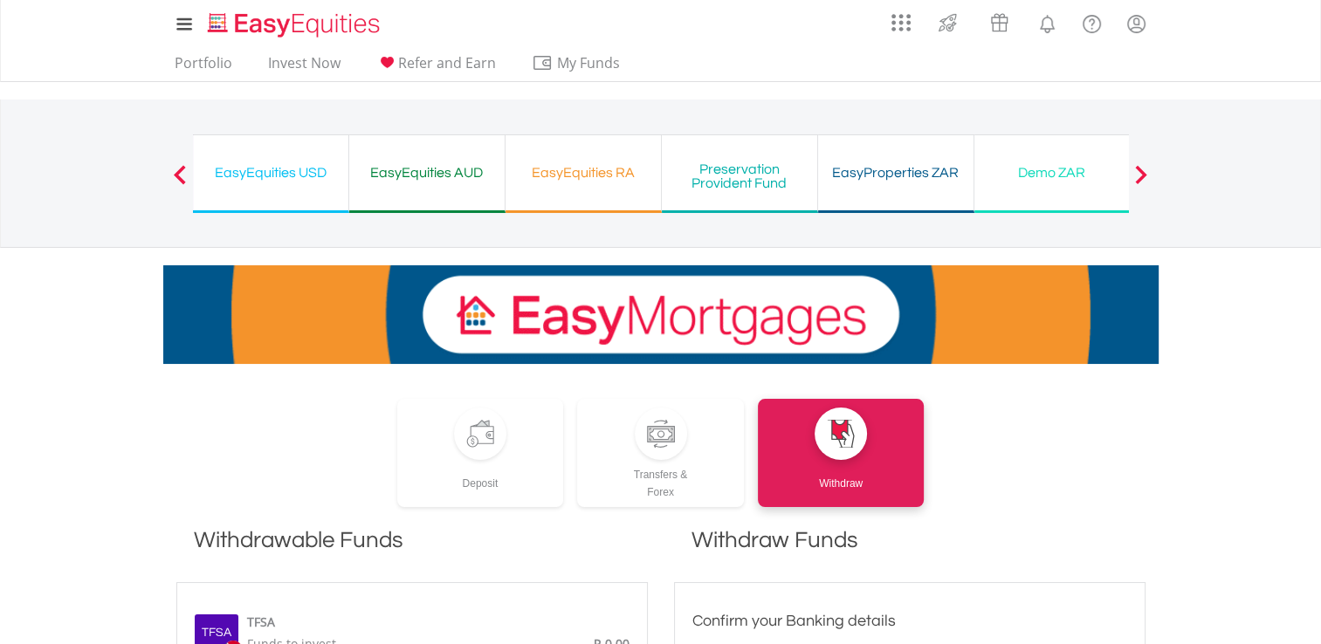
click at [1139, 173] on span at bounding box center [1141, 174] width 12 height 19
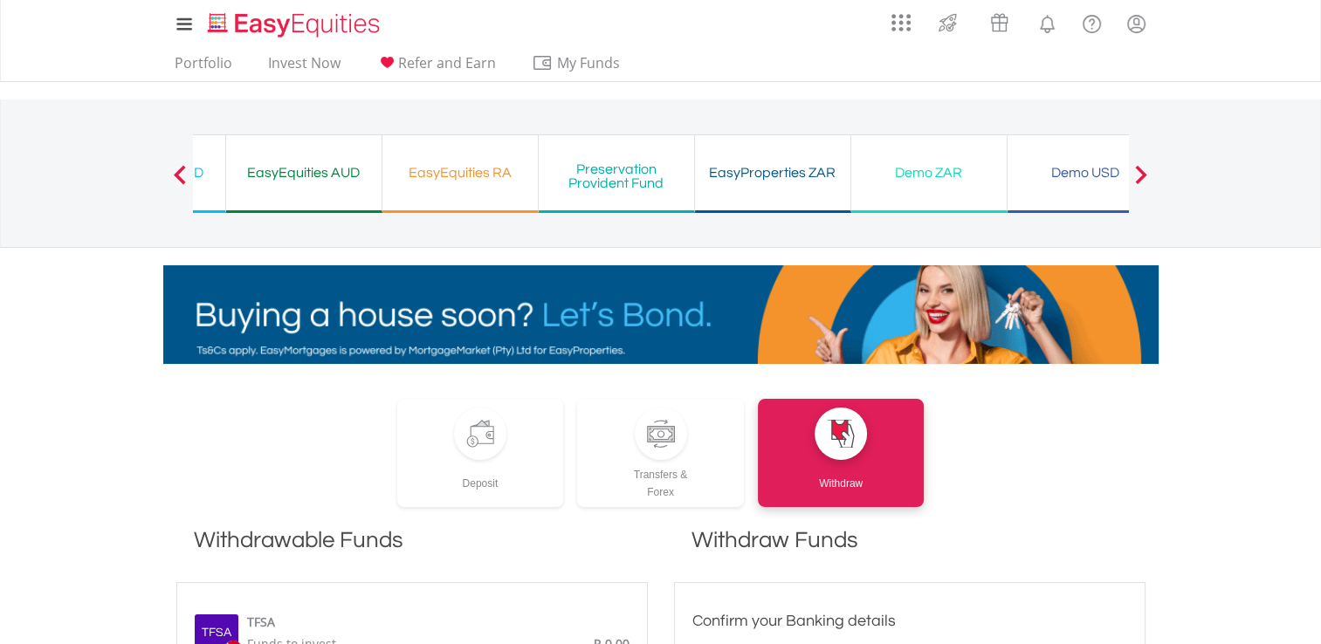
click at [1139, 173] on span at bounding box center [1141, 174] width 12 height 19
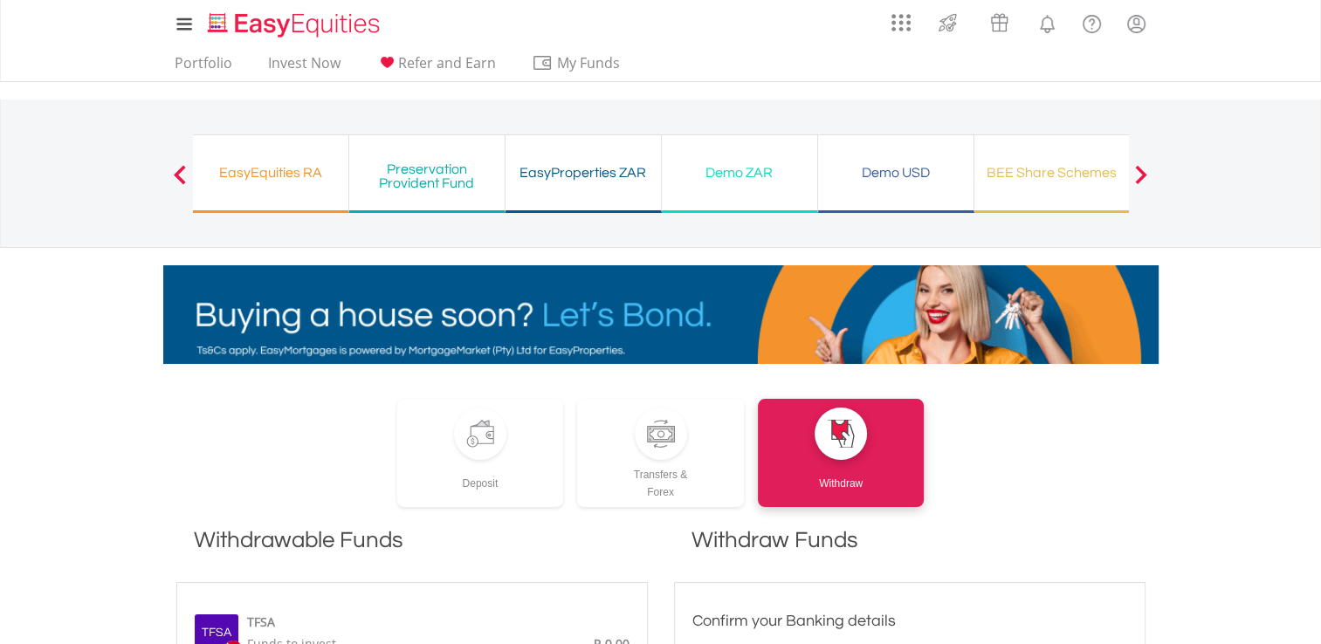
click at [1142, 176] on span at bounding box center [1141, 174] width 12 height 19
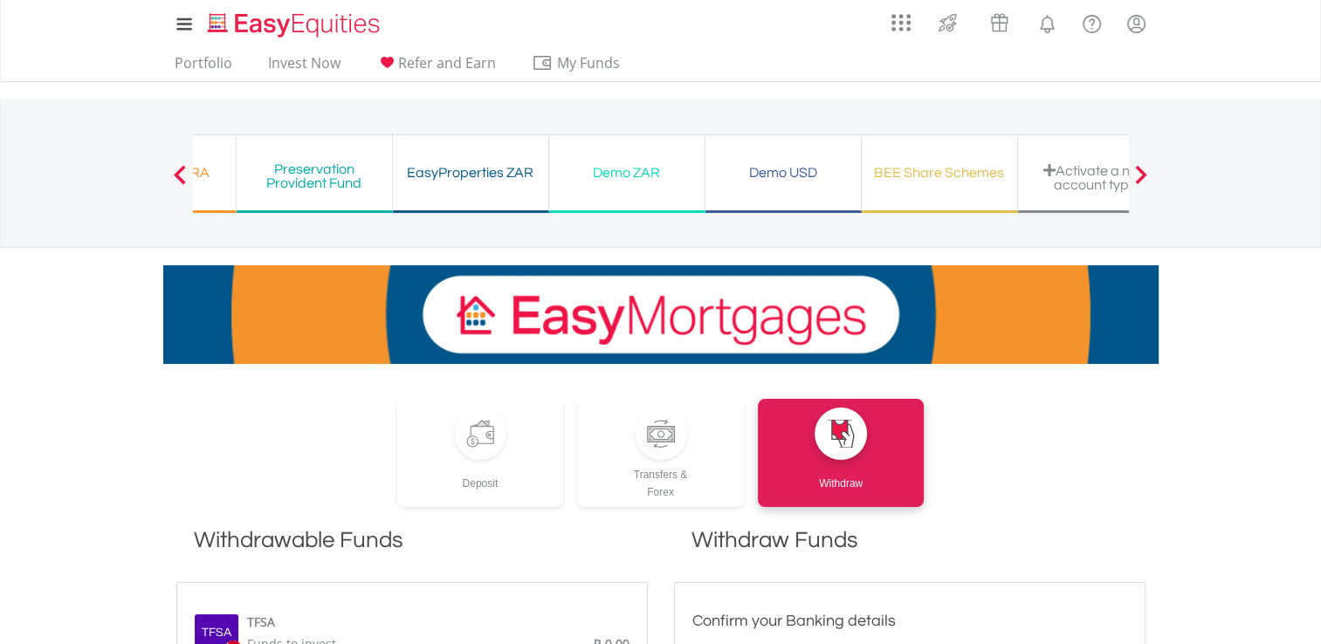
click at [1142, 176] on span at bounding box center [1141, 174] width 12 height 19
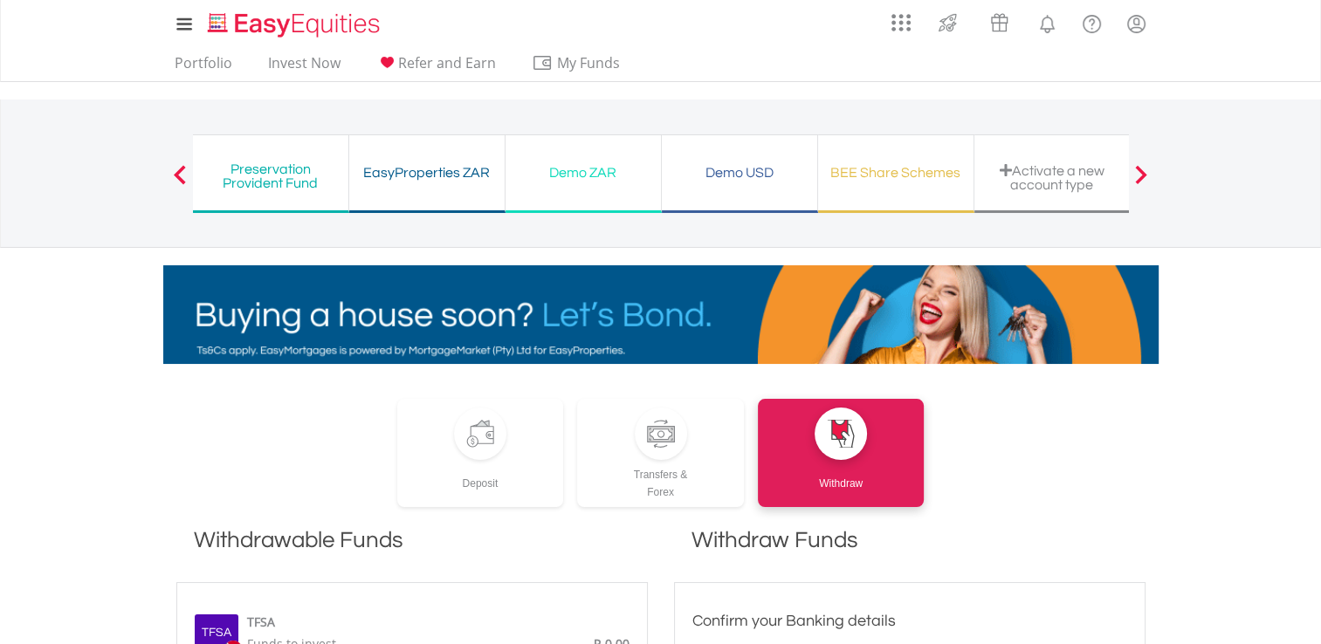
click at [1142, 176] on span at bounding box center [1141, 174] width 12 height 19
click at [576, 164] on div "Demo ZAR" at bounding box center [583, 173] width 134 height 24
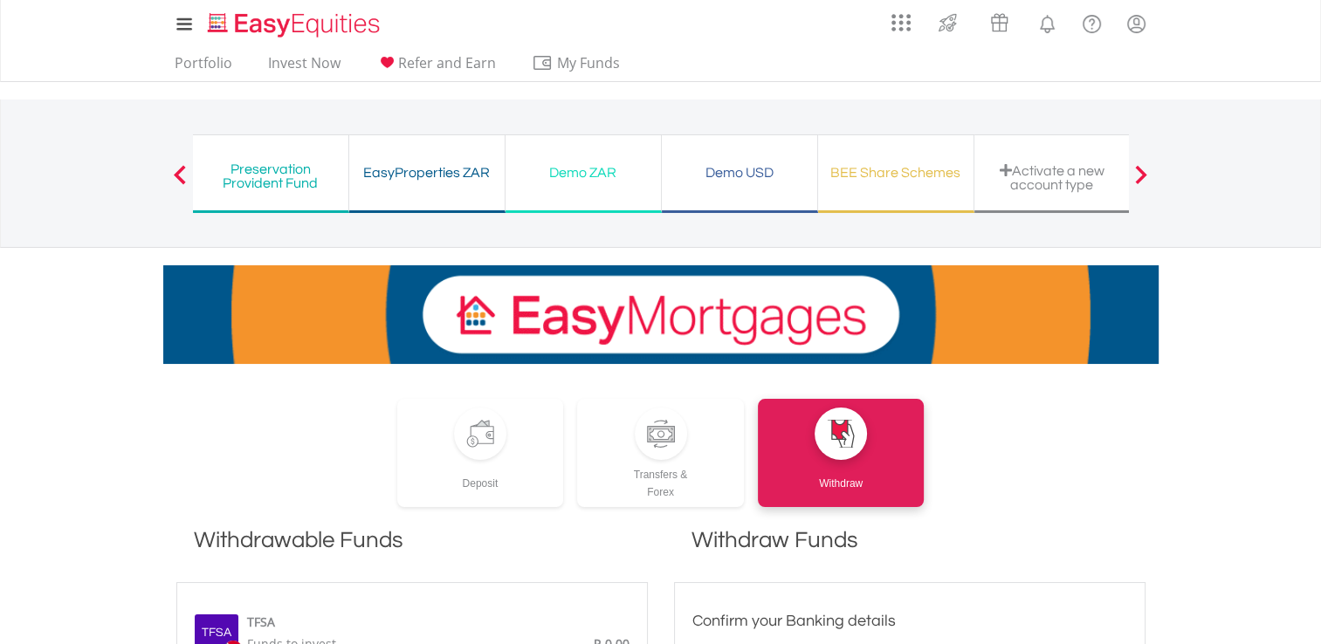
click at [576, 164] on div "Demo ZAR" at bounding box center [583, 173] width 134 height 24
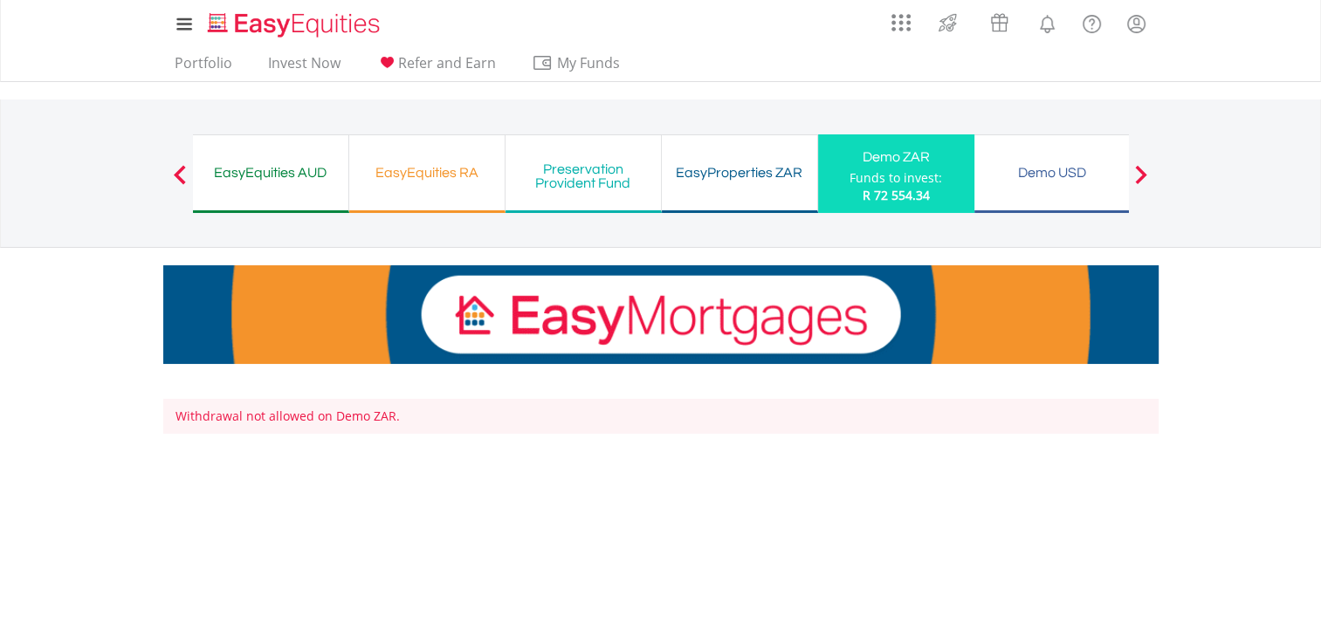
click at [707, 173] on div "EasyProperties ZAR" at bounding box center [739, 173] width 134 height 24
